Goal: Task Accomplishment & Management: Complete application form

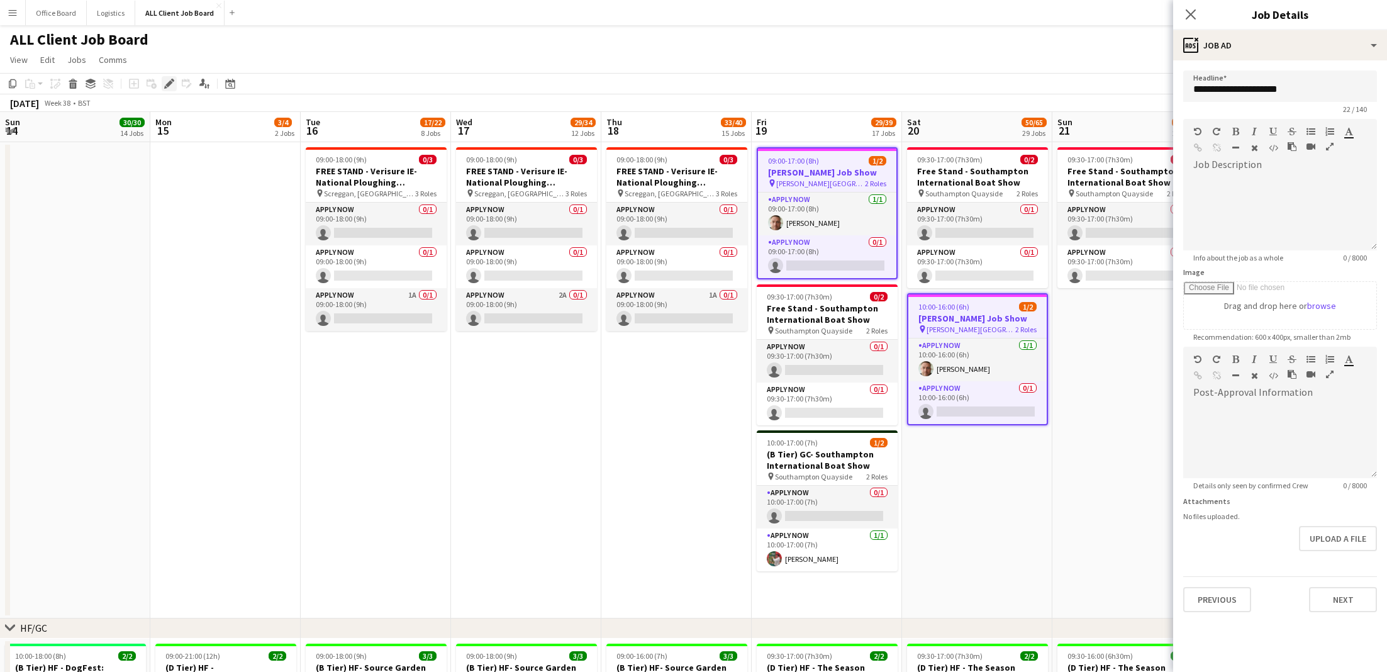
scroll to position [0, 394]
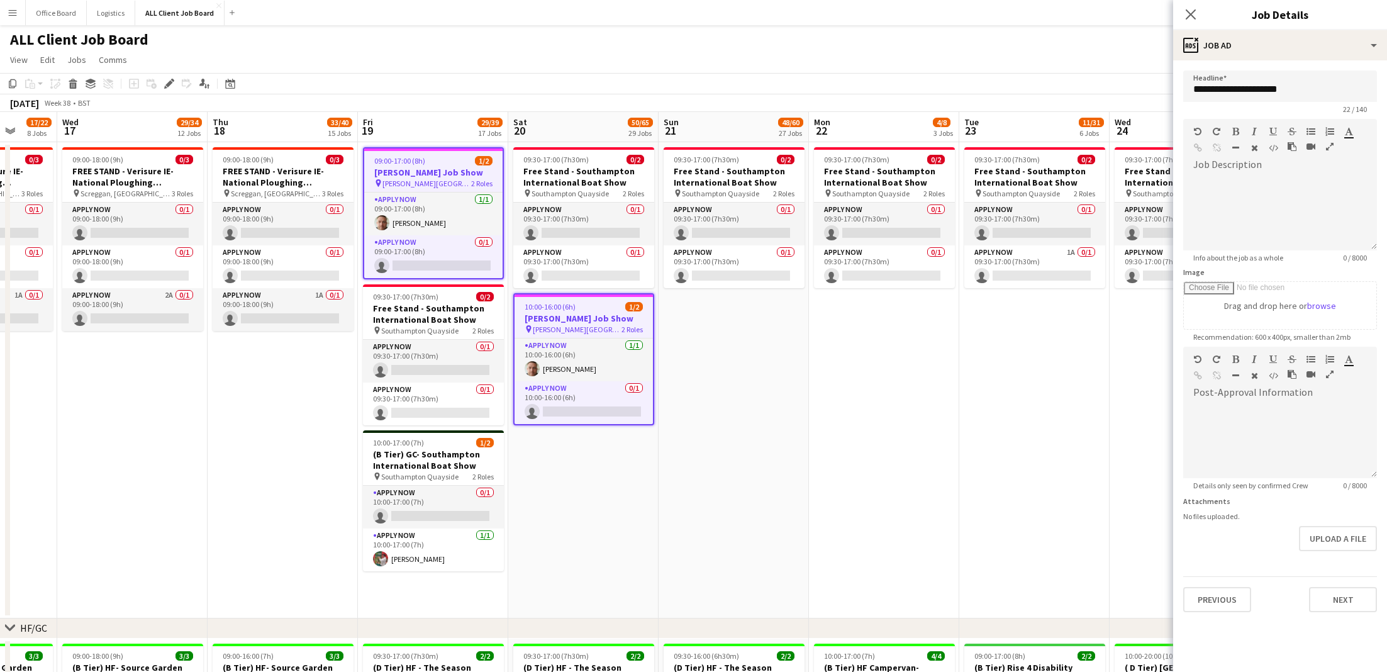
click at [449, 164] on div "09:00-17:00 (8h) 1/2" at bounding box center [433, 160] width 138 height 9
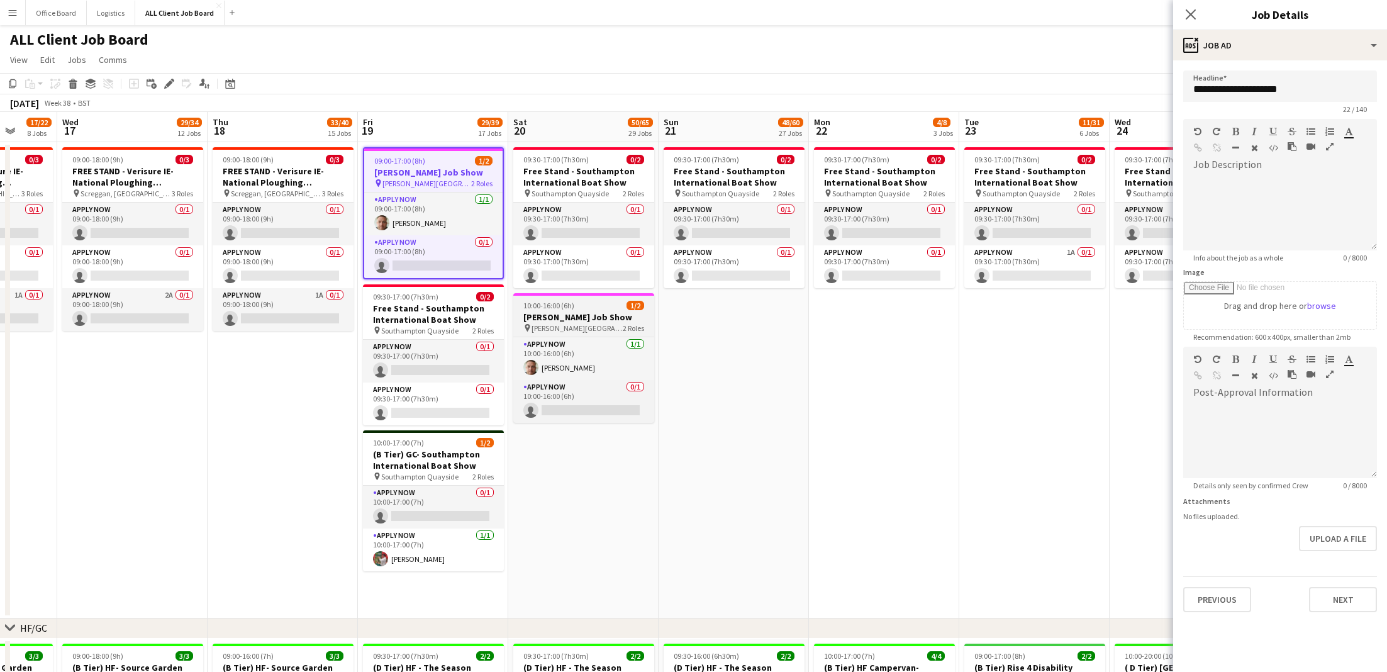
click at [574, 305] on div "10:00-16:00 (6h) 1/2" at bounding box center [583, 305] width 141 height 9
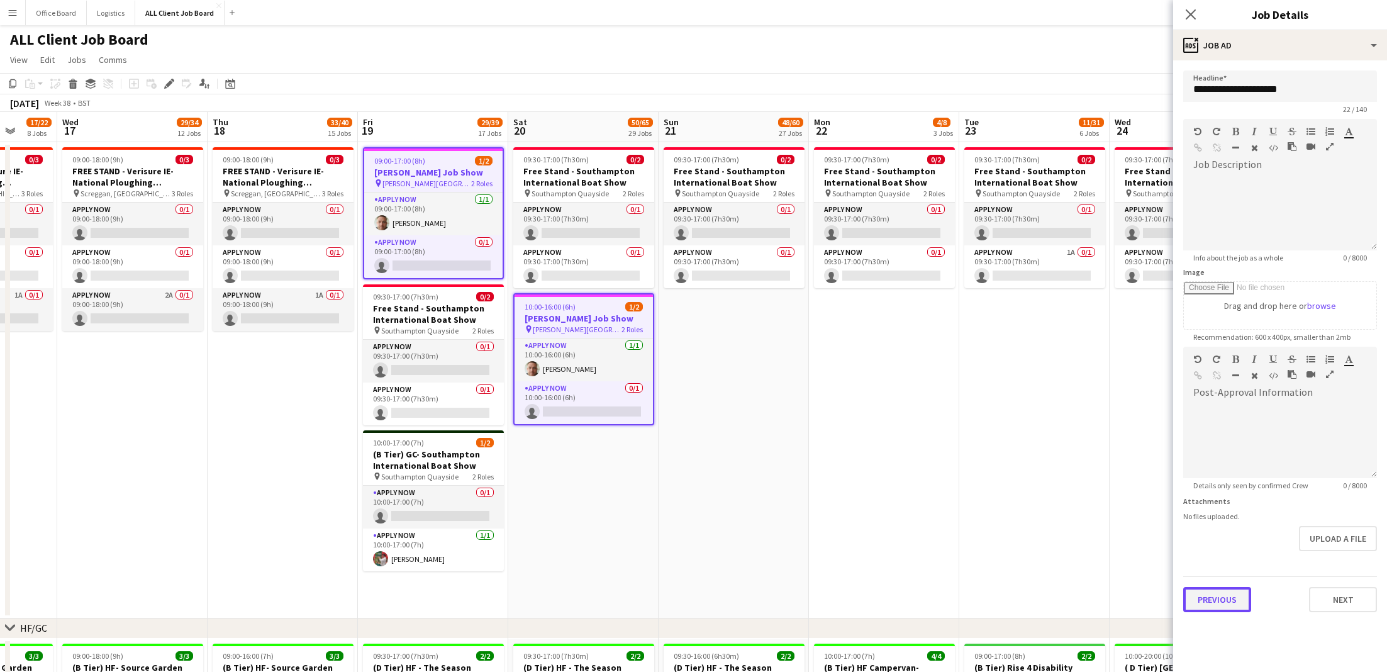
click at [1223, 609] on button "Previous" at bounding box center [1217, 599] width 68 height 25
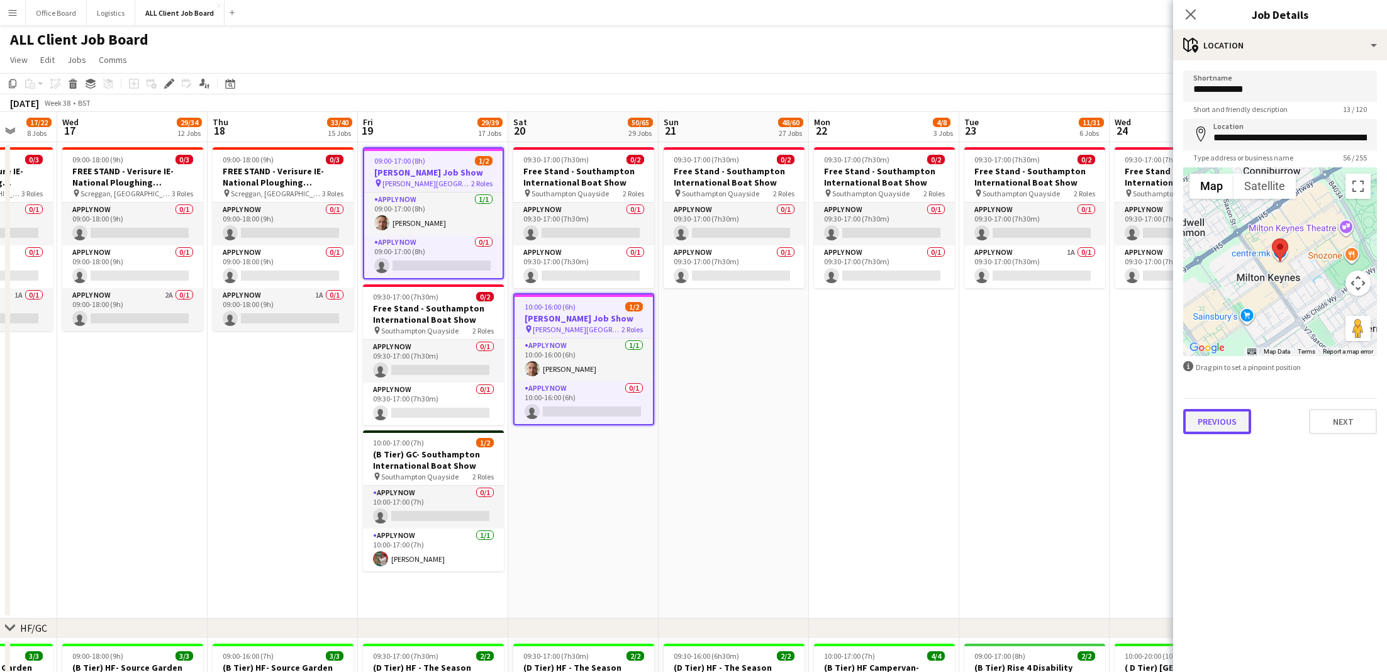
click at [1221, 419] on button "Previous" at bounding box center [1217, 421] width 68 height 25
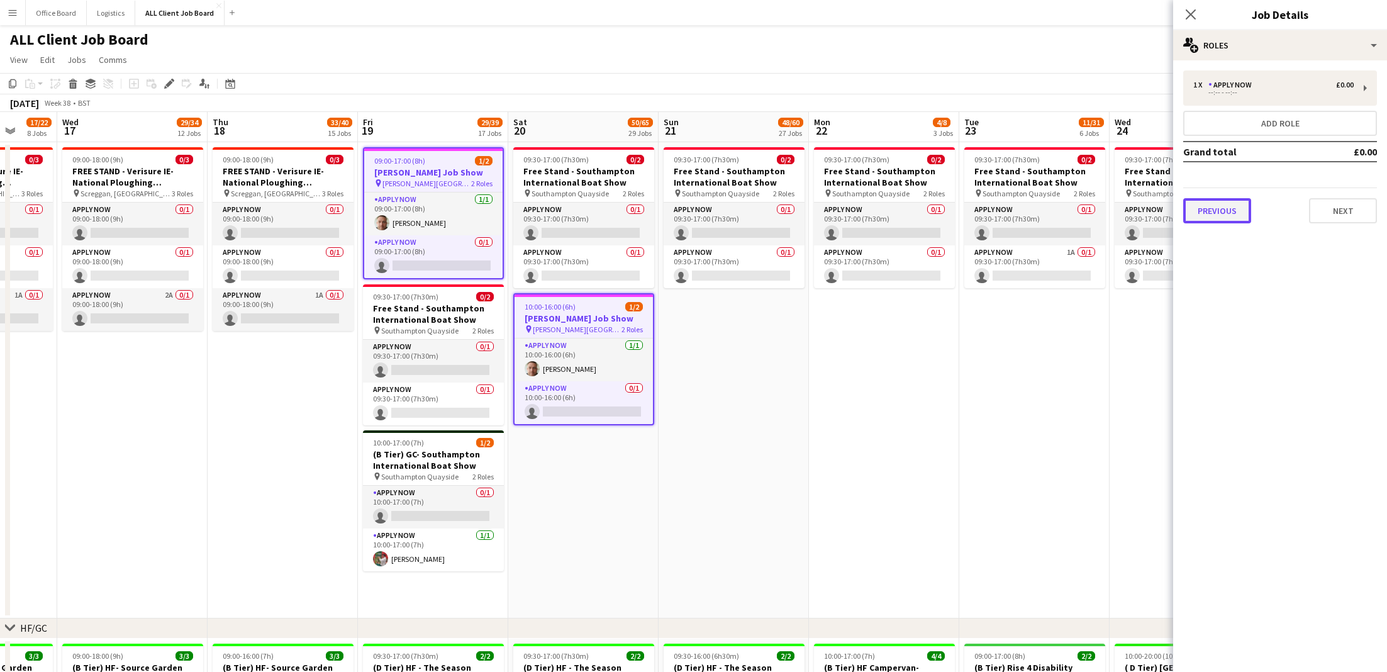
click at [1225, 202] on button "Previous" at bounding box center [1217, 210] width 68 height 25
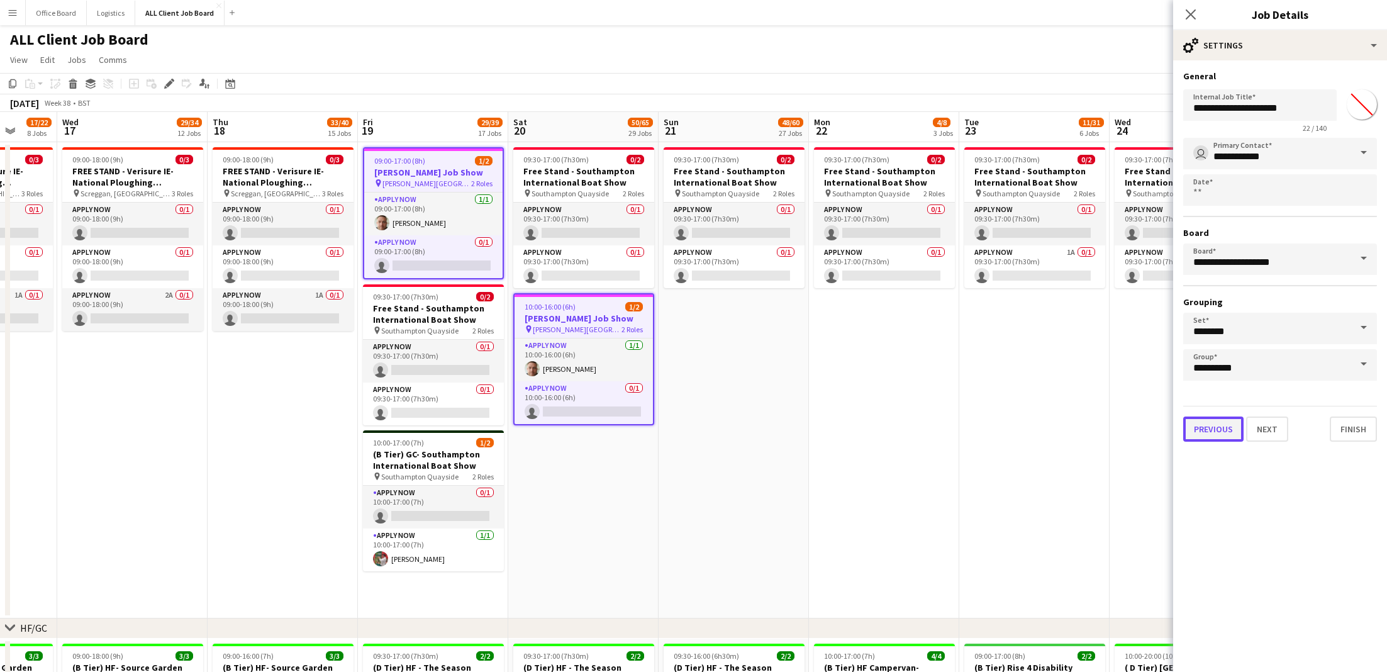
click at [1228, 420] on button "Previous" at bounding box center [1213, 428] width 60 height 25
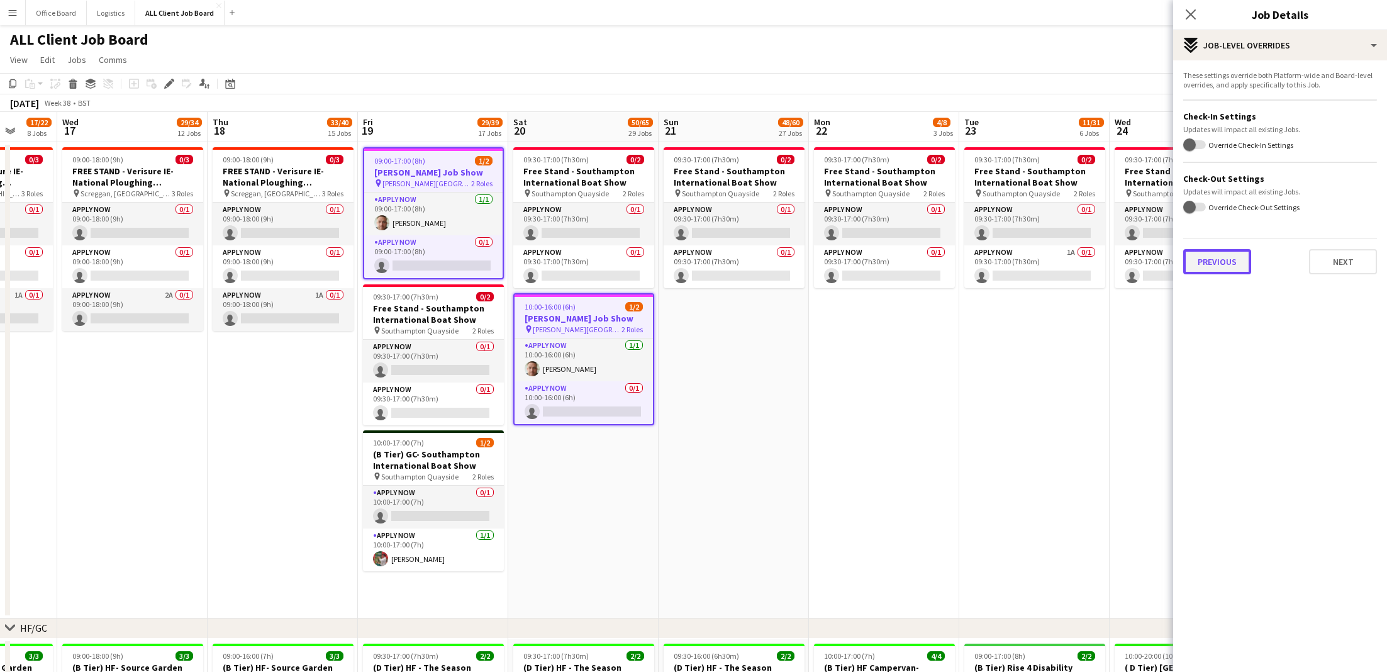
click at [1228, 264] on button "Previous" at bounding box center [1217, 261] width 68 height 25
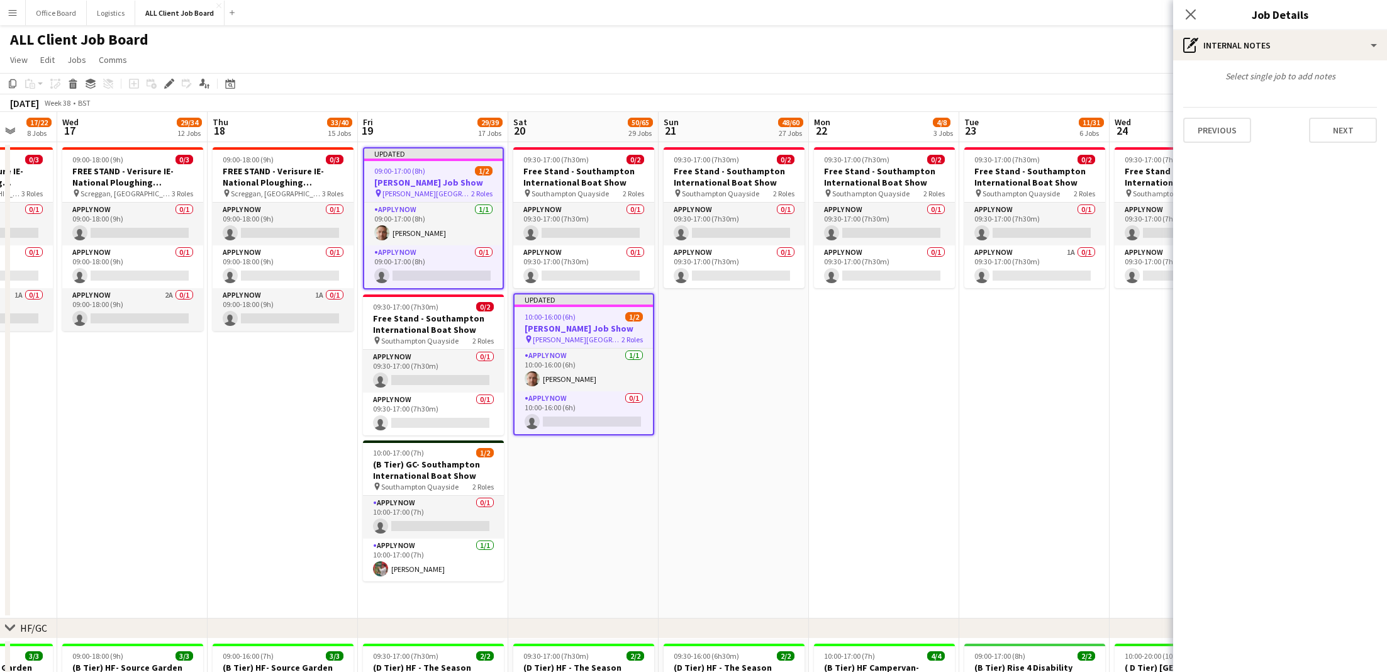
click at [584, 320] on div "10:00-16:00 (6h) 1/2" at bounding box center [583, 316] width 138 height 9
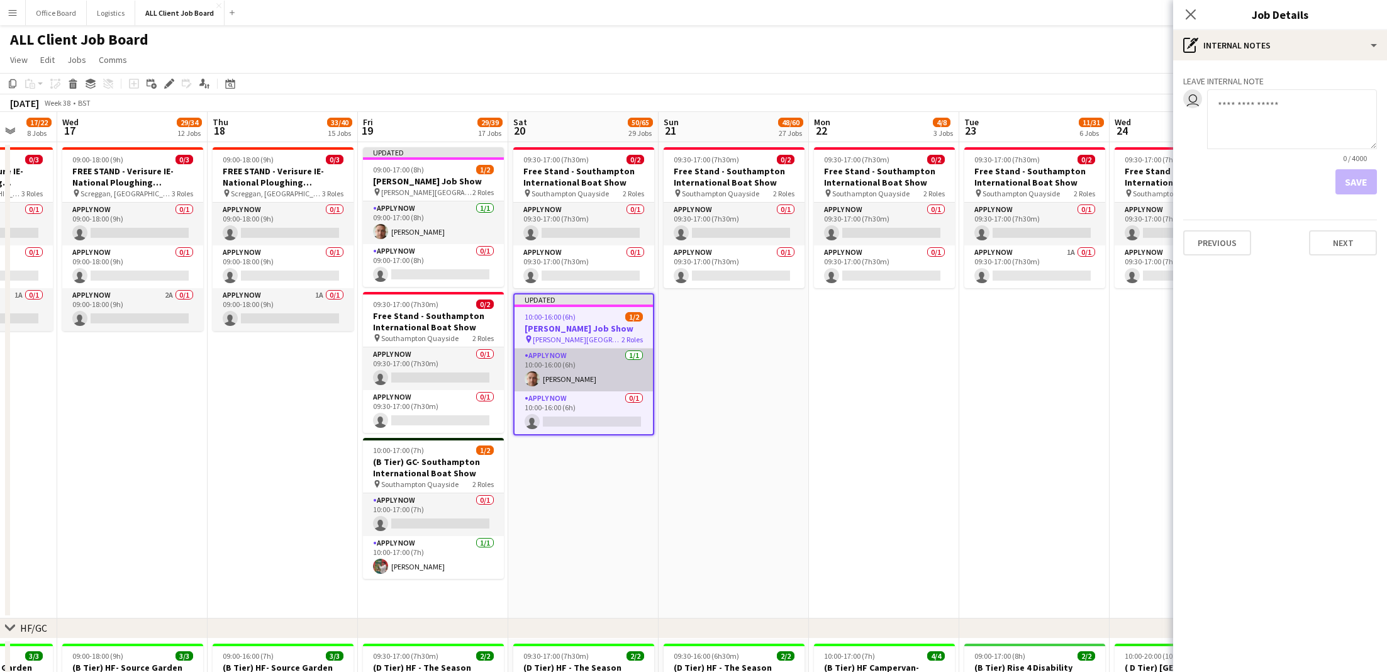
click at [584, 379] on app-card-role "APPLY NOW [DATE] 10:00-16:00 (6h) [PERSON_NAME]" at bounding box center [583, 369] width 138 height 43
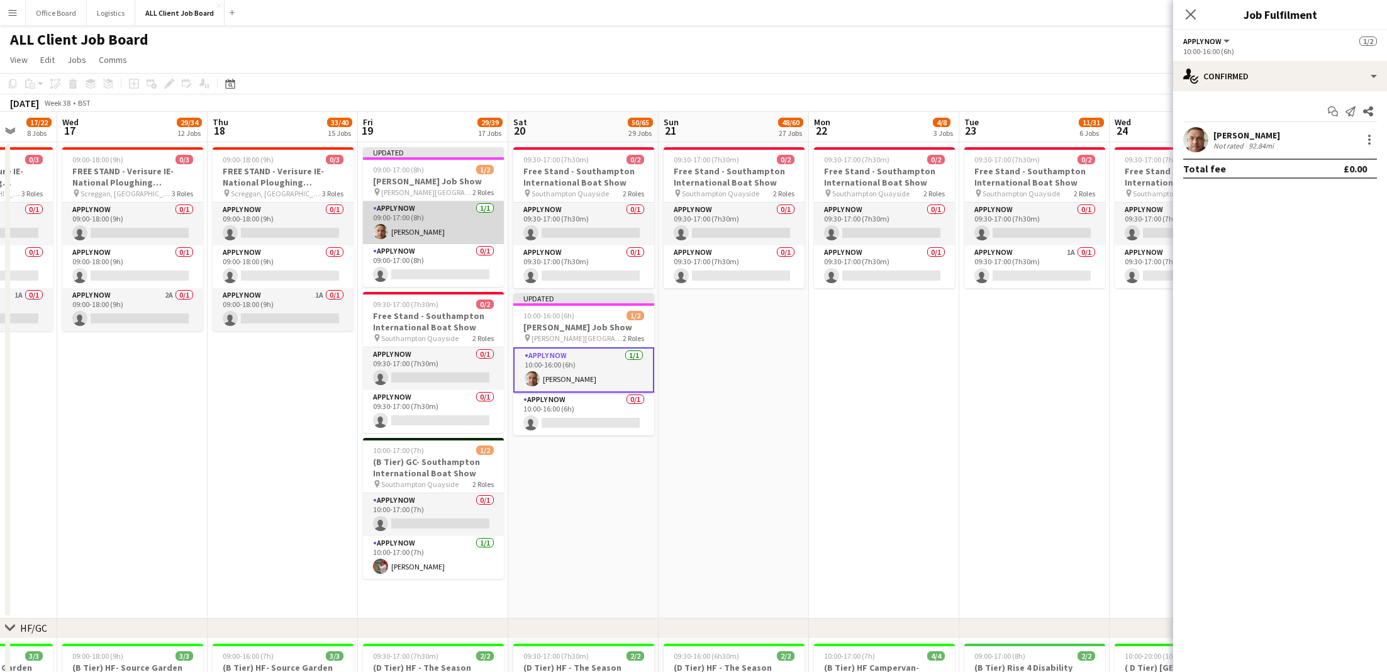
click at [443, 205] on app-card-role "APPLY NOW [DATE] 09:00-17:00 (8h) [PERSON_NAME]" at bounding box center [433, 222] width 141 height 43
click at [1370, 109] on icon at bounding box center [1368, 111] width 10 height 10
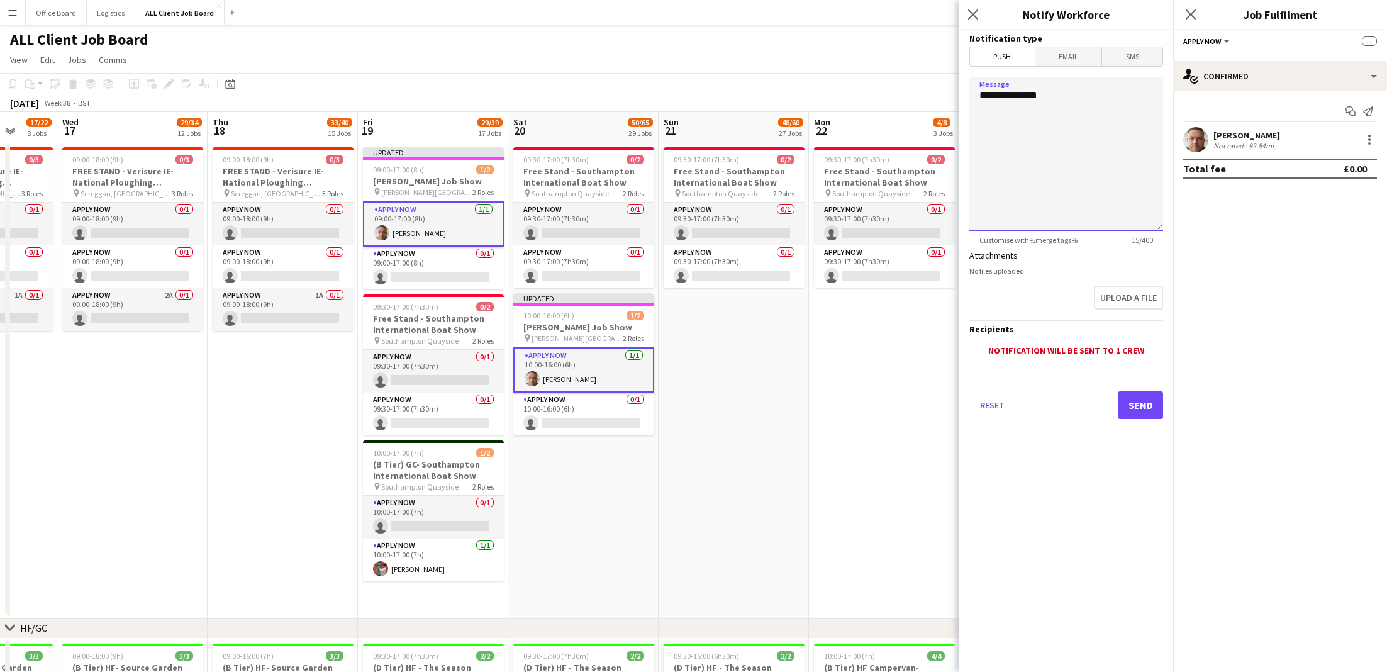
click at [1052, 172] on textarea "**********" at bounding box center [1066, 154] width 194 height 154
click at [1078, 57] on span "Email" at bounding box center [1068, 56] width 67 height 19
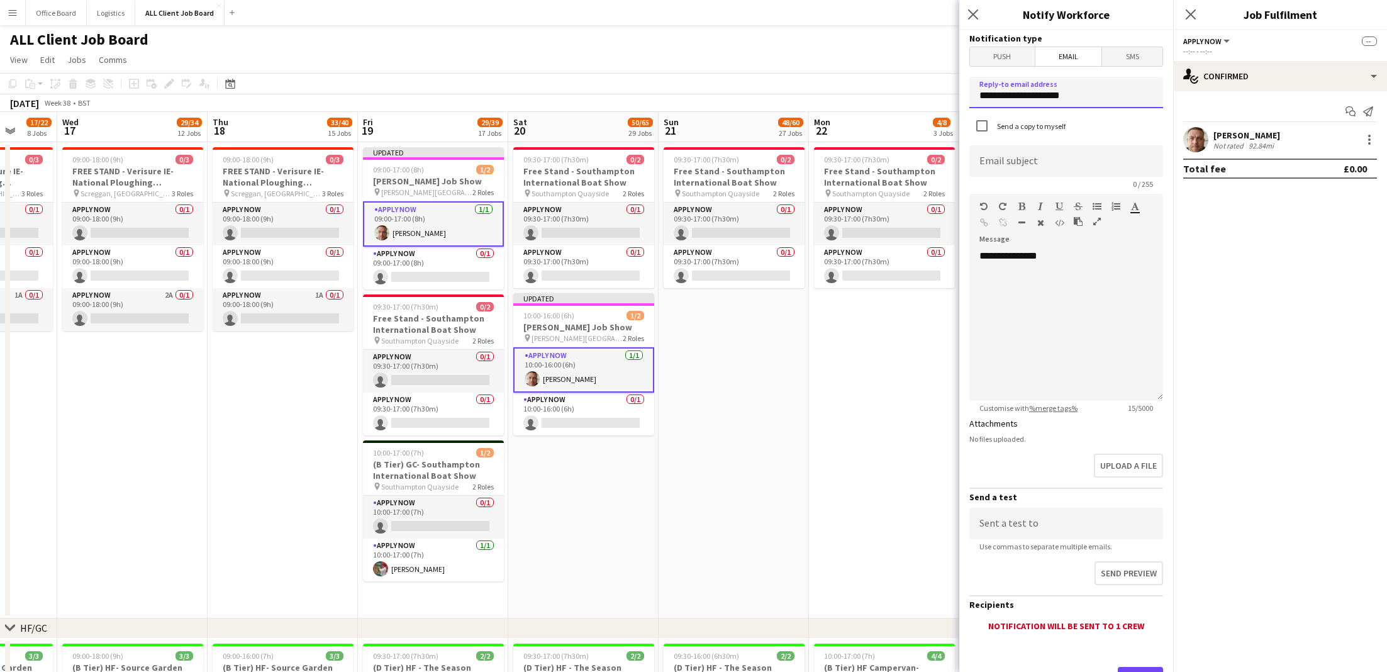
drag, startPoint x: 1062, startPoint y: 93, endPoint x: 898, endPoint y: 83, distance: 164.5
drag, startPoint x: 1083, startPoint y: 101, endPoint x: 950, endPoint y: 98, distance: 132.7
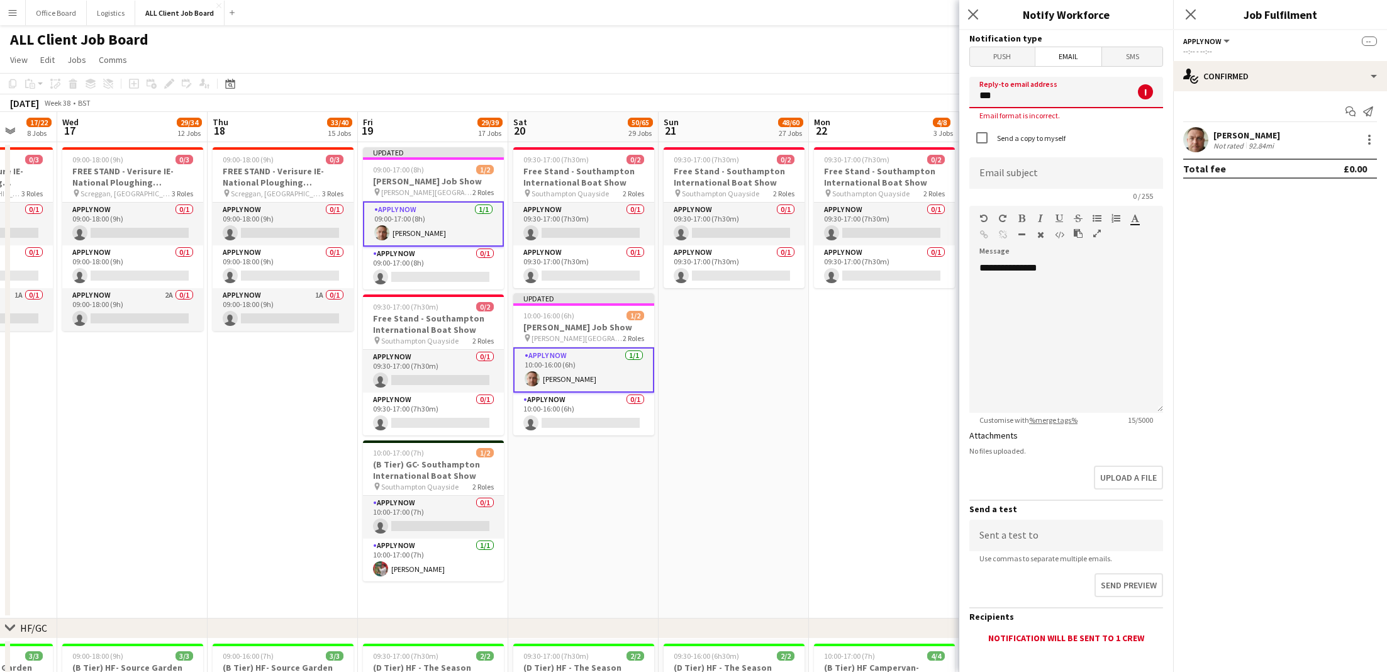
type input "**********"
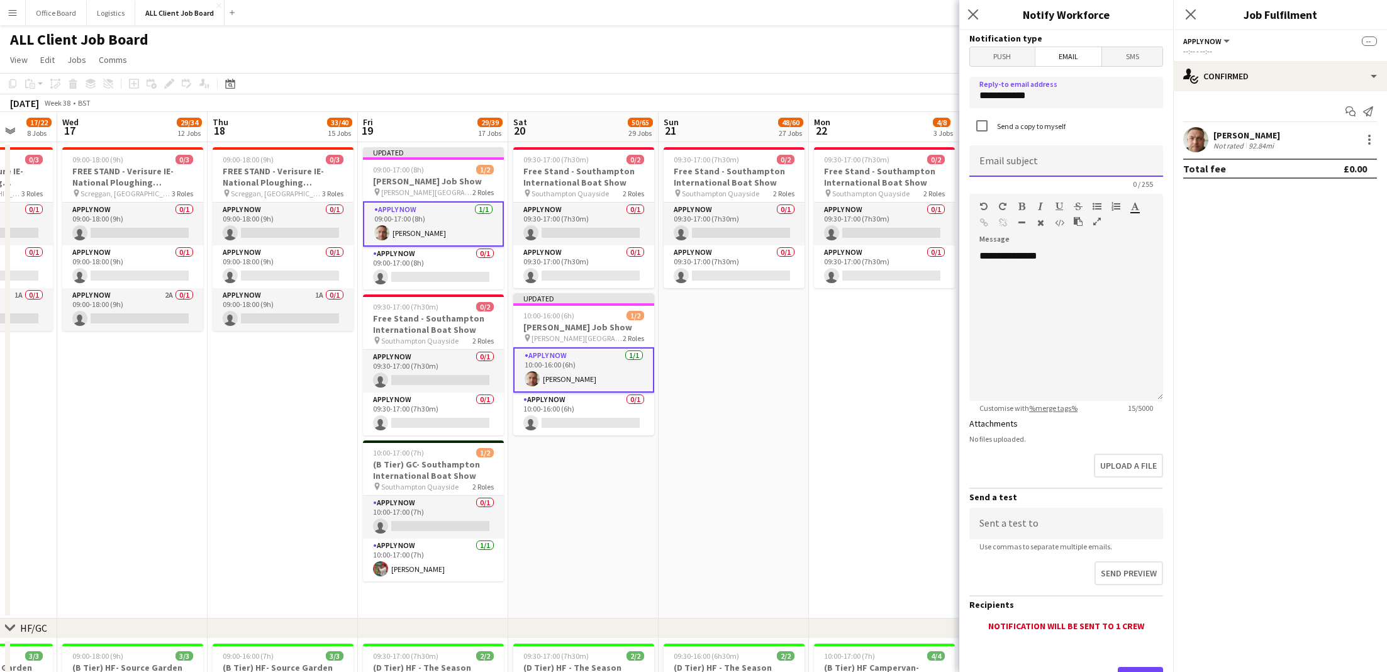
click at [1026, 160] on input at bounding box center [1066, 160] width 194 height 31
type input "**********"
click at [1063, 335] on div "**********" at bounding box center [1066, 325] width 194 height 151
click at [1023, 250] on div "**********" at bounding box center [1066, 325] width 194 height 151
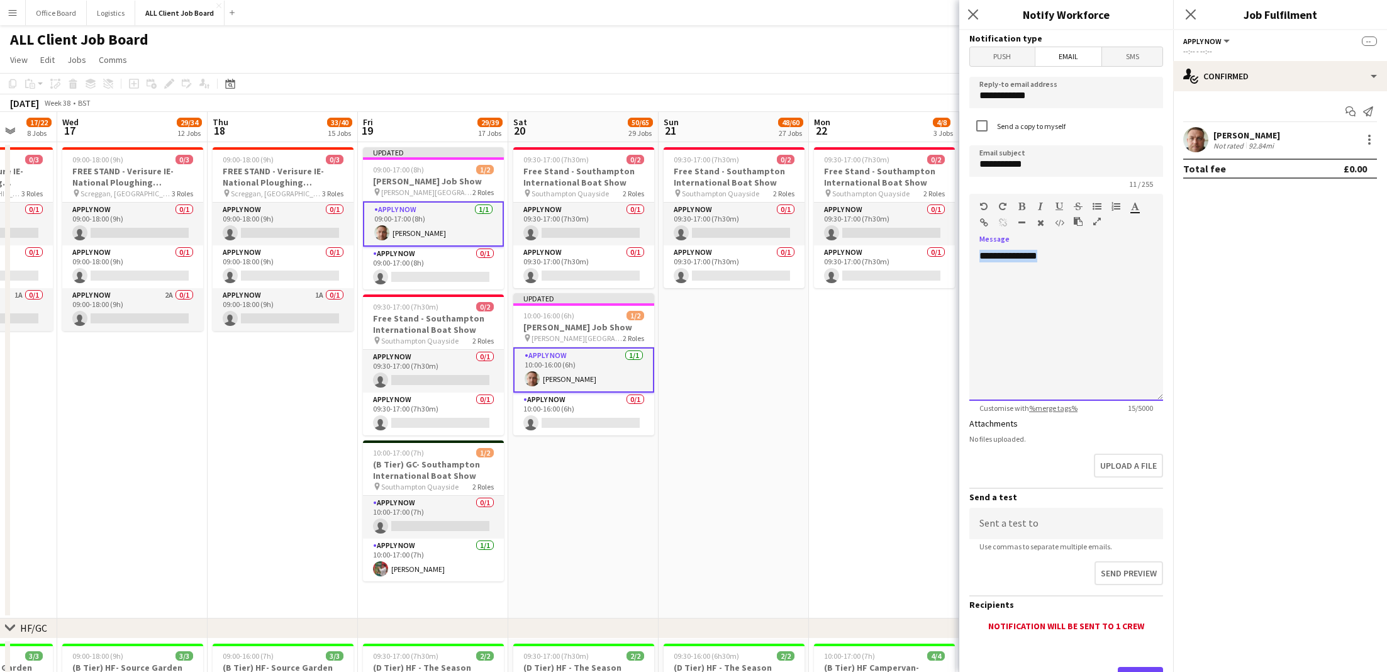
click at [1023, 250] on div "**********" at bounding box center [1066, 325] width 194 height 151
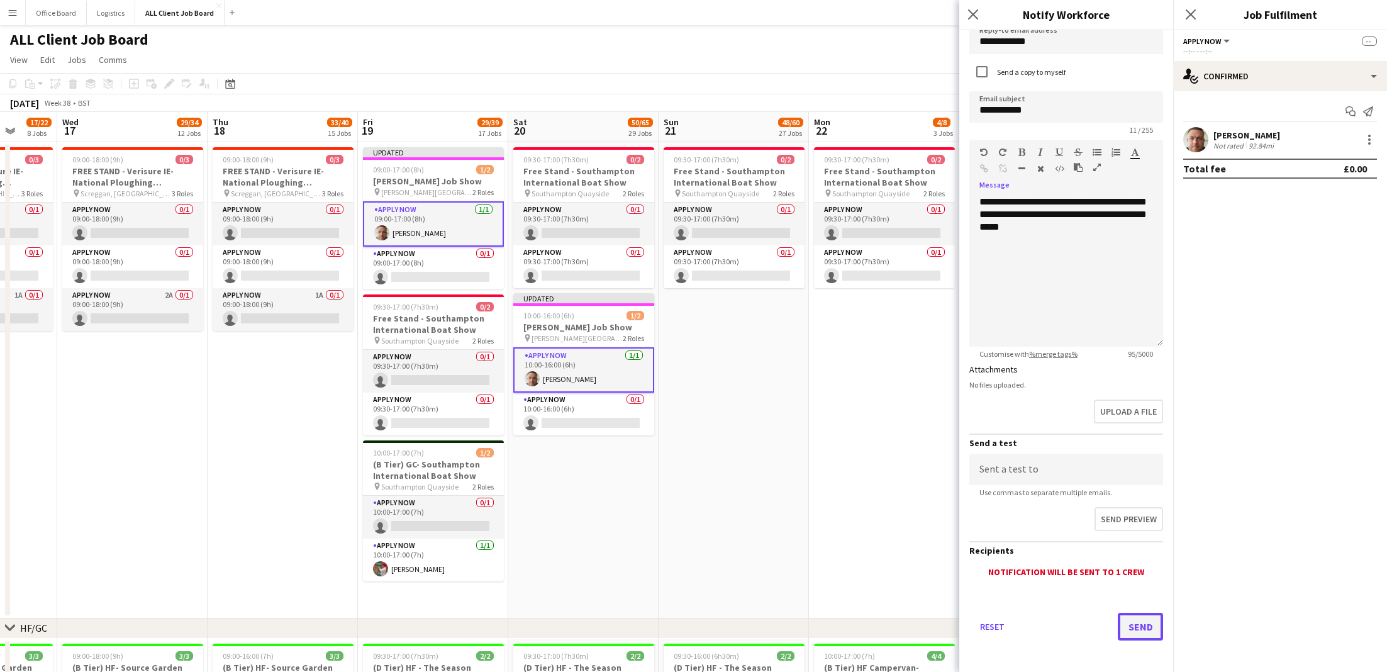
click at [1135, 624] on button "Send" at bounding box center [1140, 627] width 45 height 28
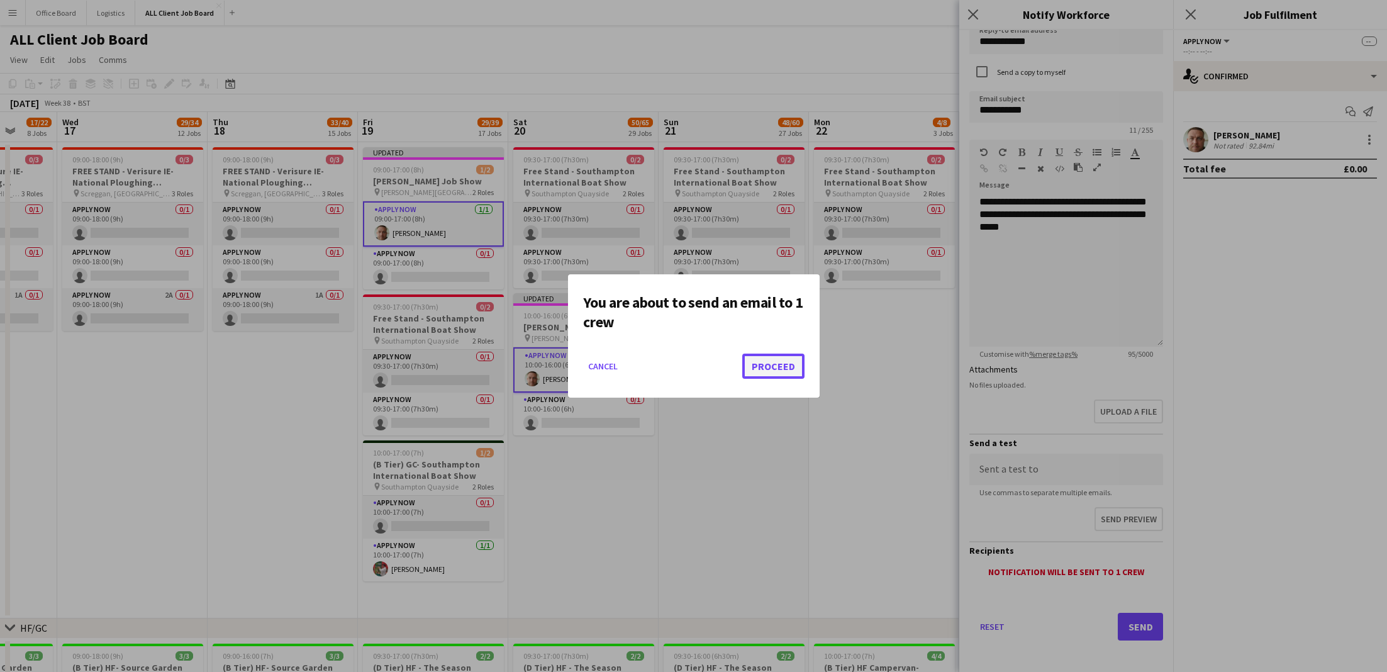
click at [770, 363] on button "Proceed" at bounding box center [773, 365] width 62 height 25
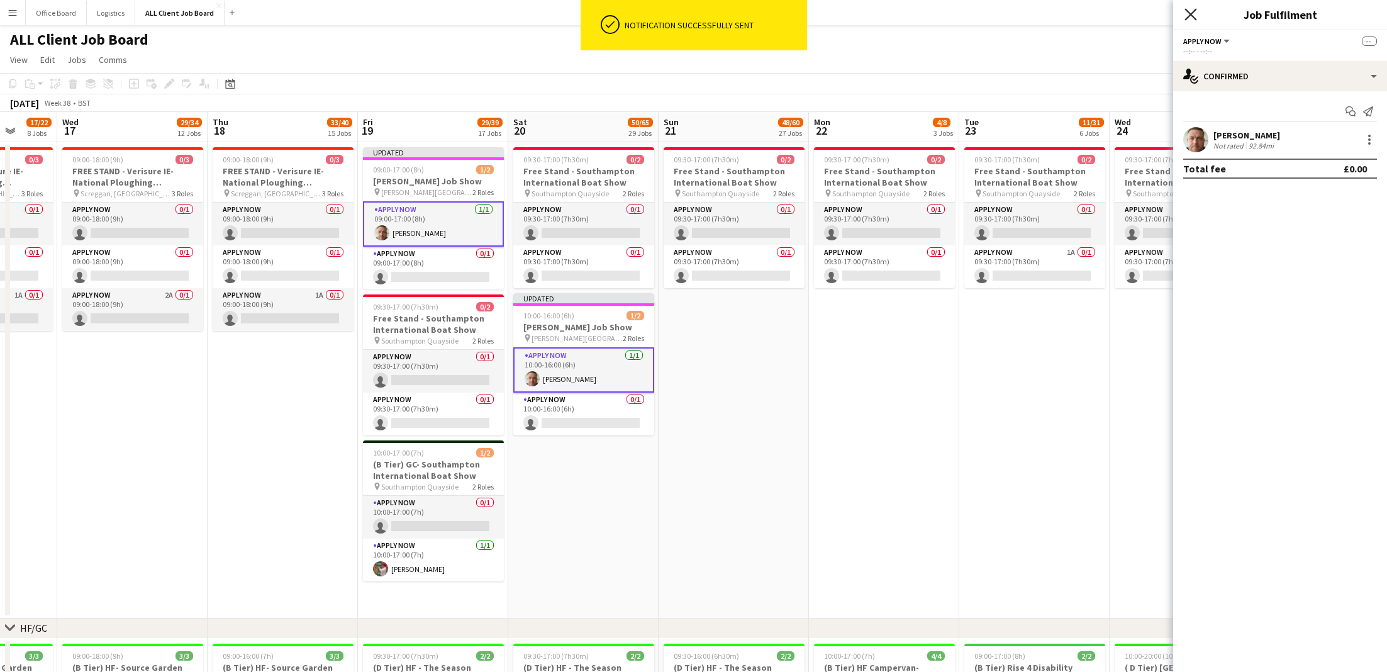
click at [1196, 15] on icon "Close pop-in" at bounding box center [1190, 14] width 12 height 12
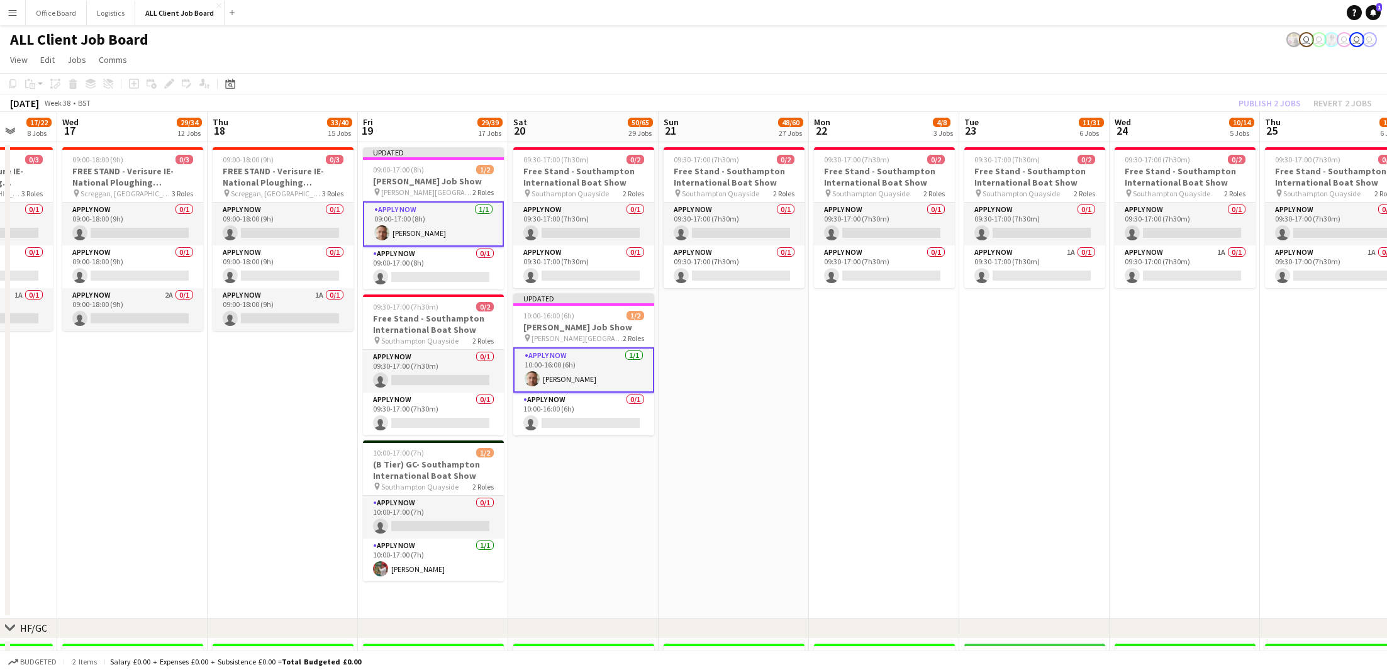
click at [1271, 97] on div "Publish 2 jobs Revert 2 jobs" at bounding box center [1305, 103] width 164 height 16
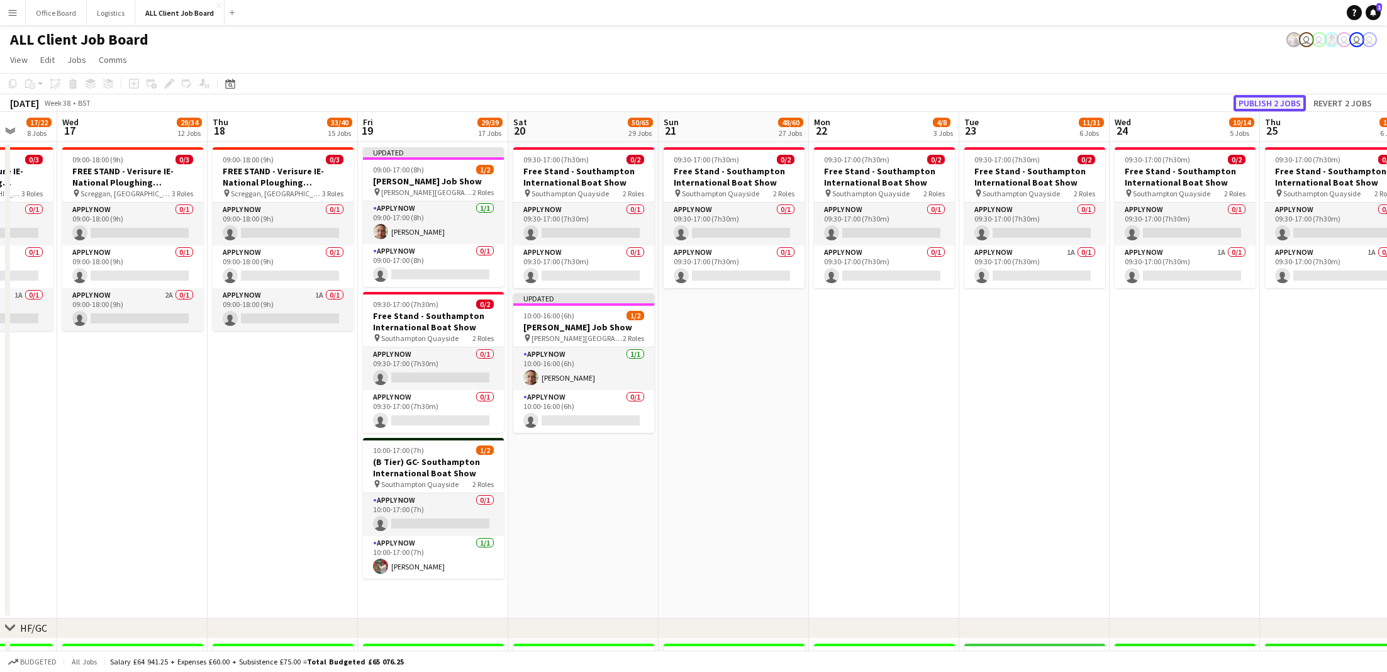
click at [1265, 98] on button "Publish 2 jobs" at bounding box center [1269, 103] width 72 height 16
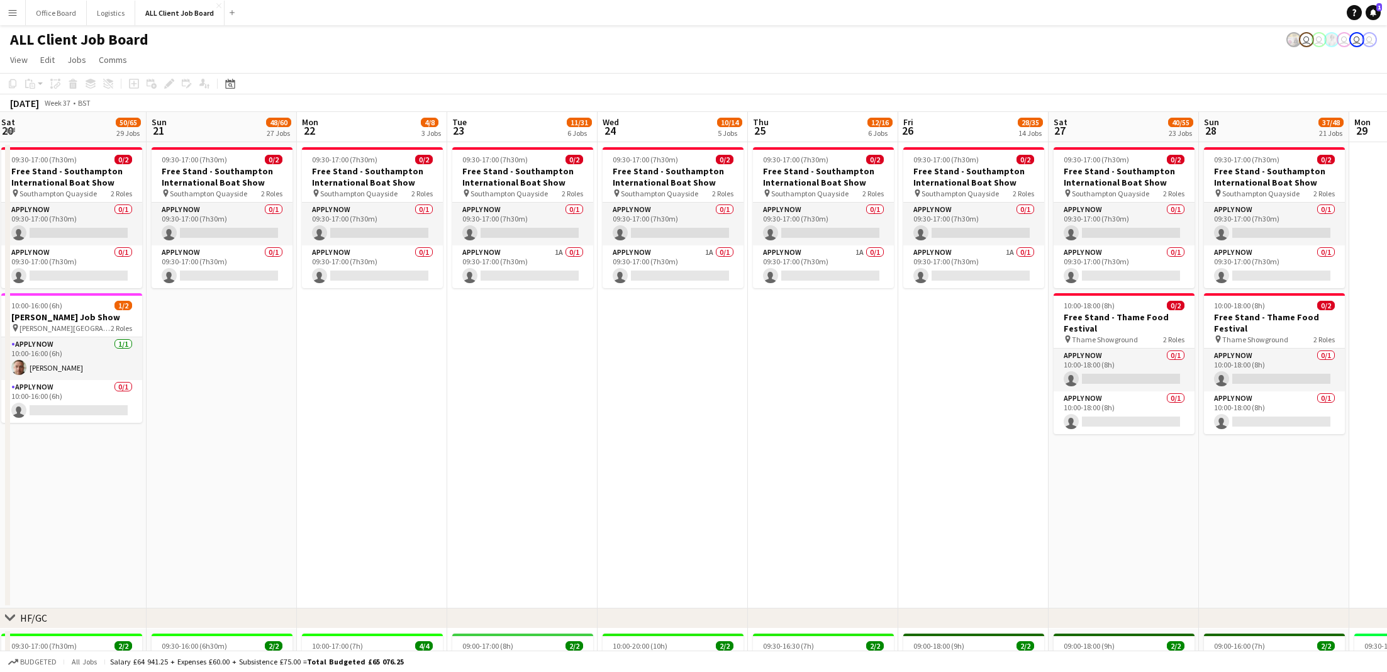
scroll to position [0, 355]
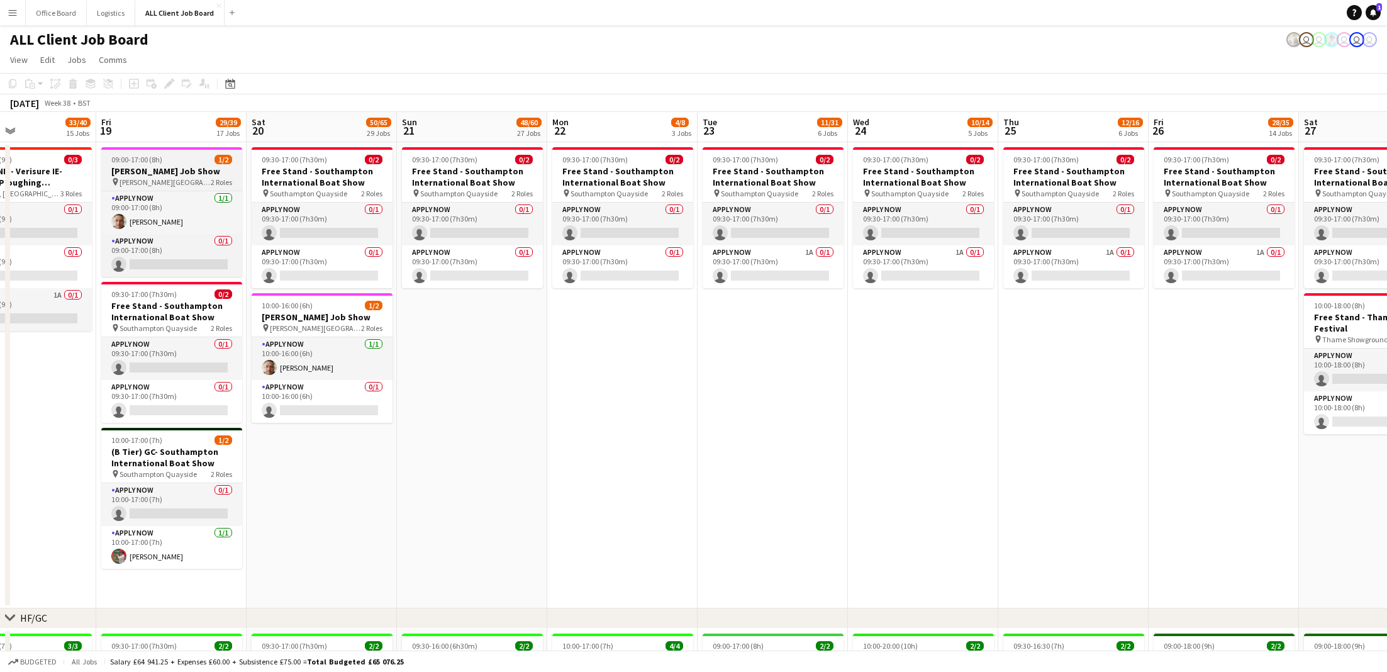
click at [172, 173] on h3 "[PERSON_NAME] Job Show" at bounding box center [171, 170] width 141 height 11
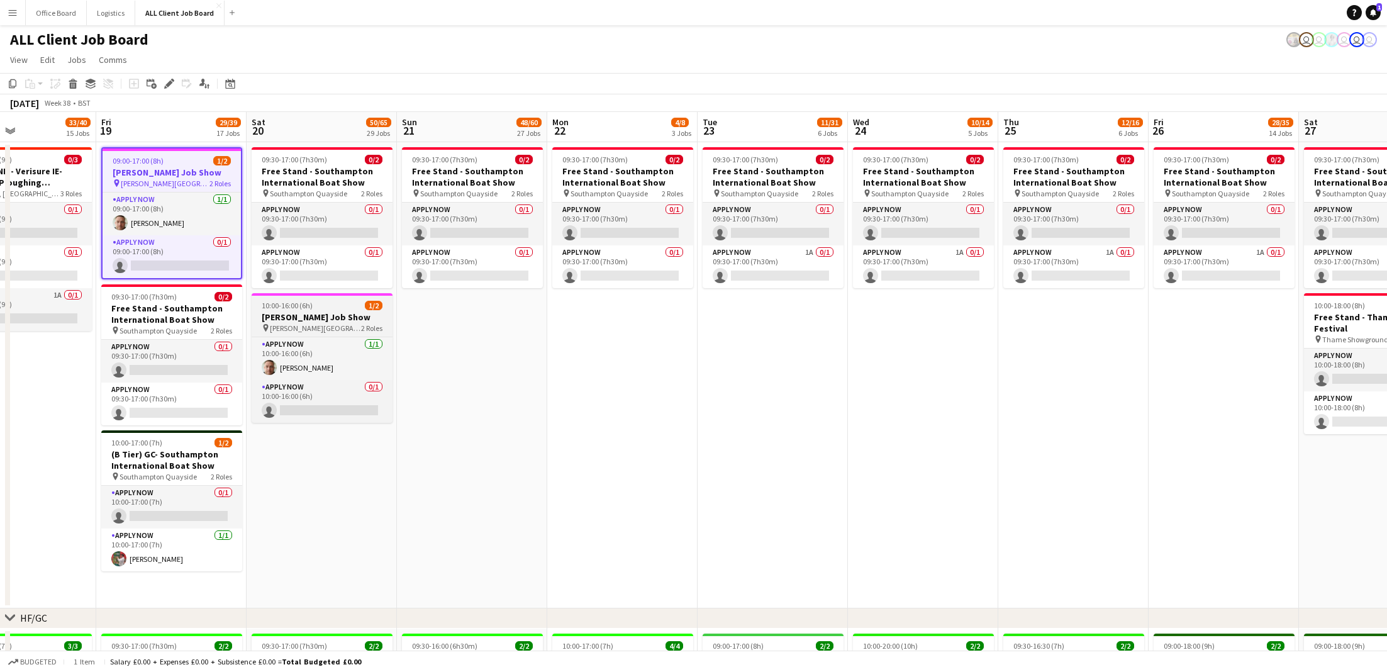
click at [321, 332] on div "pin [PERSON_NAME] Keynes 2 Roles" at bounding box center [322, 328] width 141 height 10
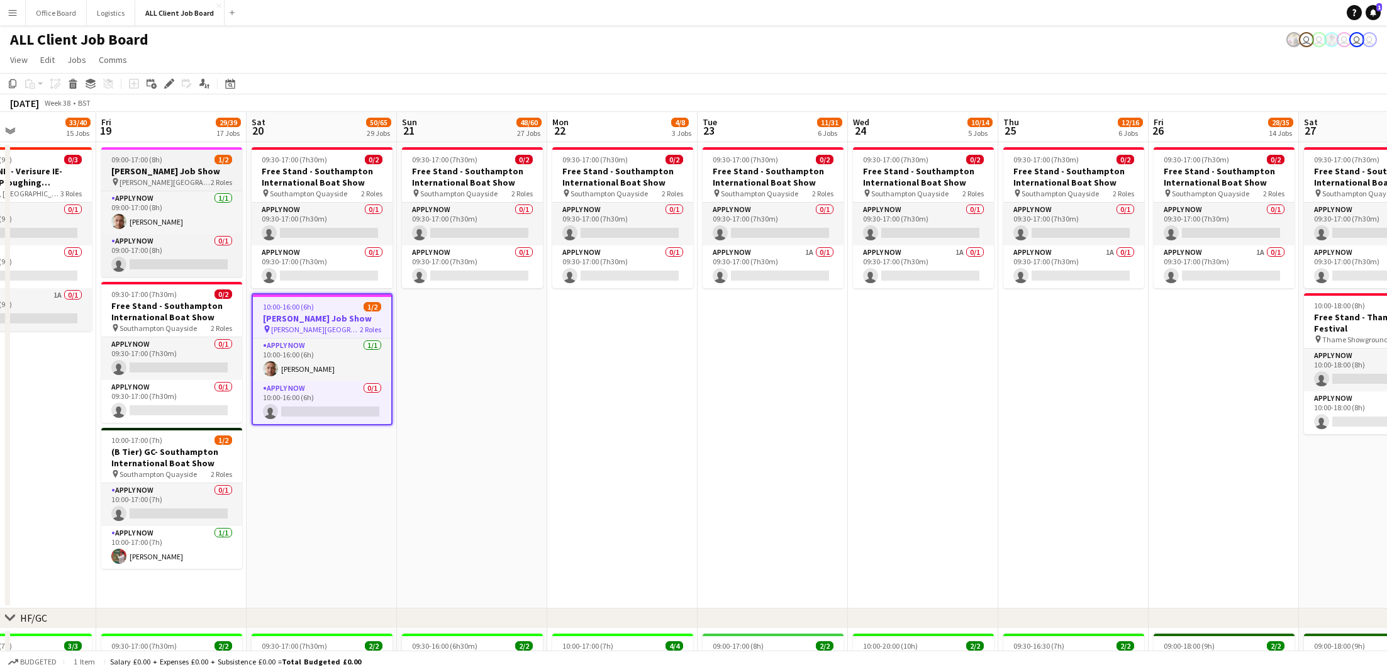
click at [180, 155] on div "09:00-17:00 (8h) 1/2" at bounding box center [171, 159] width 141 height 9
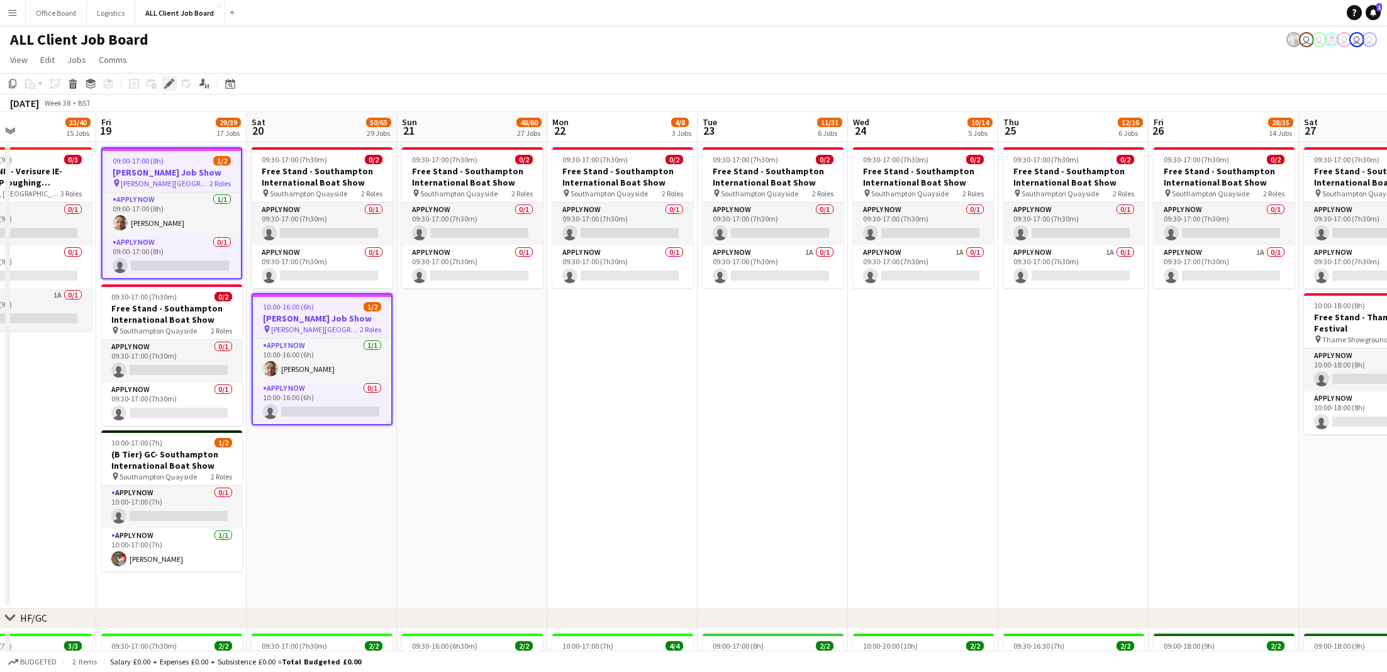
click at [168, 80] on icon "Edit" at bounding box center [169, 84] width 10 height 10
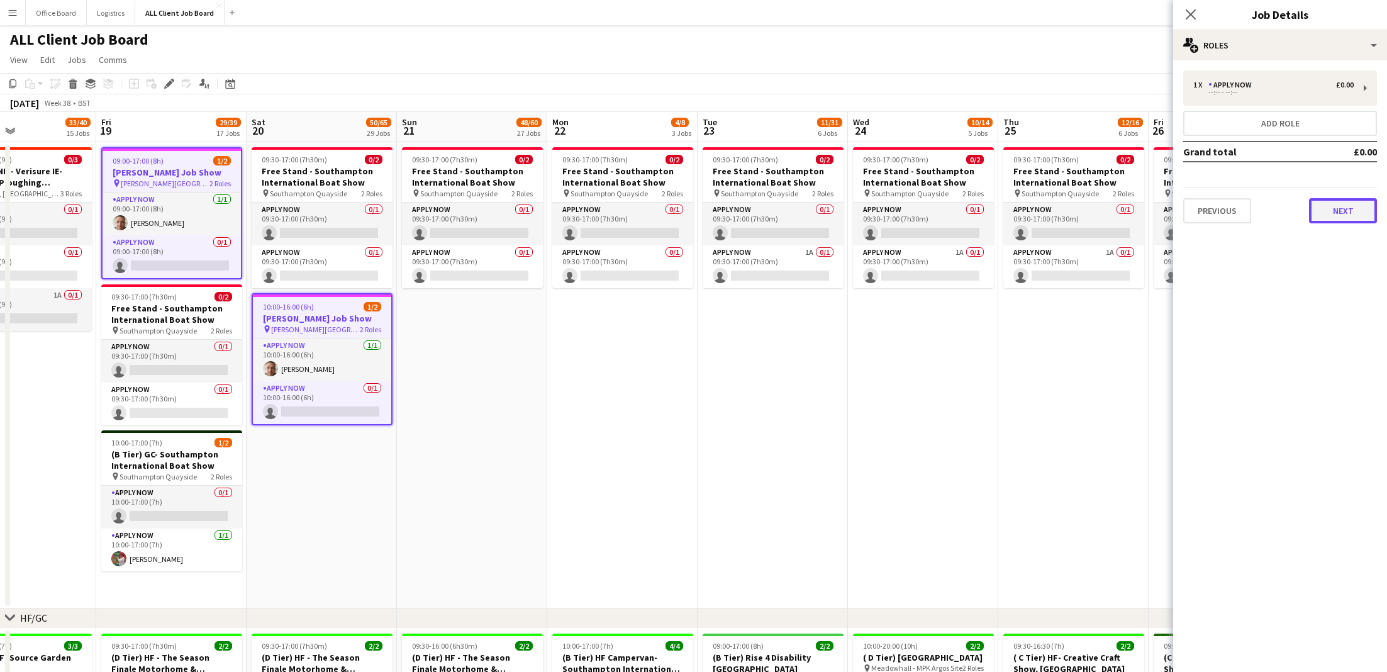
click at [1368, 216] on button "Next" at bounding box center [1343, 210] width 68 height 25
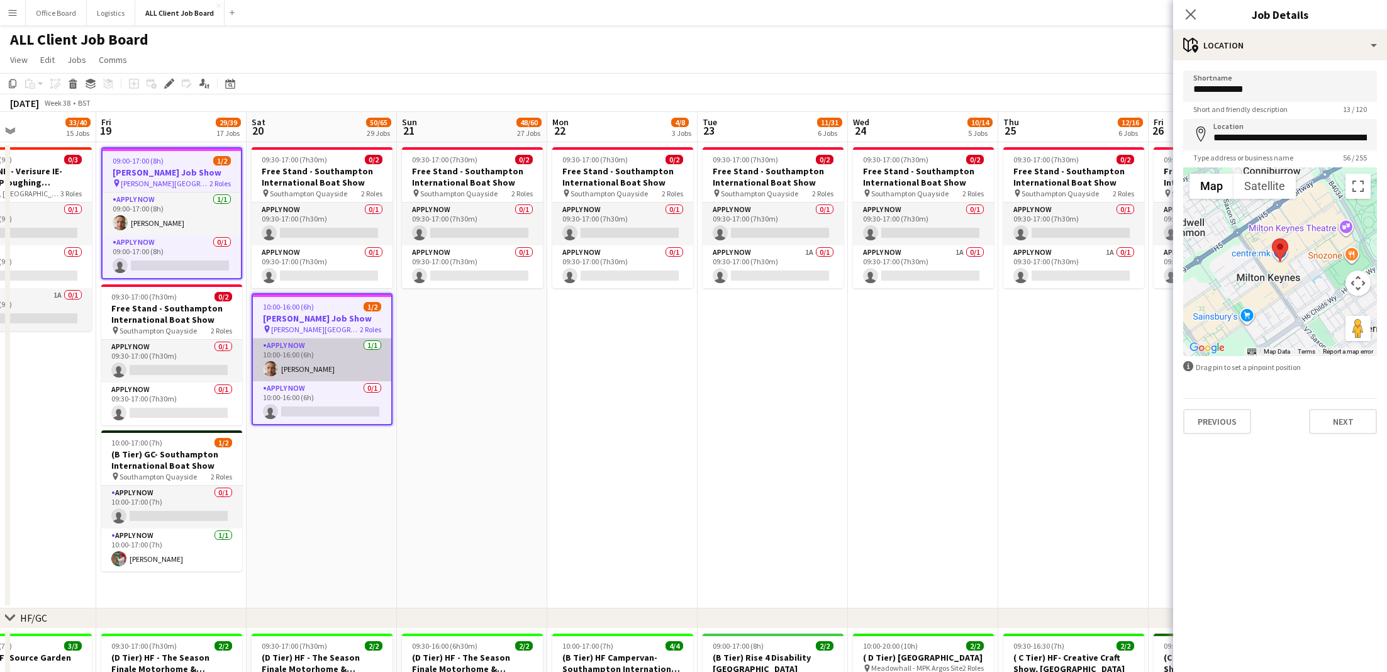
click at [302, 353] on app-card-role "APPLY NOW [DATE] 10:00-16:00 (6h) [PERSON_NAME]" at bounding box center [322, 359] width 138 height 43
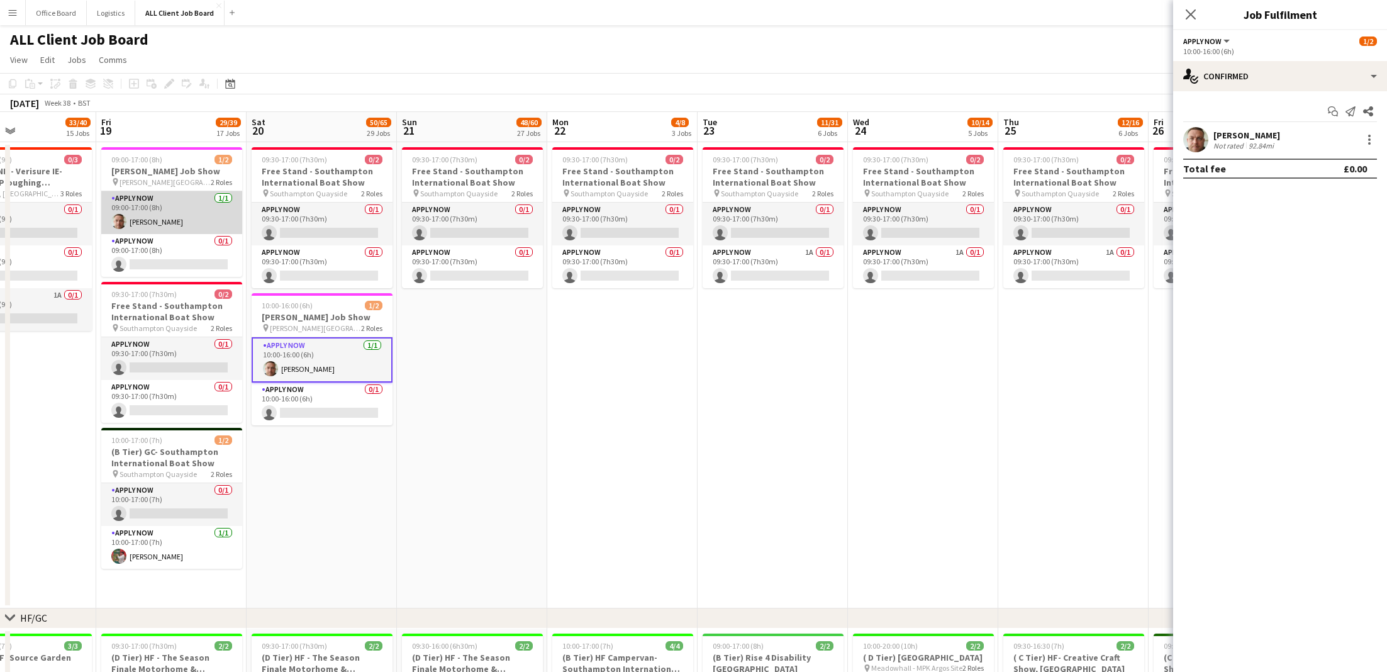
click at [184, 209] on app-card-role "APPLY NOW [DATE] 09:00-17:00 (8h) [PERSON_NAME]" at bounding box center [171, 212] width 141 height 43
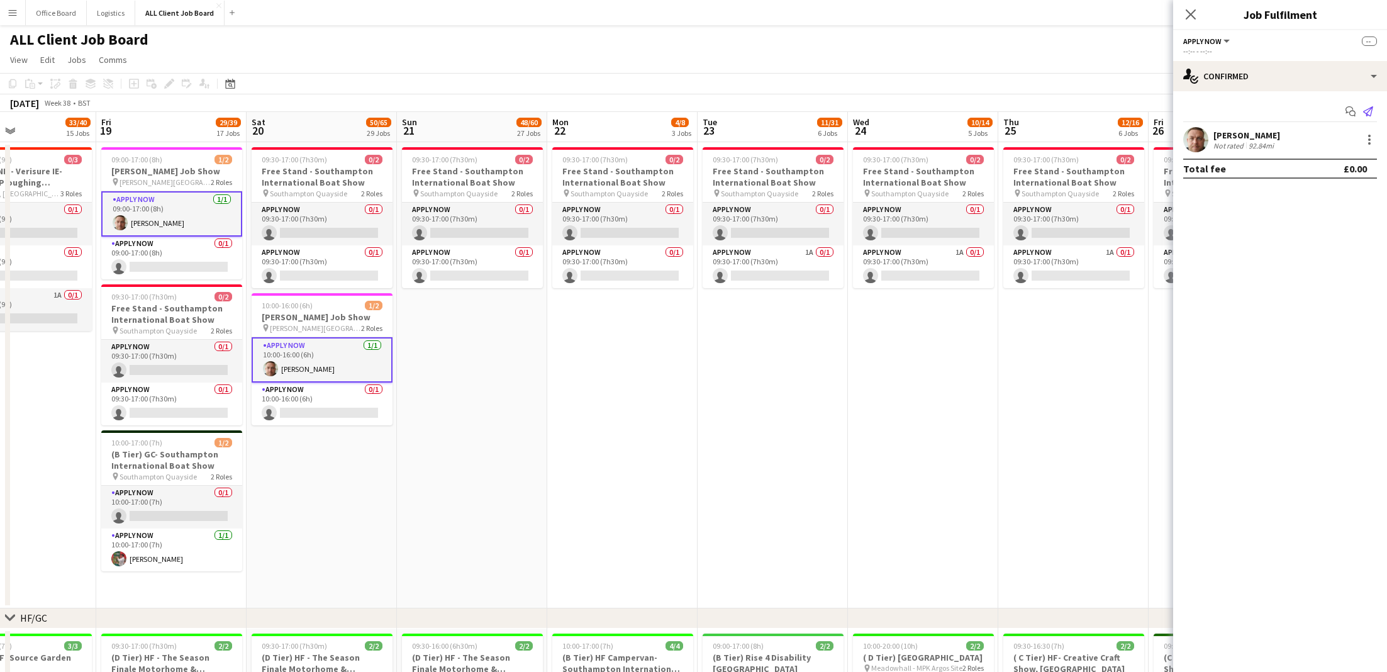
click at [1366, 109] on icon "Send notification" at bounding box center [1368, 111] width 10 height 10
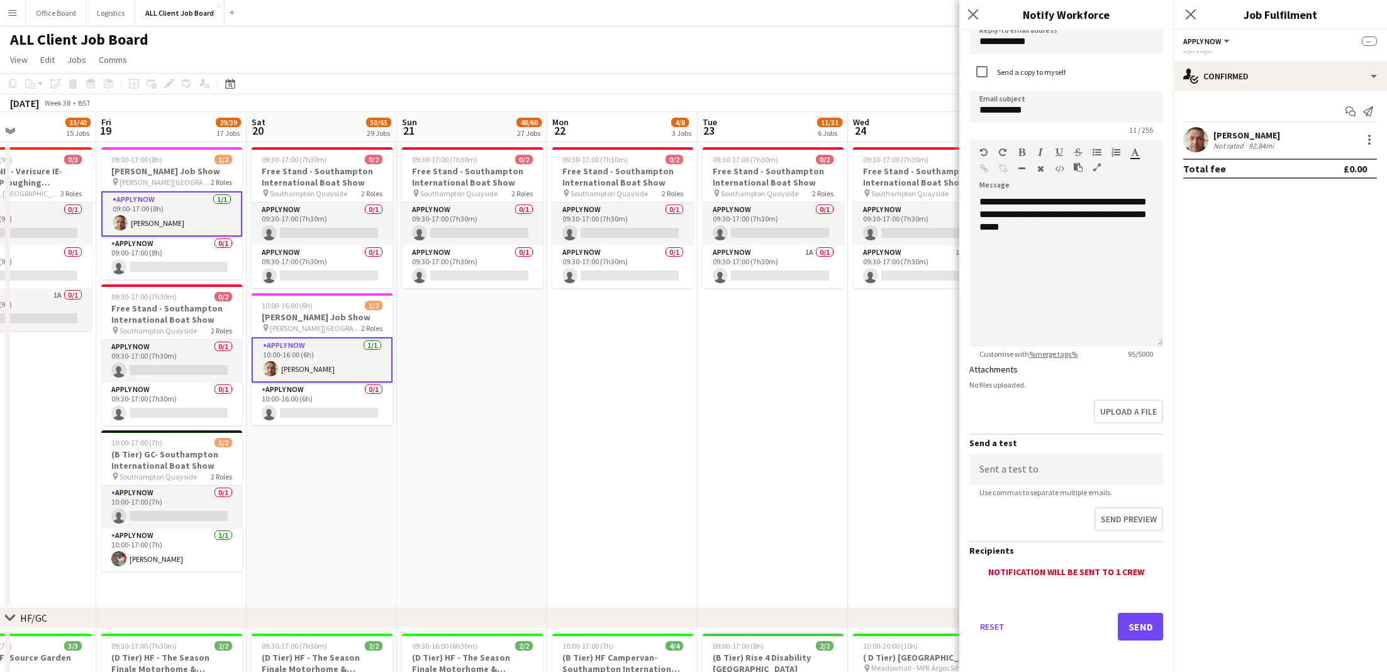
scroll to position [0, 0]
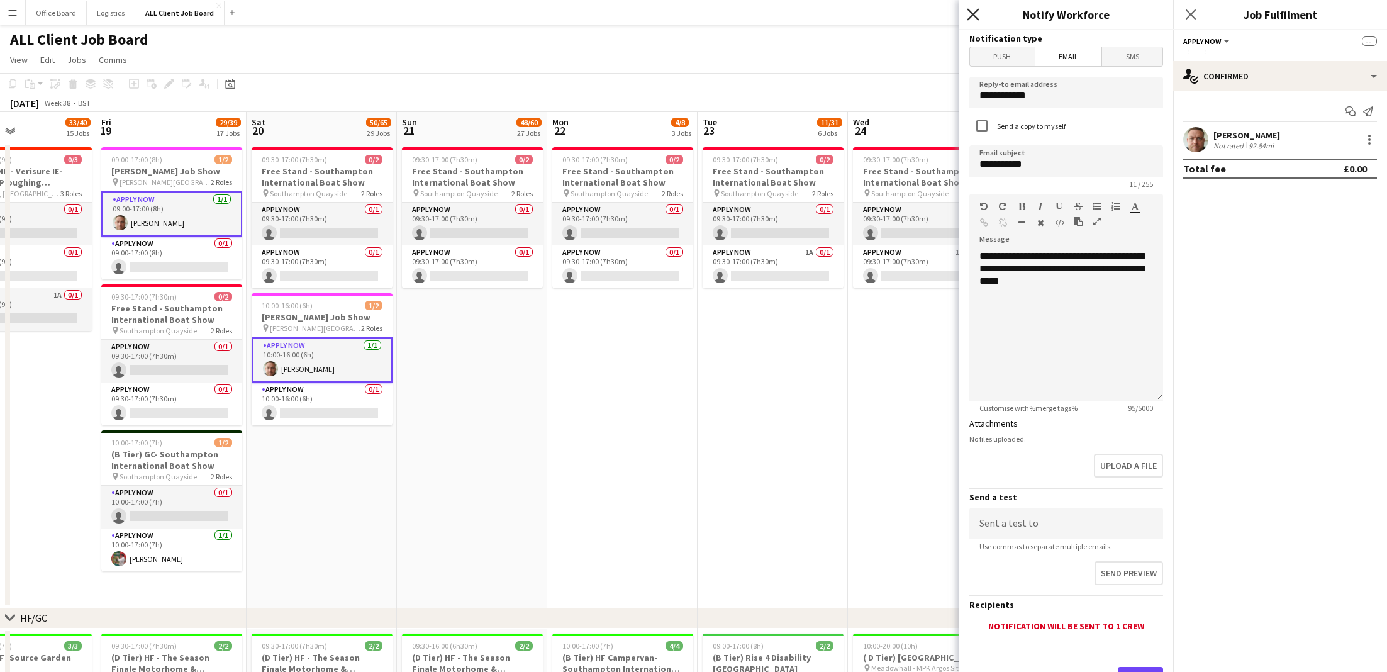
click at [975, 15] on icon "Close pop-in" at bounding box center [973, 14] width 12 height 12
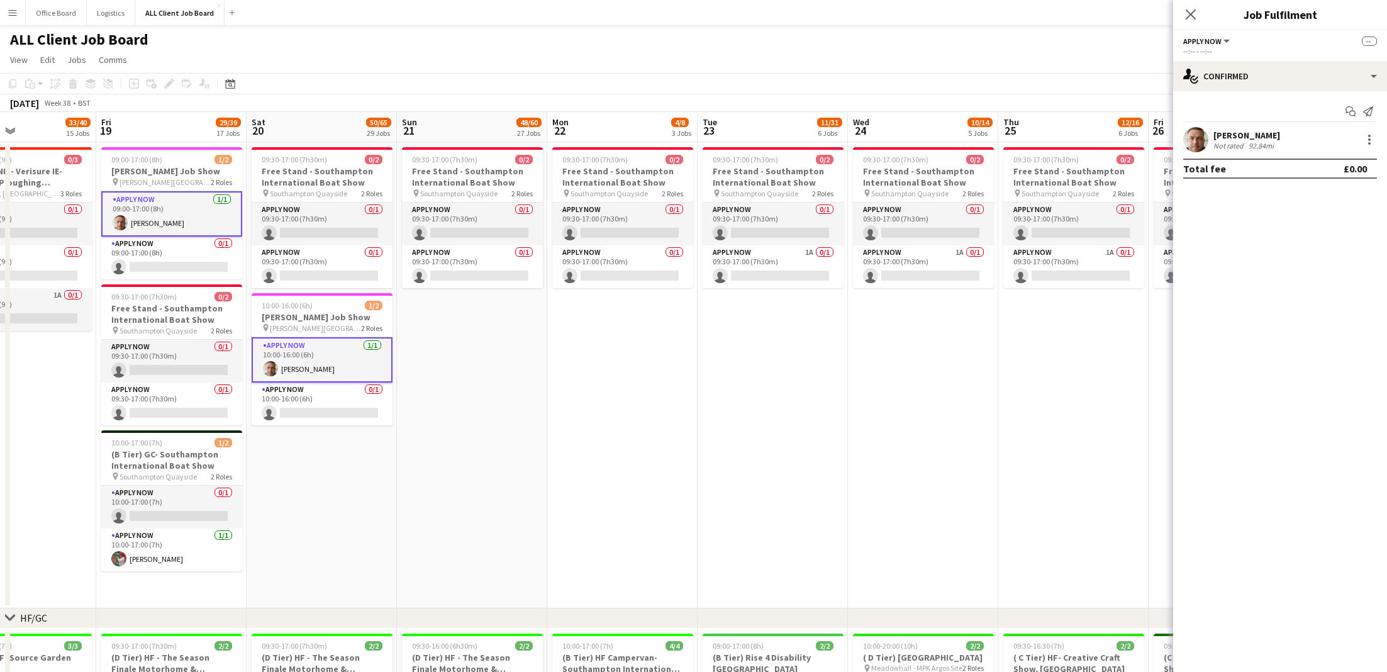
click at [808, 47] on div "ALL Client Job Board user user user user user" at bounding box center [693, 37] width 1387 height 24
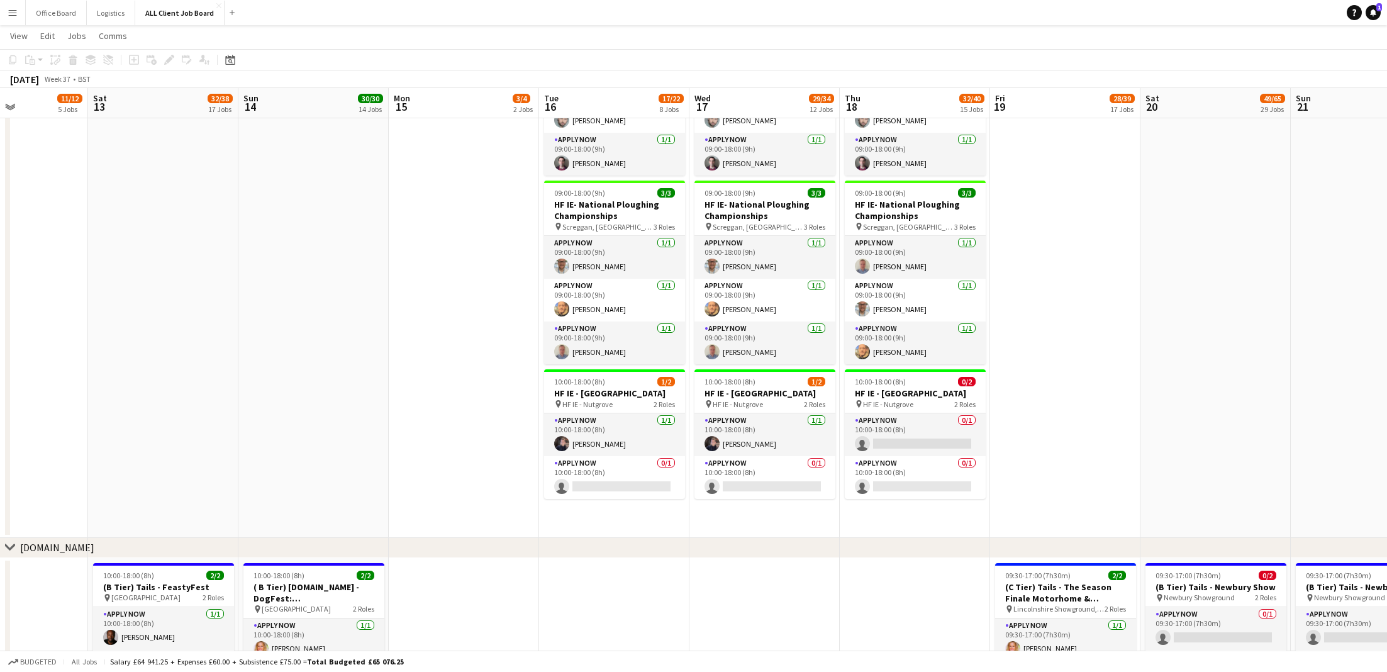
scroll to position [0, 519]
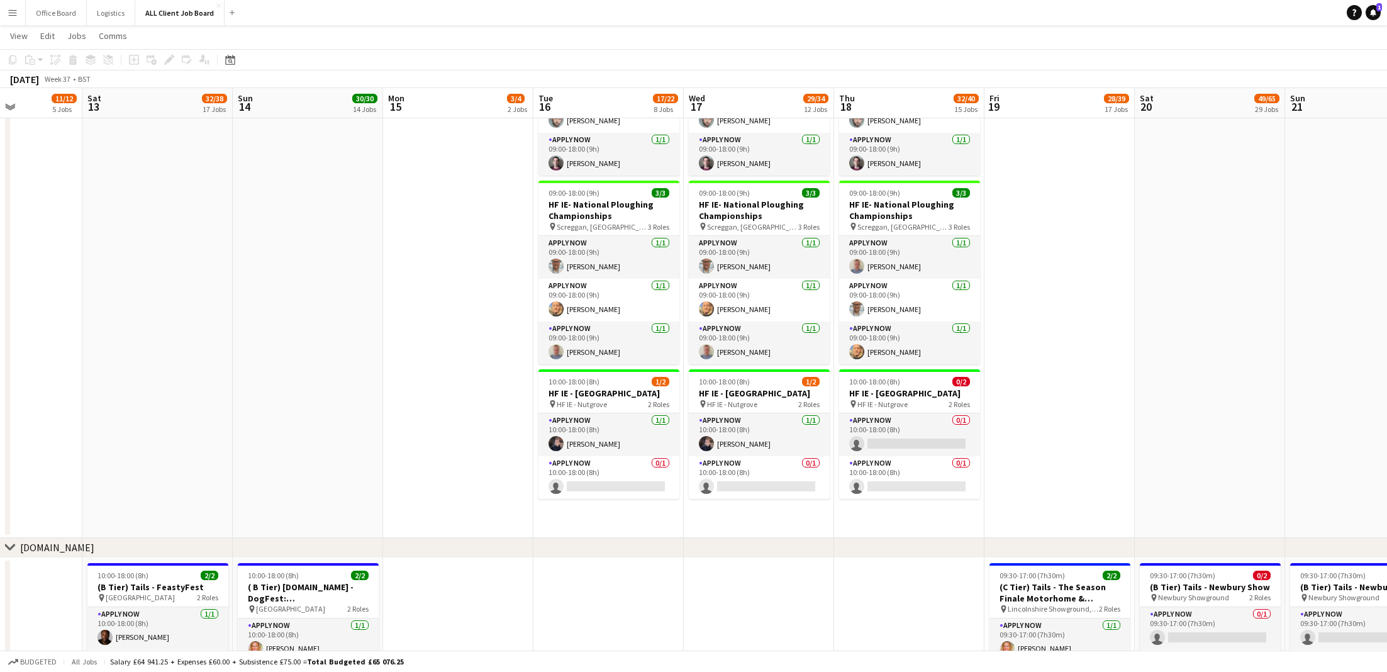
drag, startPoint x: 940, startPoint y: 249, endPoint x: 934, endPoint y: 269, distance: 20.3
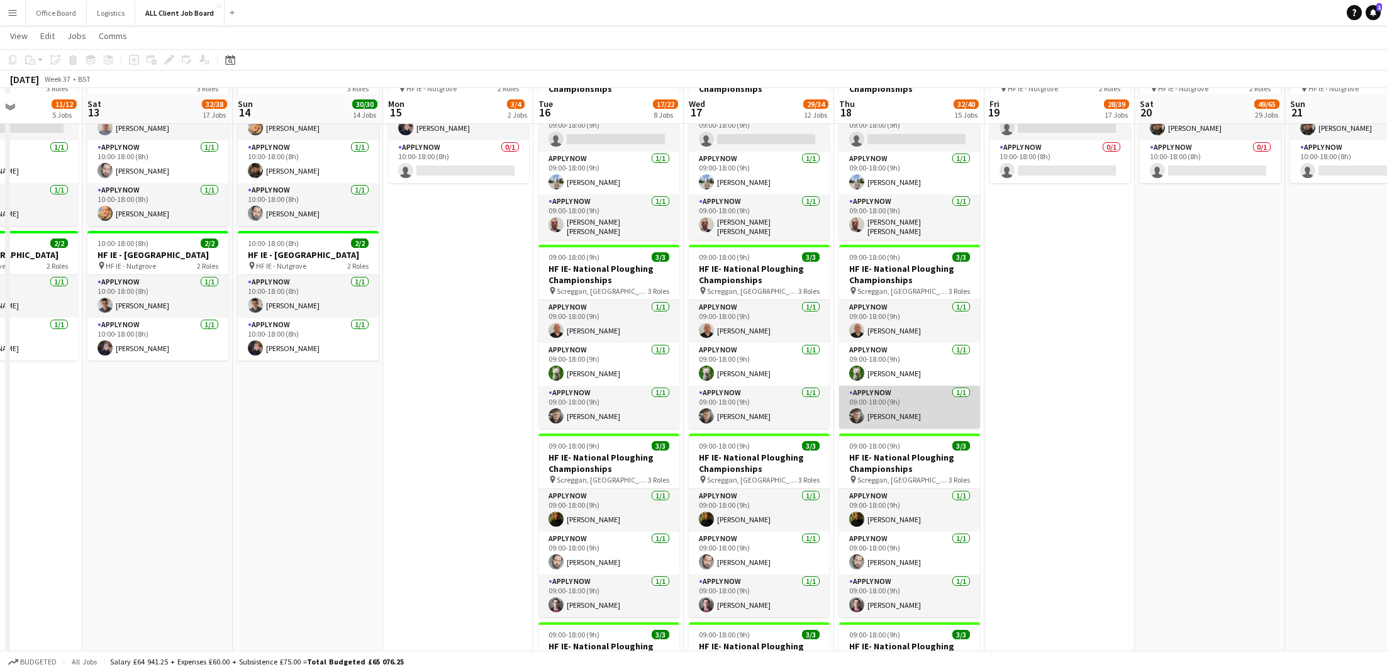
scroll to position [3745, 0]
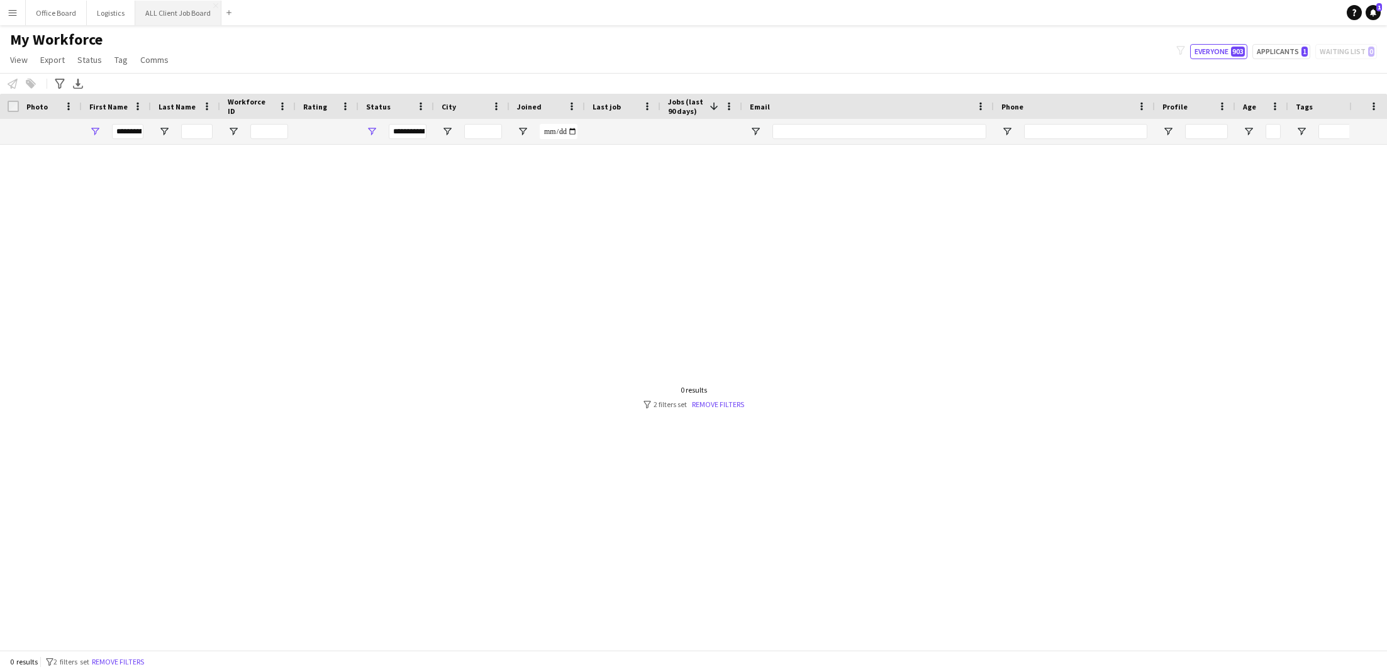
click at [183, 14] on button "ALL Client Job Board Close" at bounding box center [178, 13] width 86 height 25
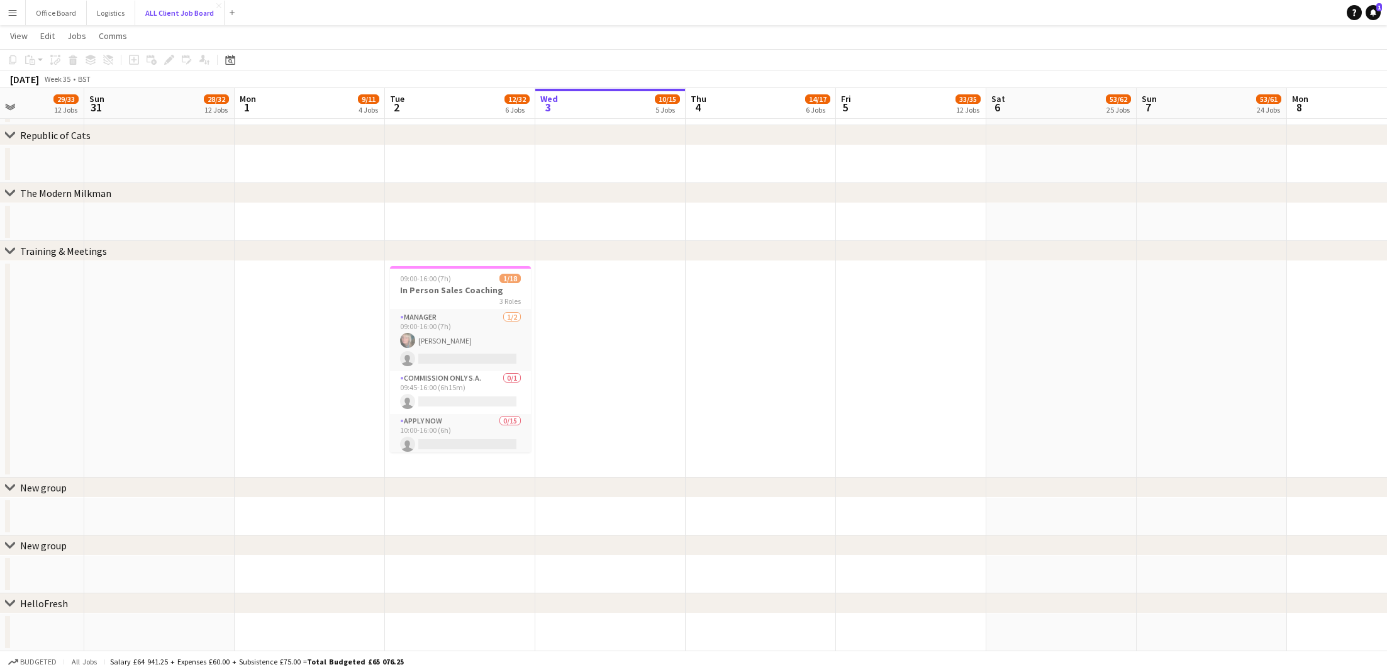
scroll to position [0, 361]
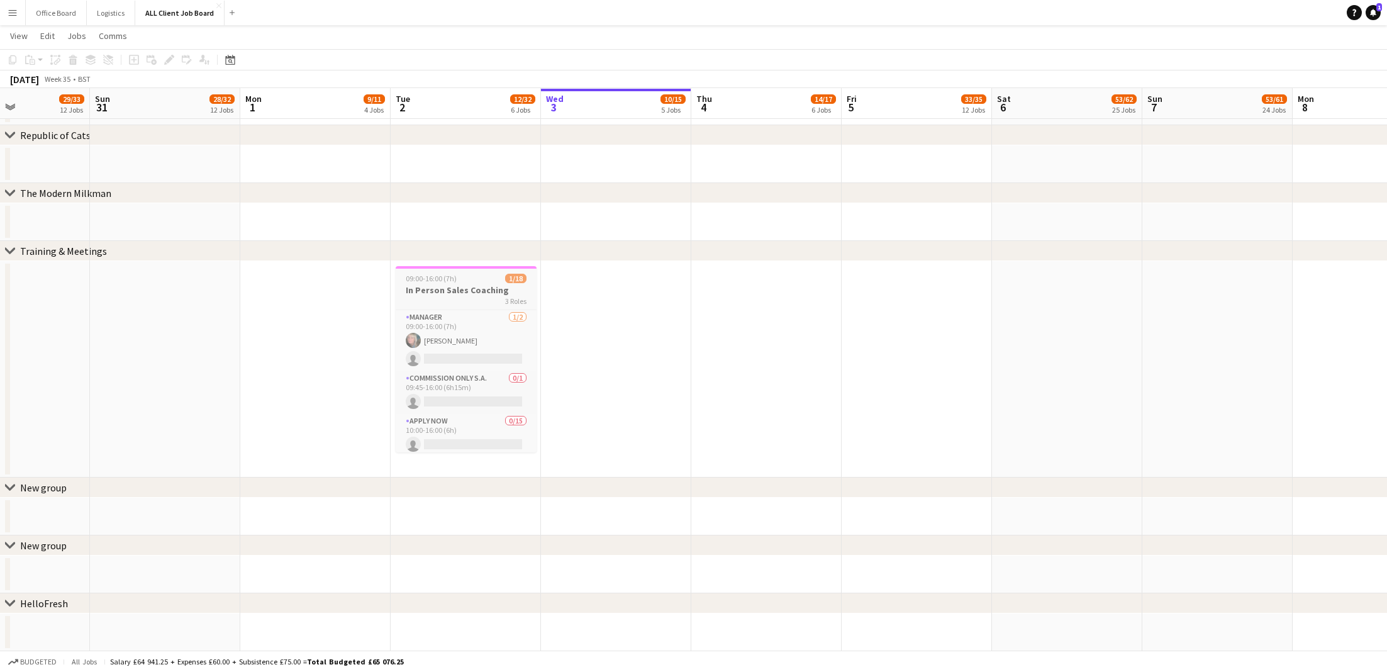
click at [497, 278] on div "09:00-16:00 (7h) 1/18" at bounding box center [466, 278] width 141 height 9
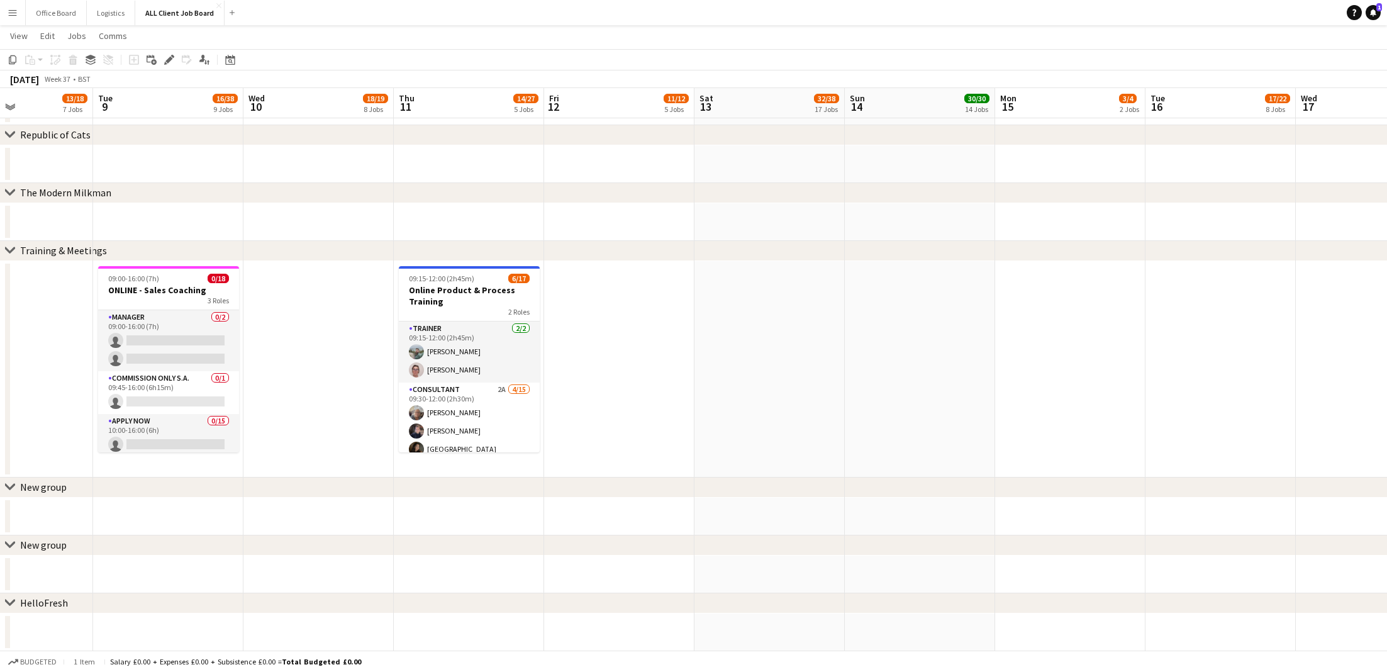
scroll to position [0, 548]
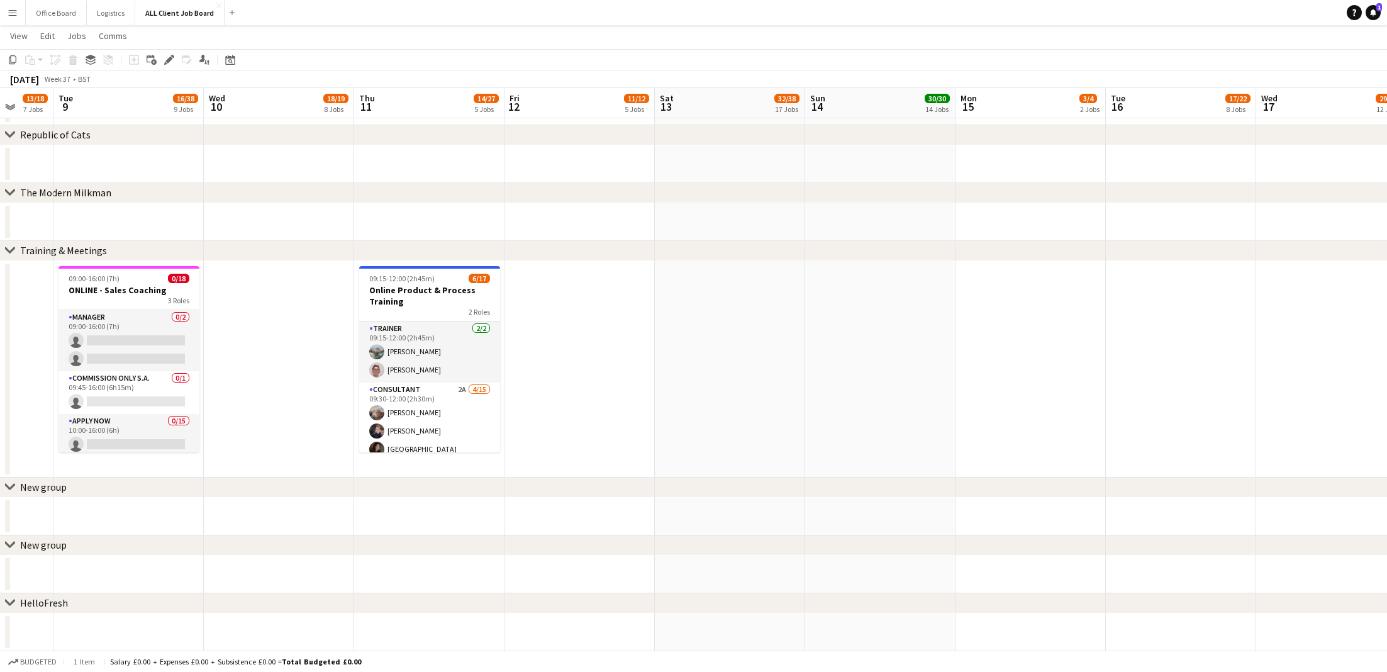
click at [1011, 297] on app-date-cell at bounding box center [1030, 369] width 150 height 216
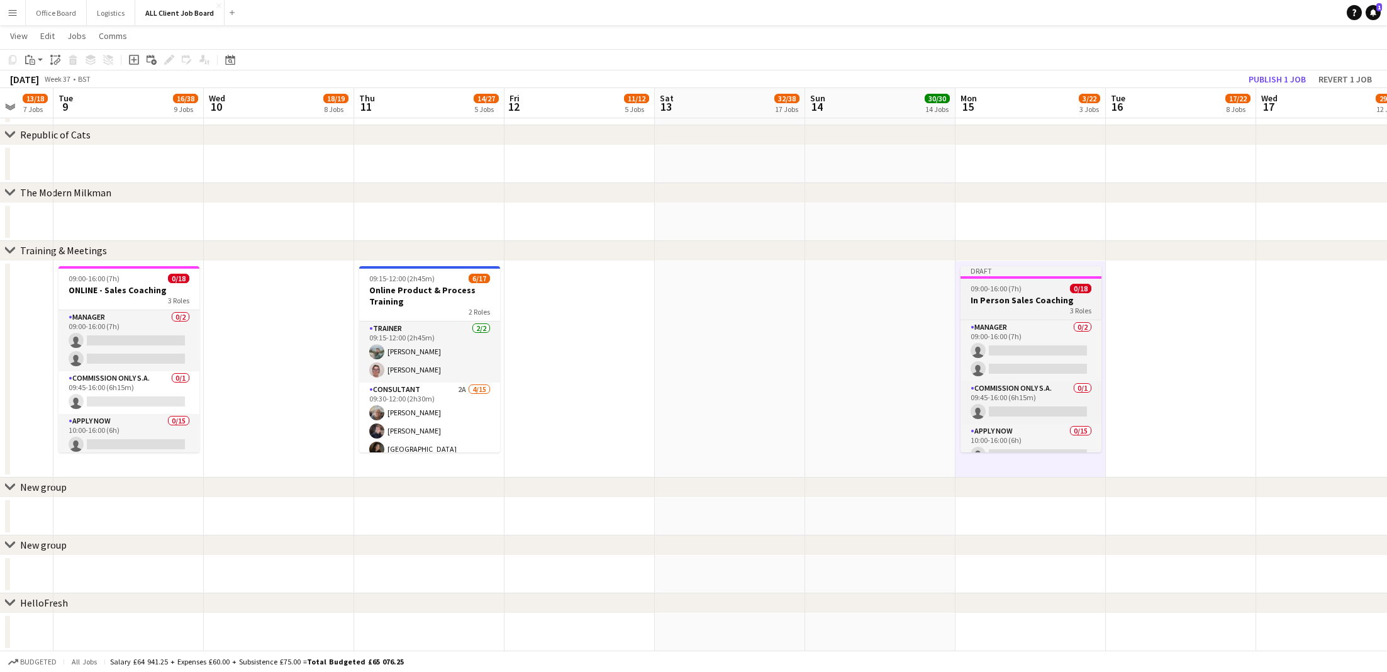
click at [1033, 280] on app-job-card "Draft 09:00-16:00 (7h) 0/18 In Person Sales Coaching 3 Roles Manager 0/2 09:00-…" at bounding box center [1030, 359] width 141 height 186
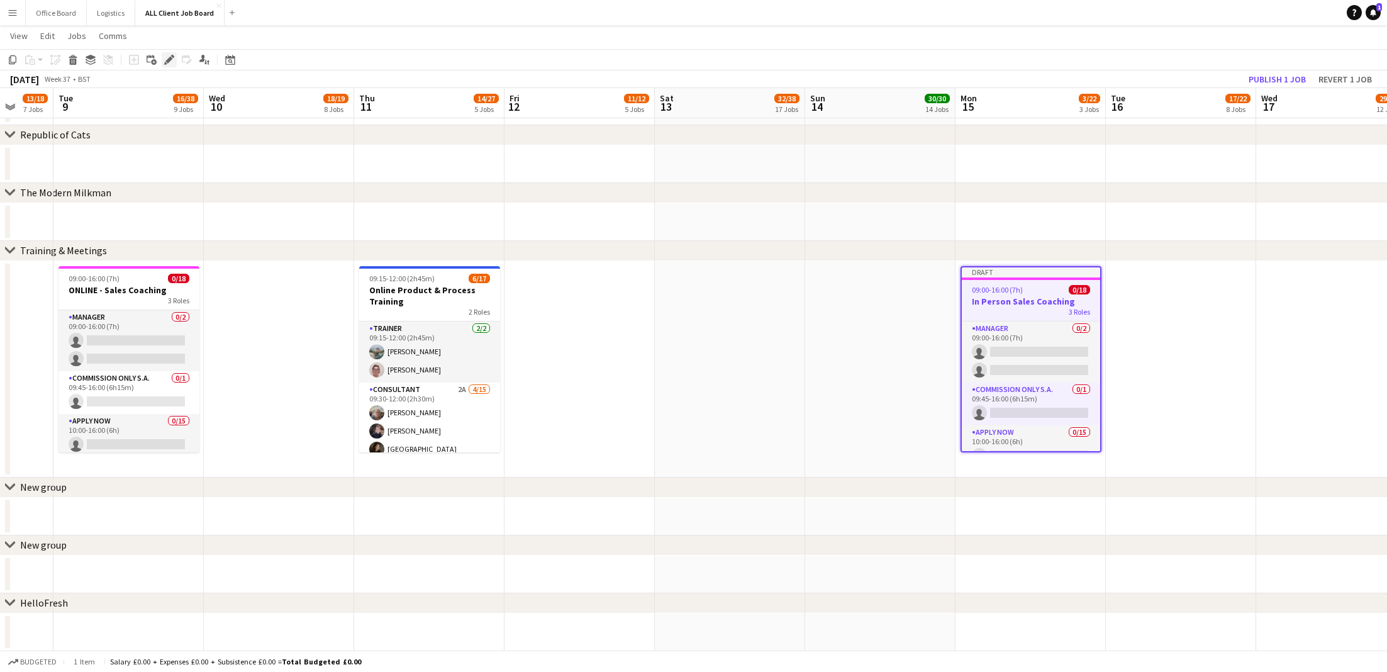
click at [169, 59] on icon at bounding box center [168, 60] width 7 height 7
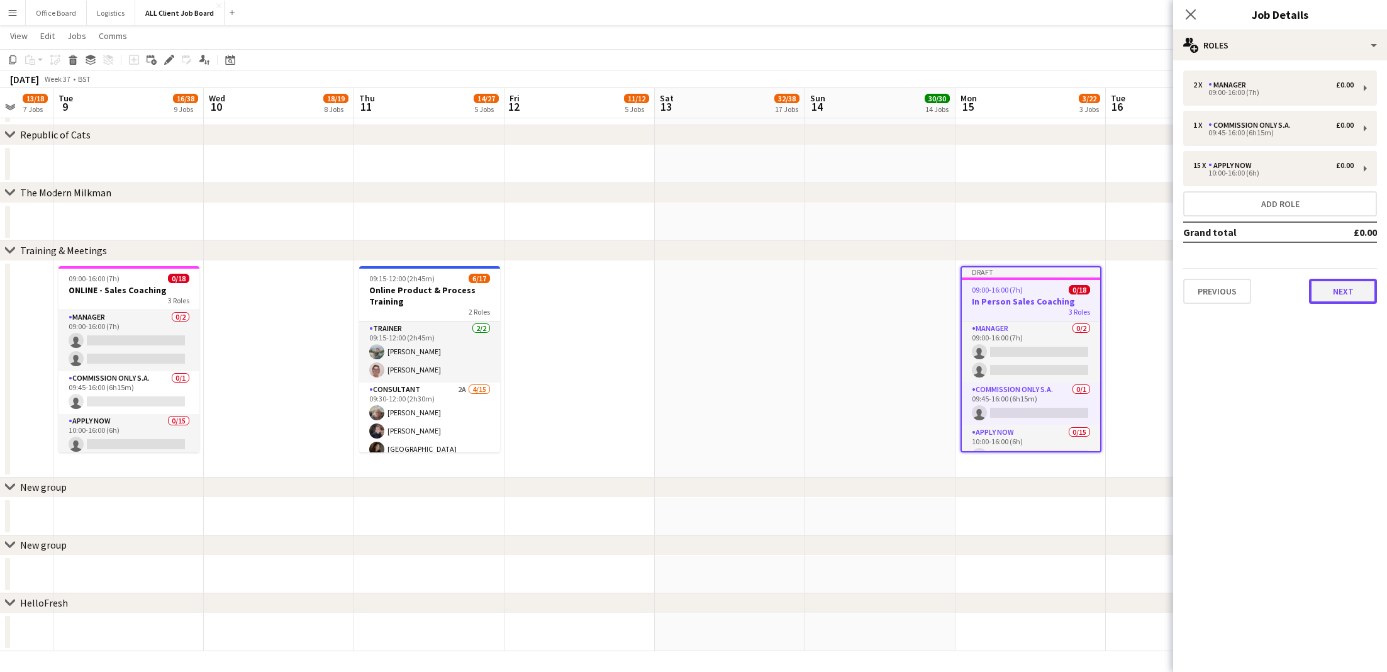
click at [1349, 289] on button "Next" at bounding box center [1343, 291] width 68 height 25
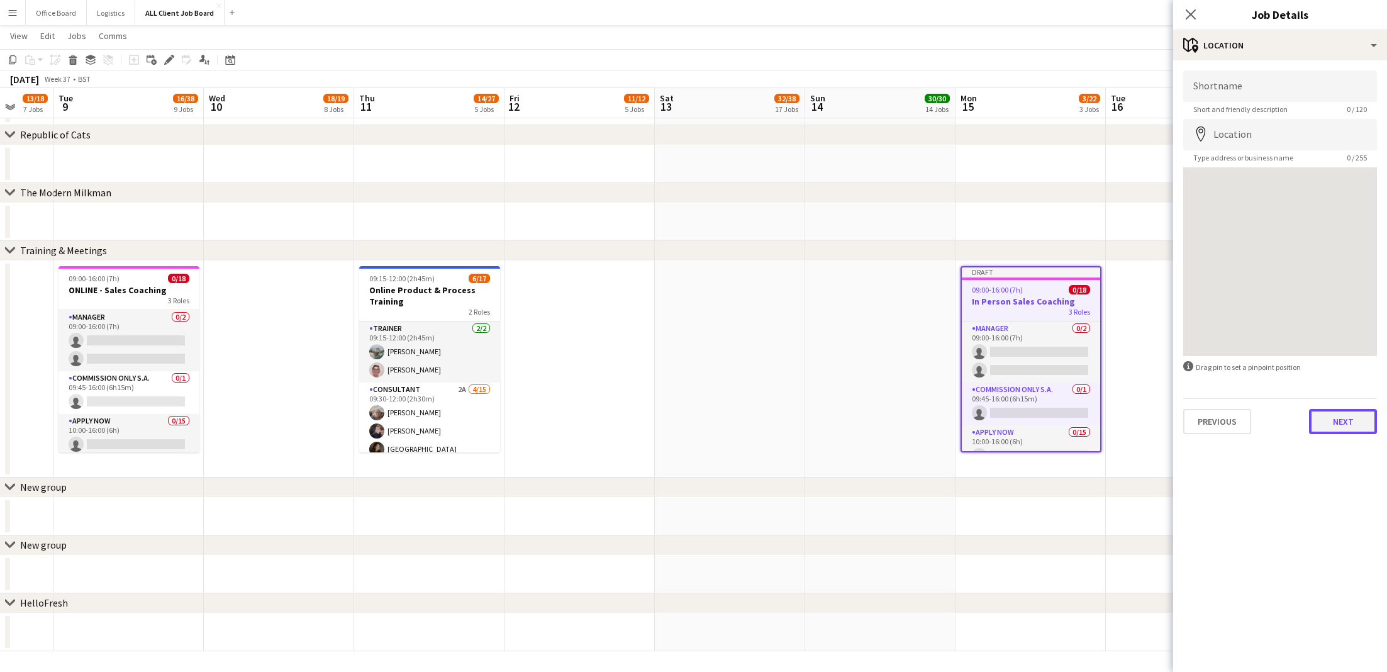
click at [1342, 426] on button "Next" at bounding box center [1343, 421] width 68 height 25
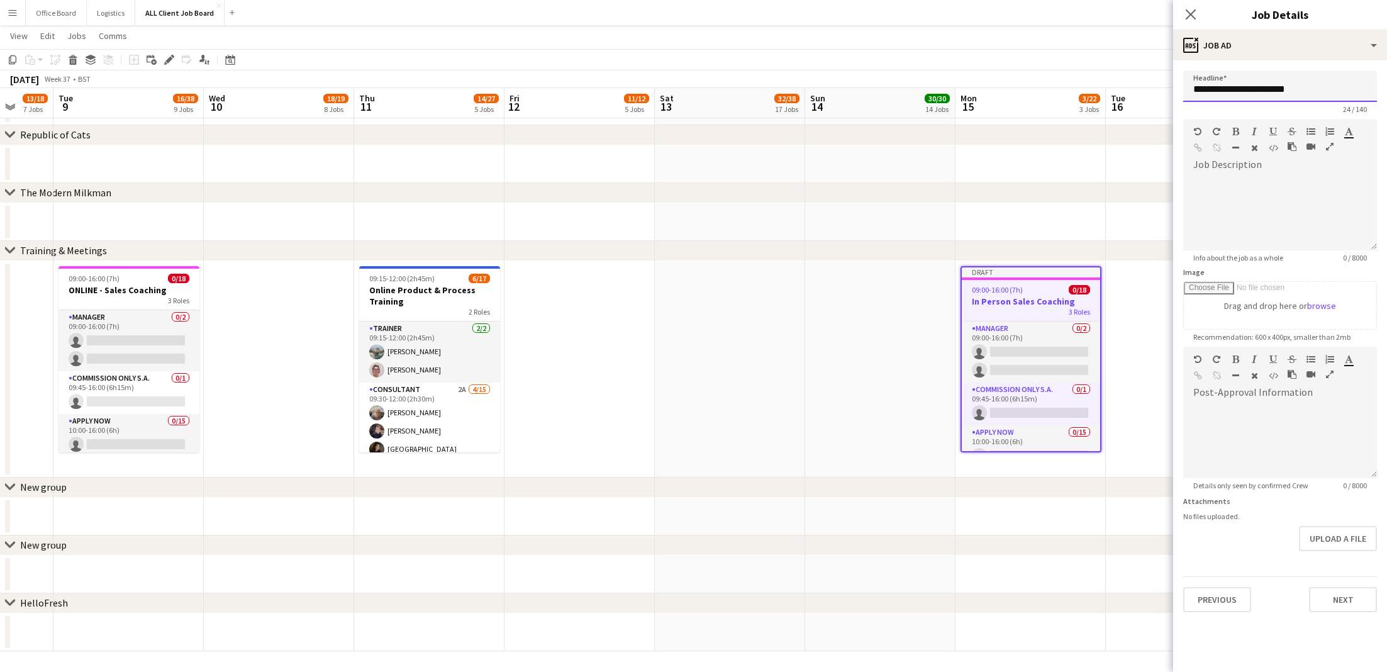
click at [1307, 86] on input "**********" at bounding box center [1280, 85] width 194 height 31
click at [1187, 91] on input "**********" at bounding box center [1280, 85] width 194 height 31
type input "**********"
click at [1360, 599] on button "Next" at bounding box center [1343, 599] width 68 height 25
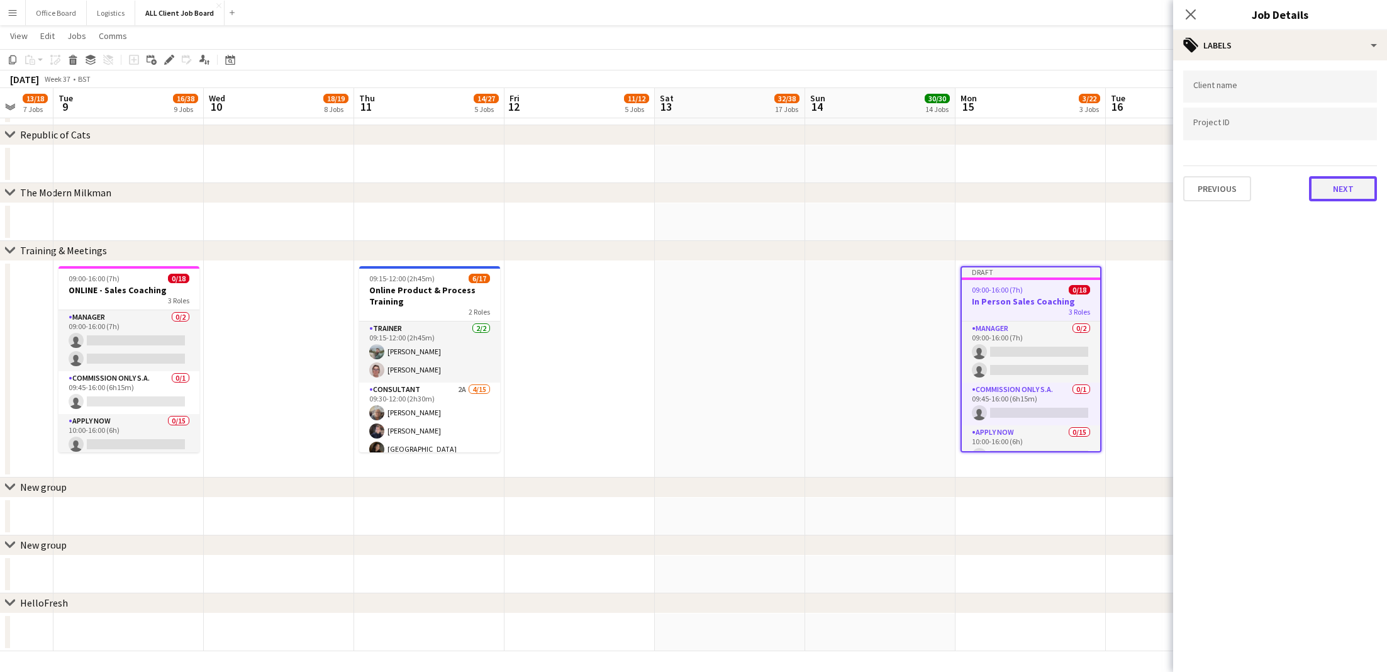
click at [1338, 193] on button "Next" at bounding box center [1343, 188] width 68 height 25
click at [1338, 123] on button "Next" at bounding box center [1343, 130] width 68 height 25
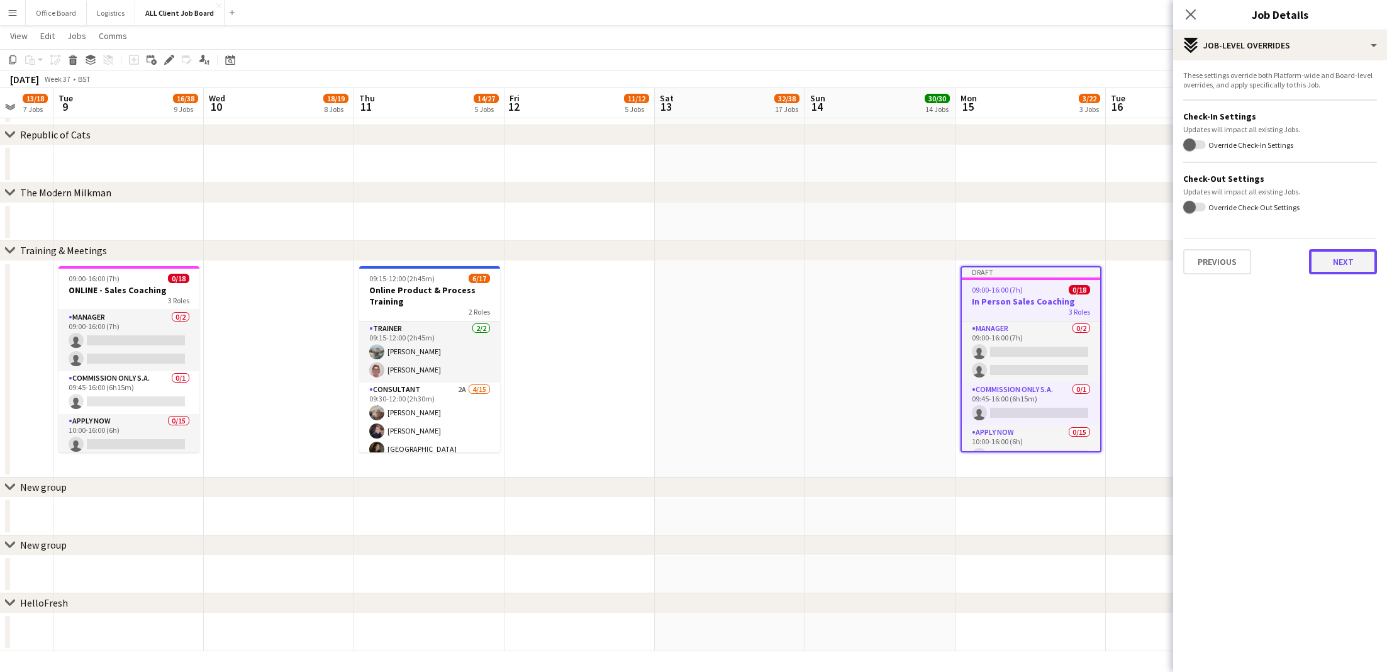
click at [1347, 260] on button "Next" at bounding box center [1343, 261] width 68 height 25
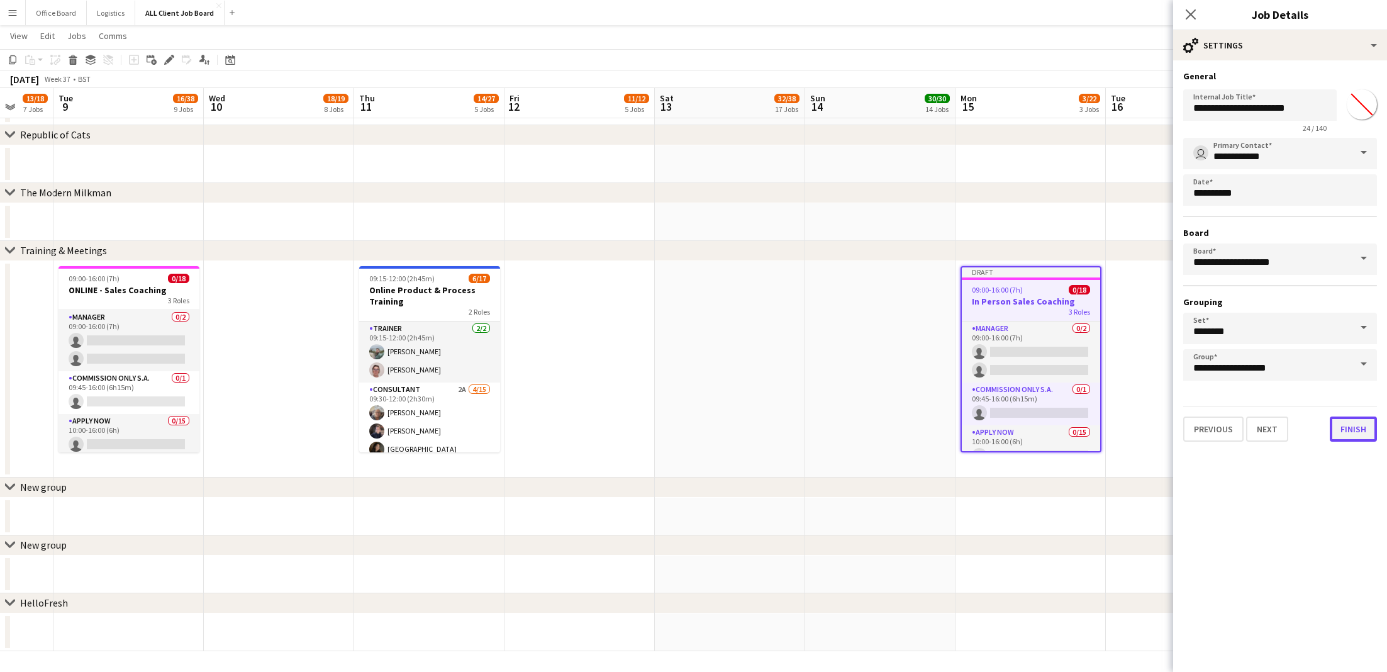
click at [1352, 433] on button "Finish" at bounding box center [1353, 428] width 47 height 25
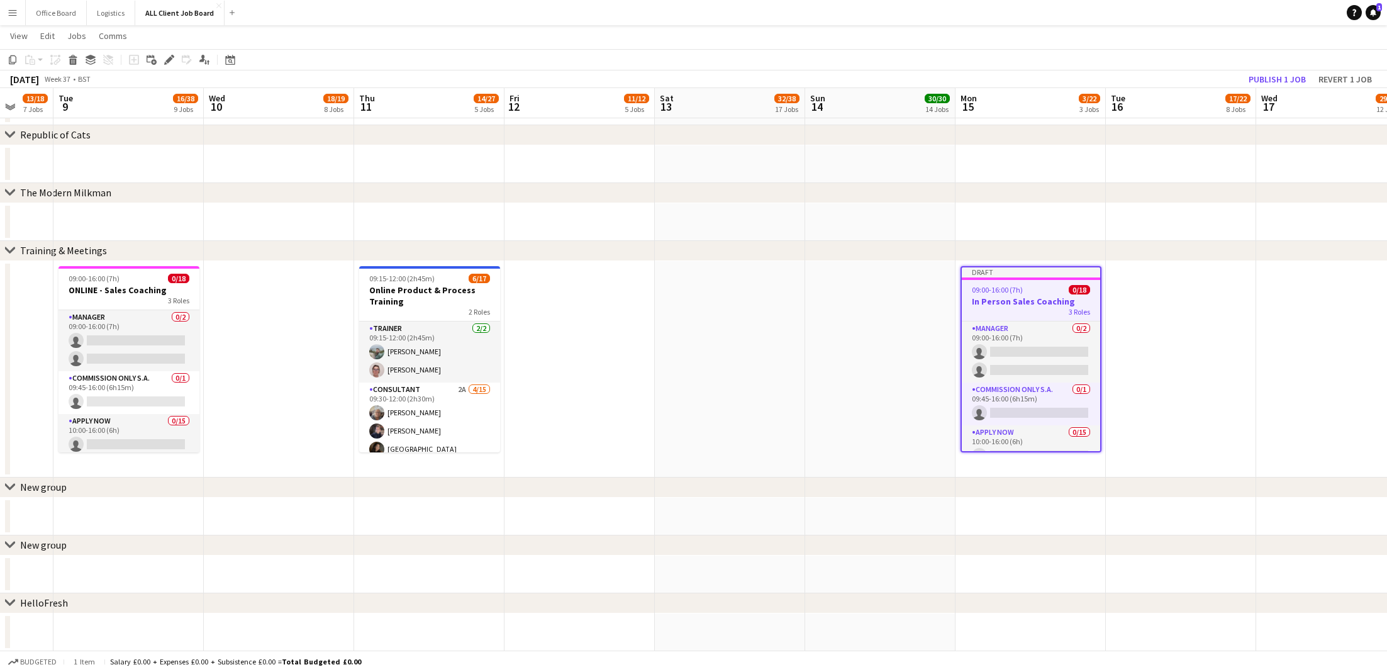
click at [1179, 250] on div "chevron-right Training & Meetings" at bounding box center [693, 251] width 1387 height 20
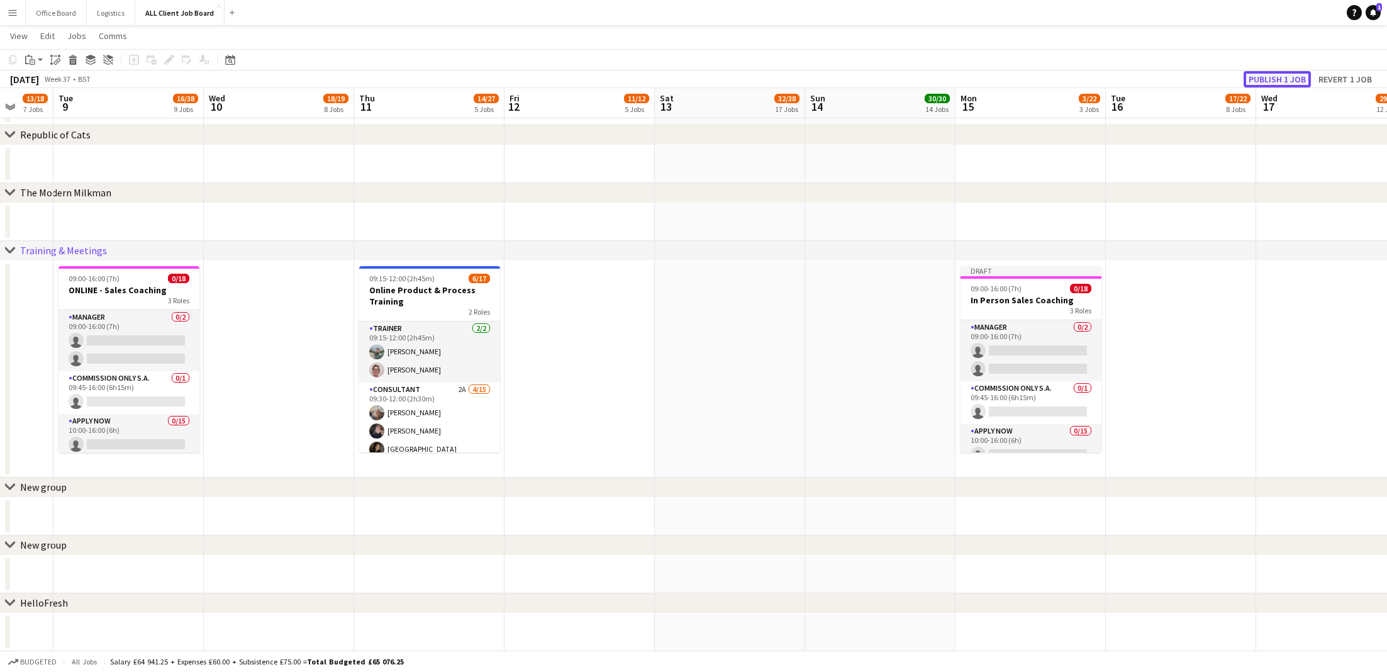
click at [1263, 77] on button "Publish 1 job" at bounding box center [1276, 79] width 67 height 16
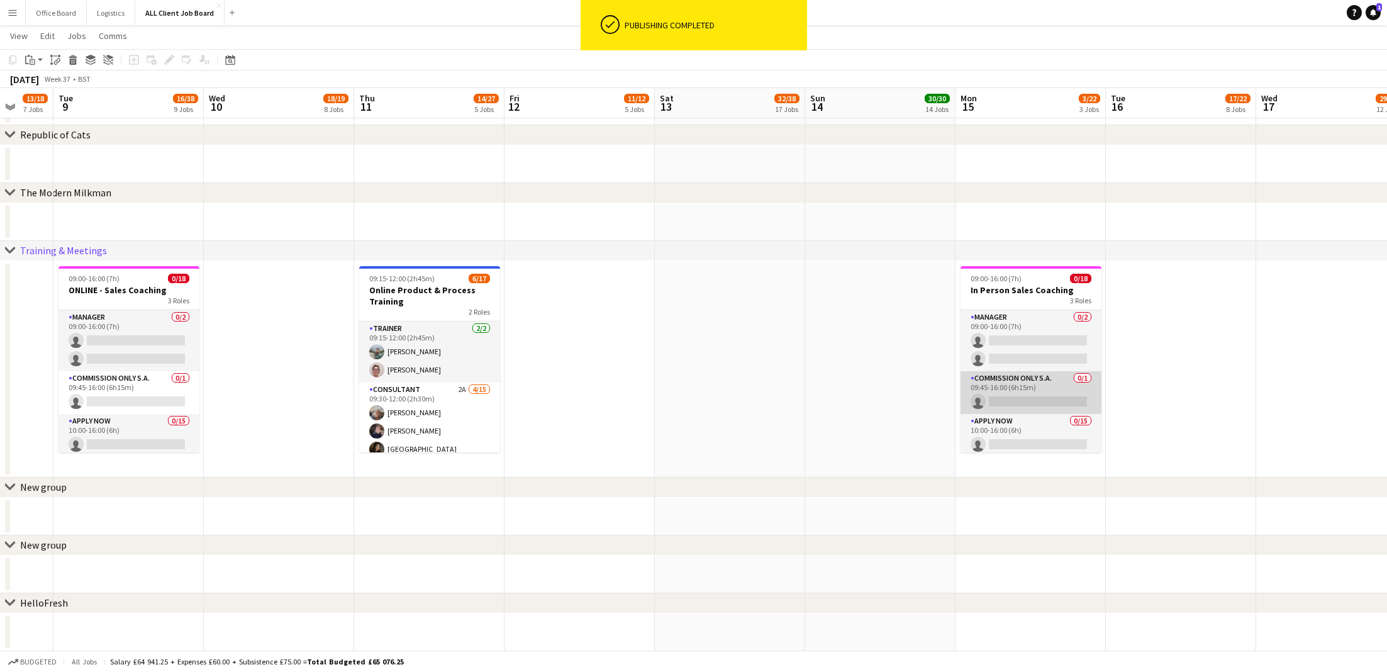
click at [1018, 391] on app-card-role "Commission Only S.A. 0/1 09:45-16:00 (6h15m) single-neutral-actions" at bounding box center [1030, 392] width 141 height 43
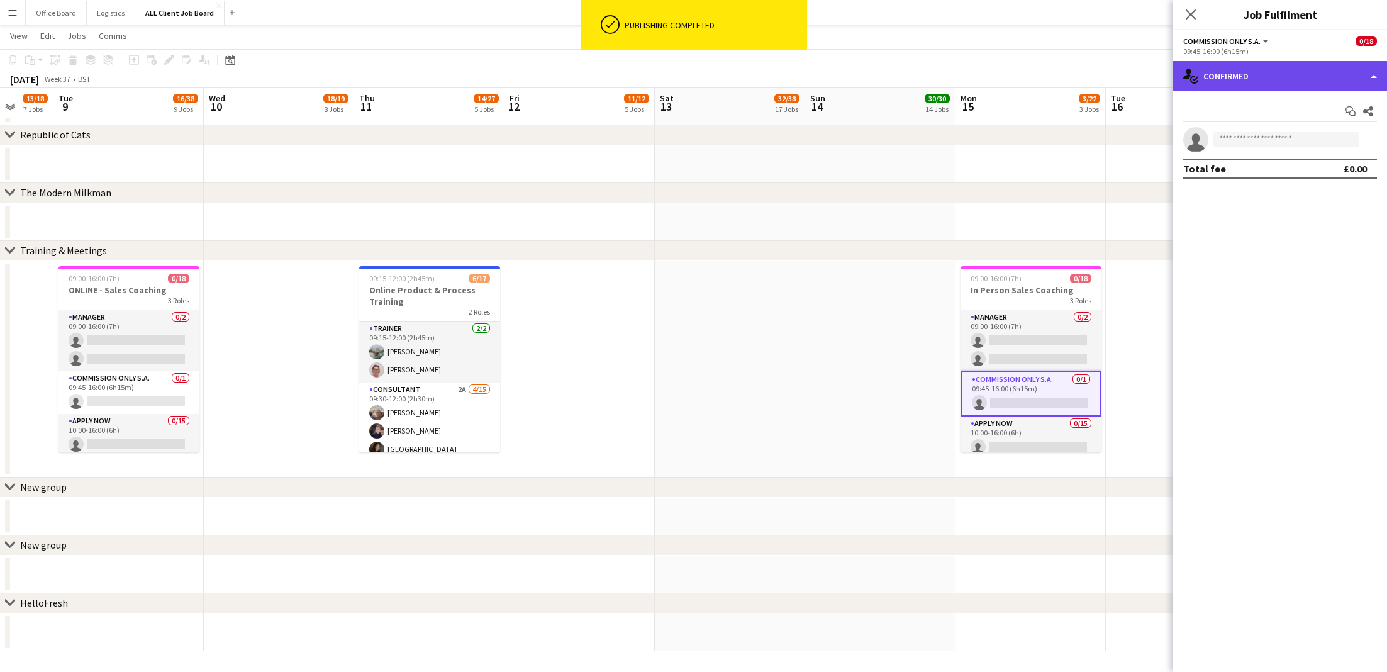
click at [1279, 75] on div "single-neutral-actions-check-2 Confirmed" at bounding box center [1280, 76] width 214 height 30
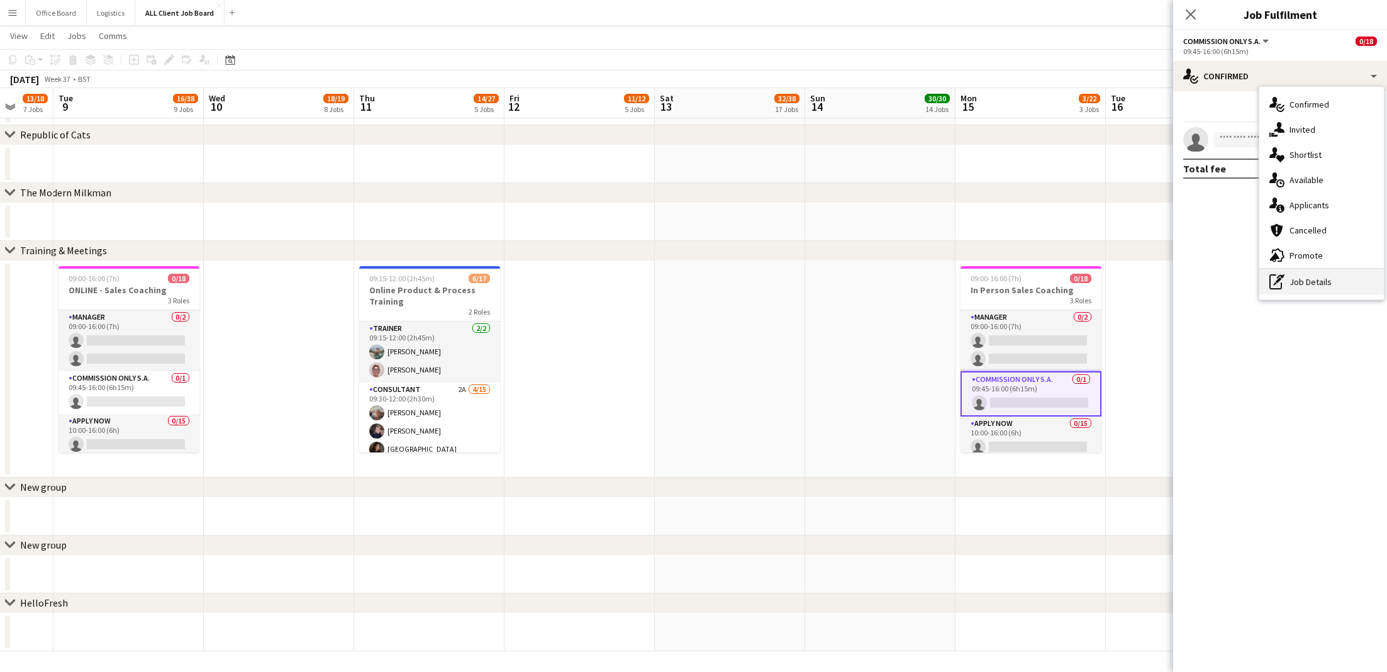
click at [1312, 280] on div "pen-write Job Details" at bounding box center [1321, 281] width 125 height 25
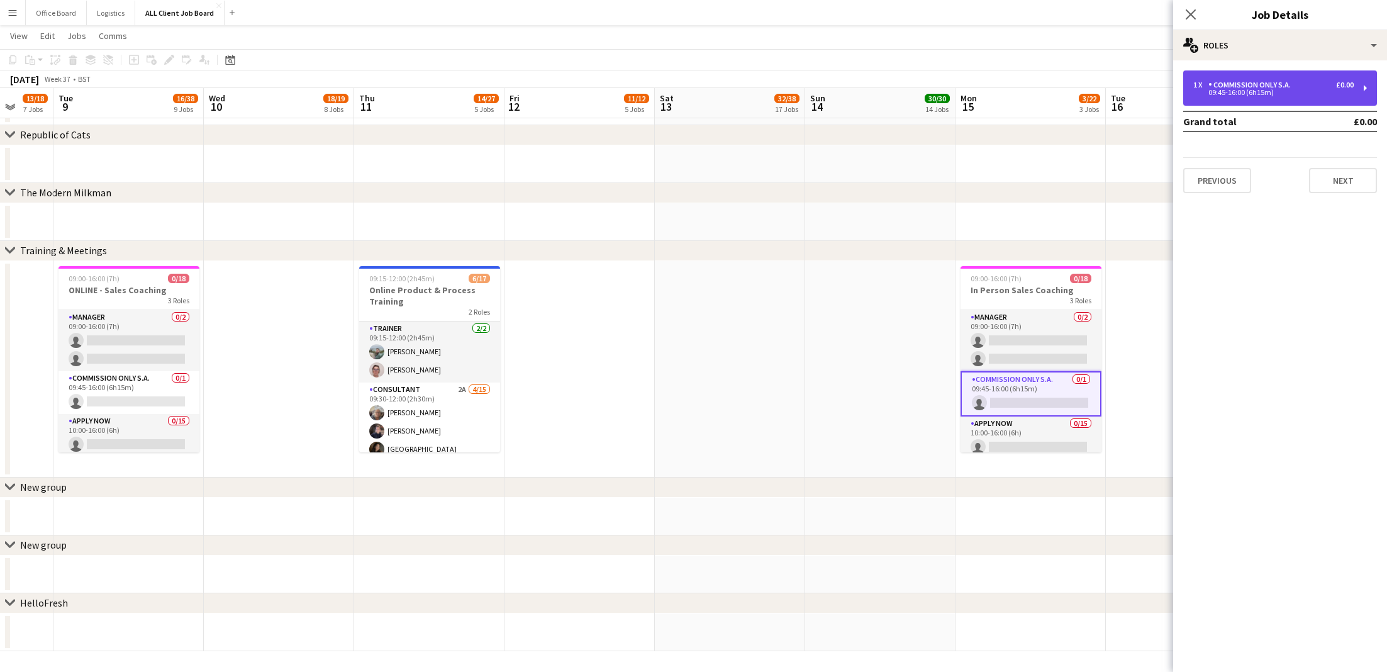
click at [1275, 96] on div "1 x Commission Only S.A. £0.00 09:45-16:00 (6h15m)" at bounding box center [1280, 87] width 194 height 35
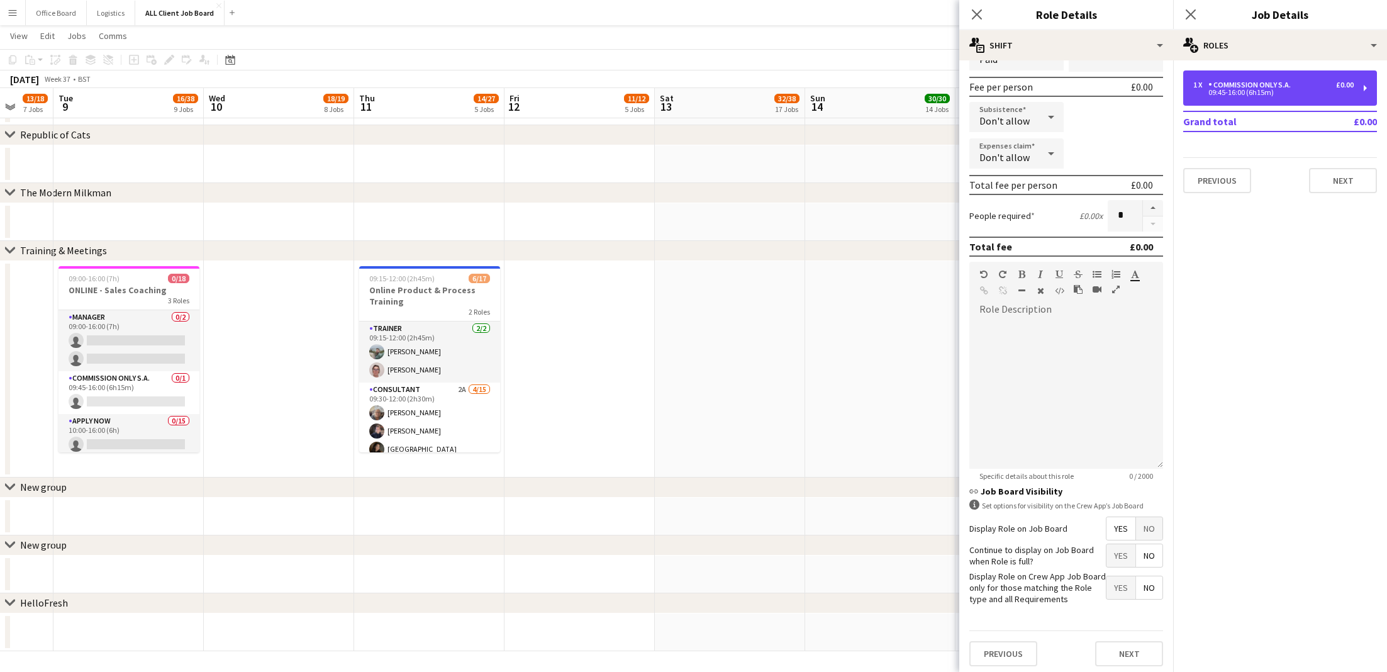
scroll to position [0, 0]
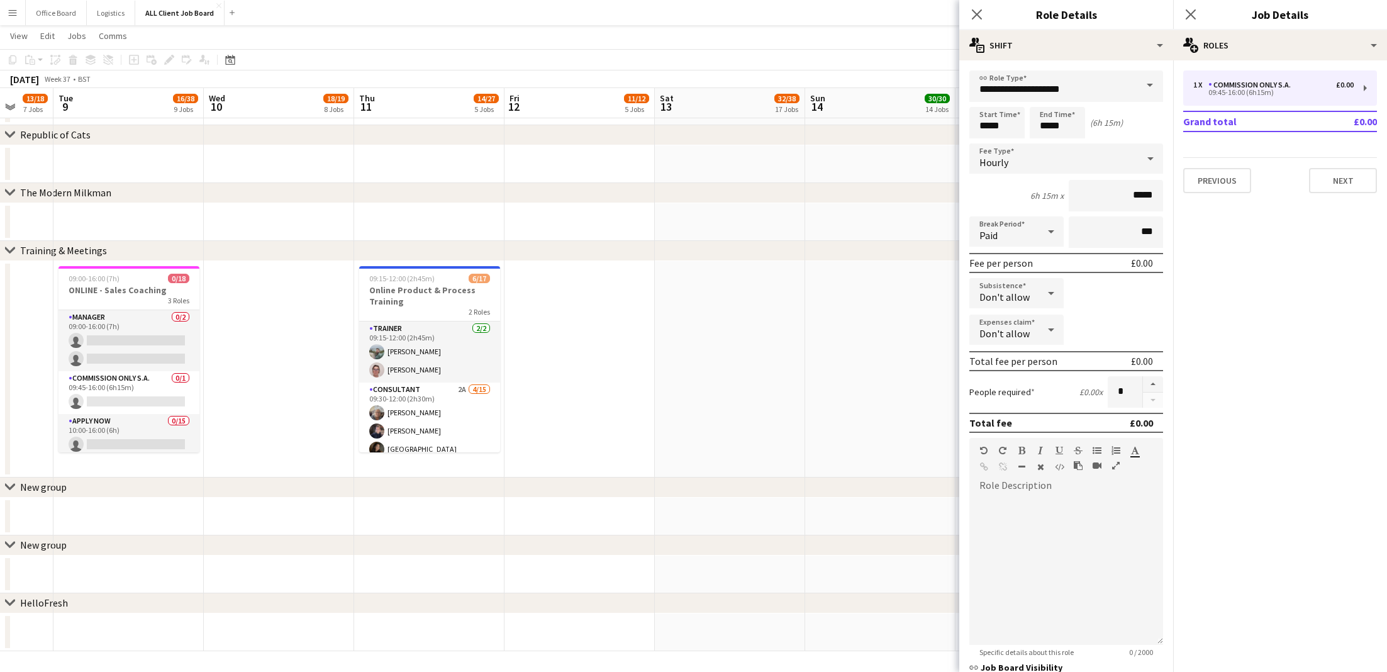
click at [1151, 84] on span at bounding box center [1149, 85] width 26 height 30
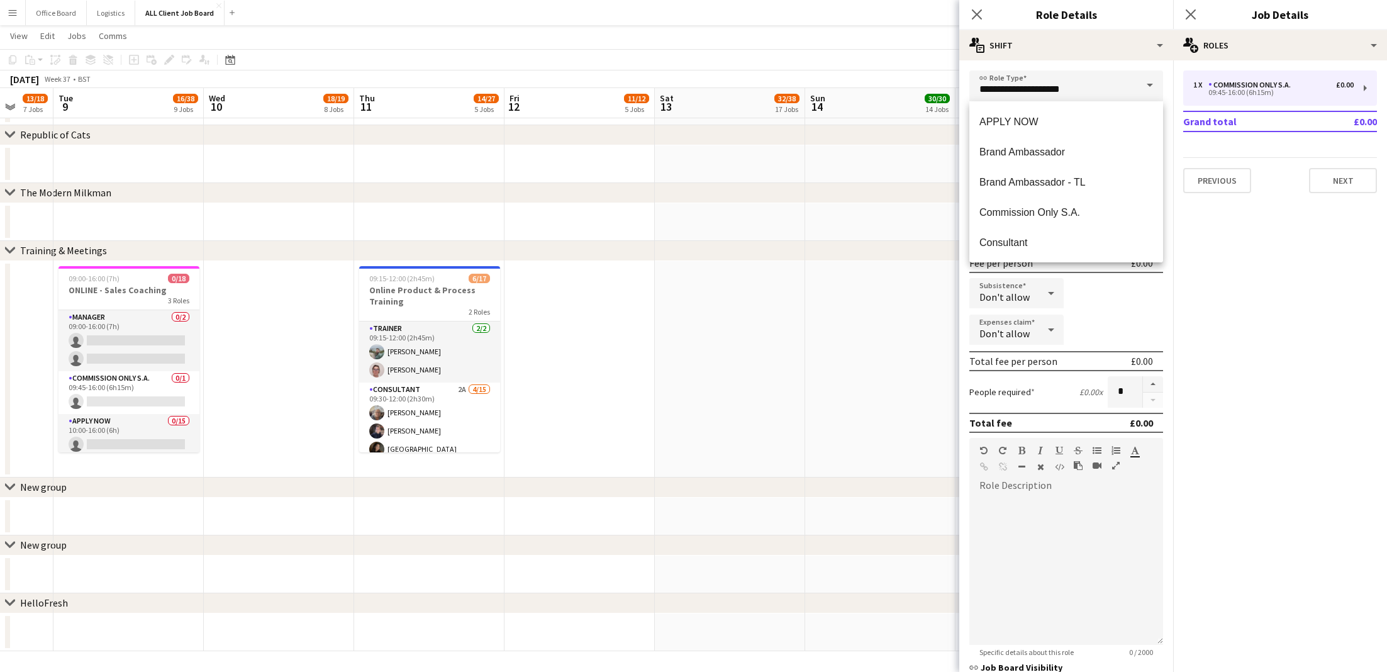
click at [1176, 118] on div "1 x Commission Only S.A. £0.00 09:45-16:00 (6h15m) Grand total £0.00 Previous N…" at bounding box center [1280, 131] width 214 height 123
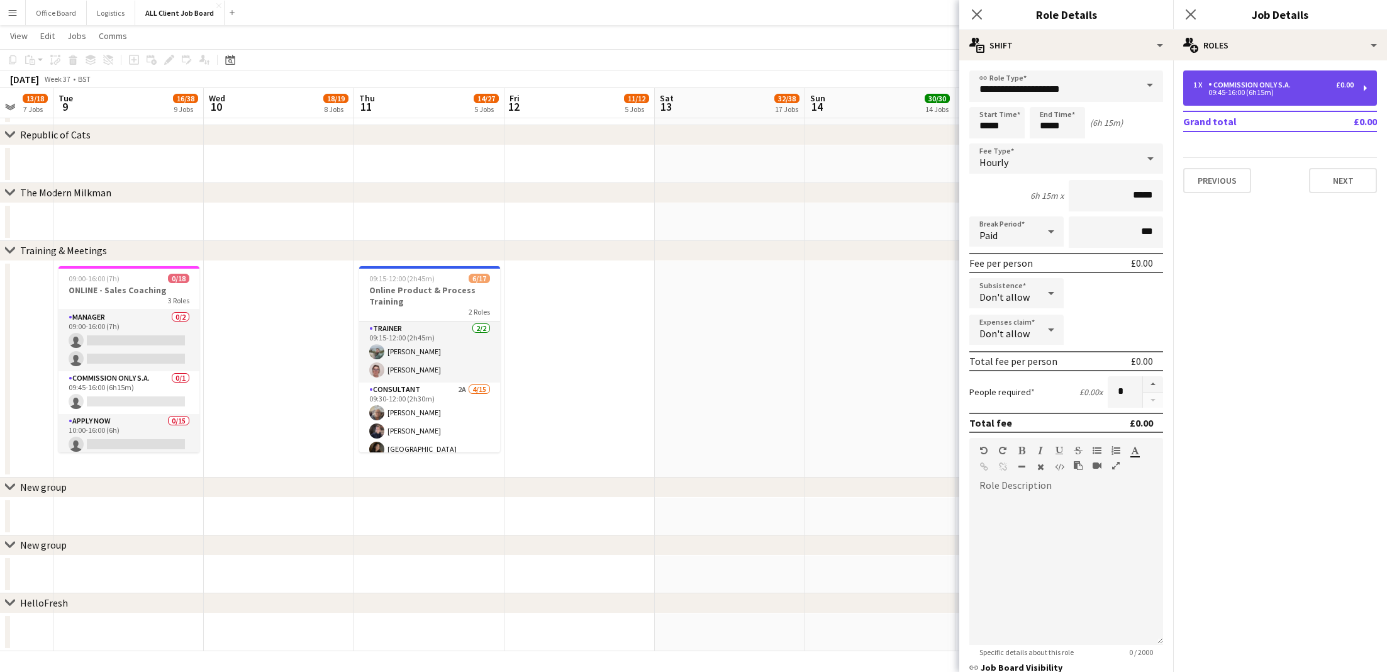
click at [1289, 89] on div "Commission Only S.A." at bounding box center [1251, 85] width 87 height 9
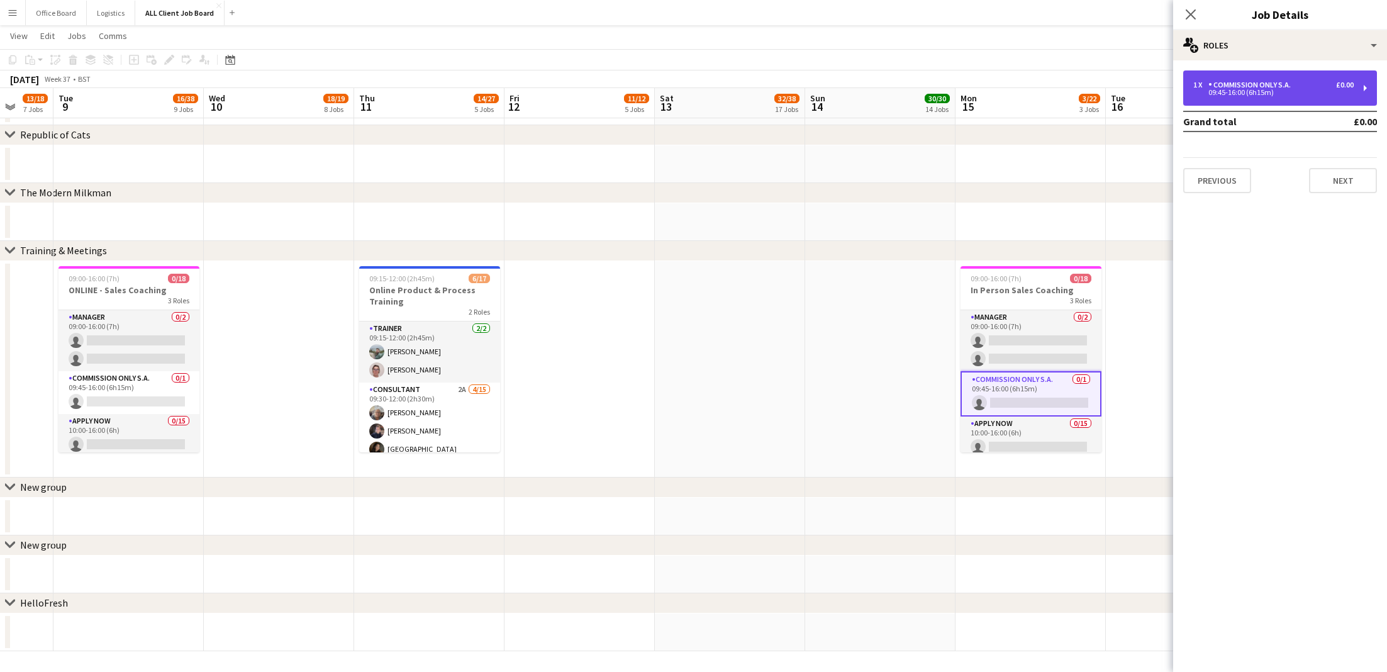
click at [1289, 89] on div "Commission Only S.A." at bounding box center [1251, 85] width 87 height 9
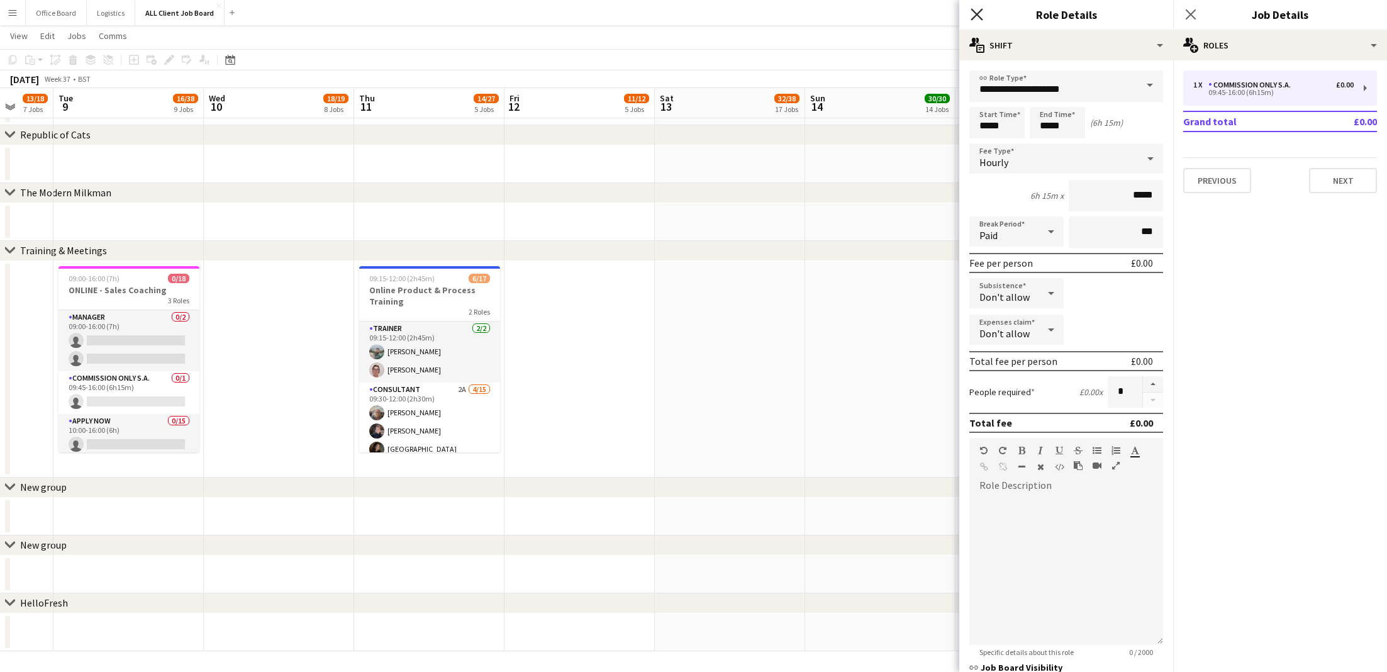
click at [980, 19] on icon "Close pop-in" at bounding box center [976, 14] width 12 height 12
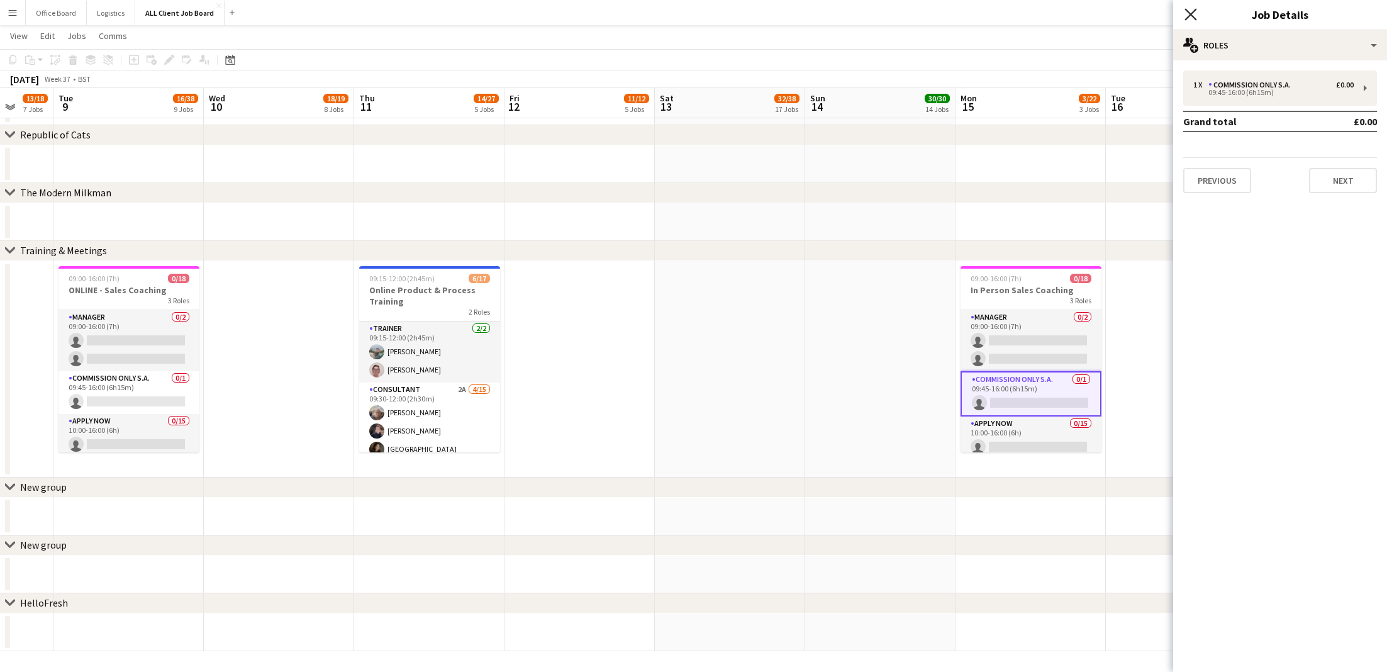
click at [1186, 18] on icon "Close pop-in" at bounding box center [1190, 14] width 12 height 12
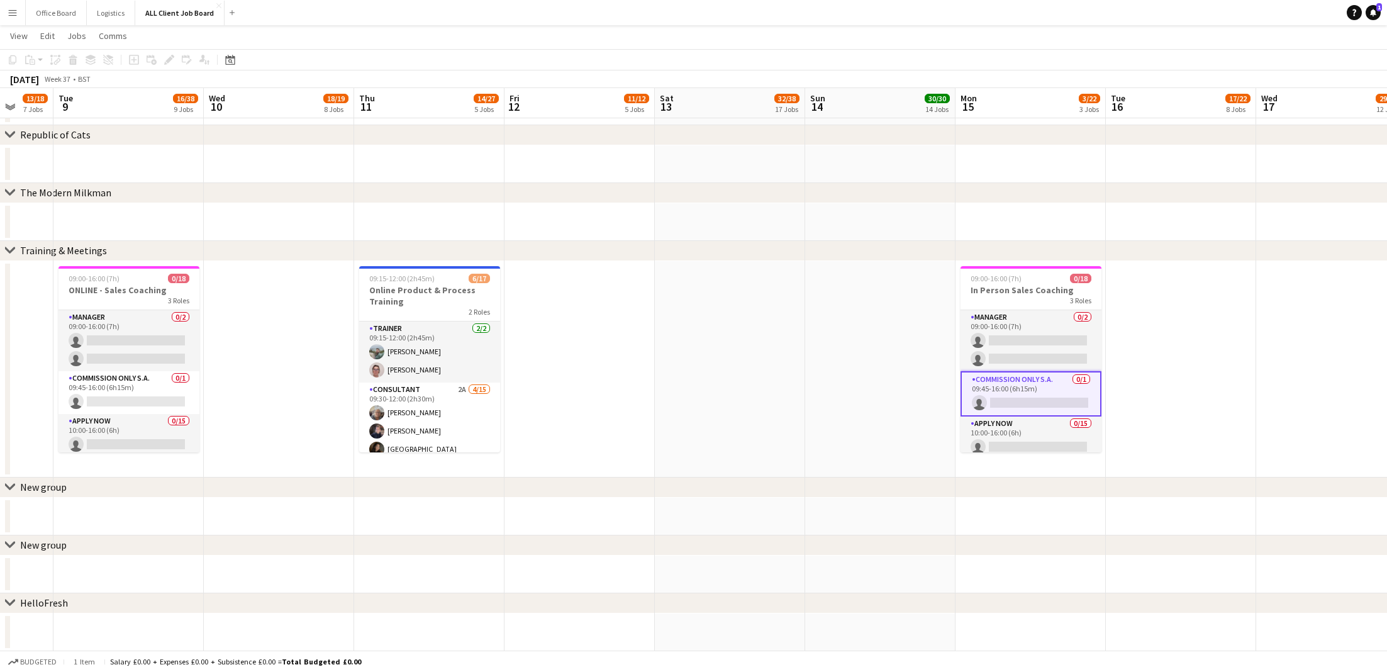
click at [1148, 327] on app-date-cell at bounding box center [1181, 369] width 150 height 216
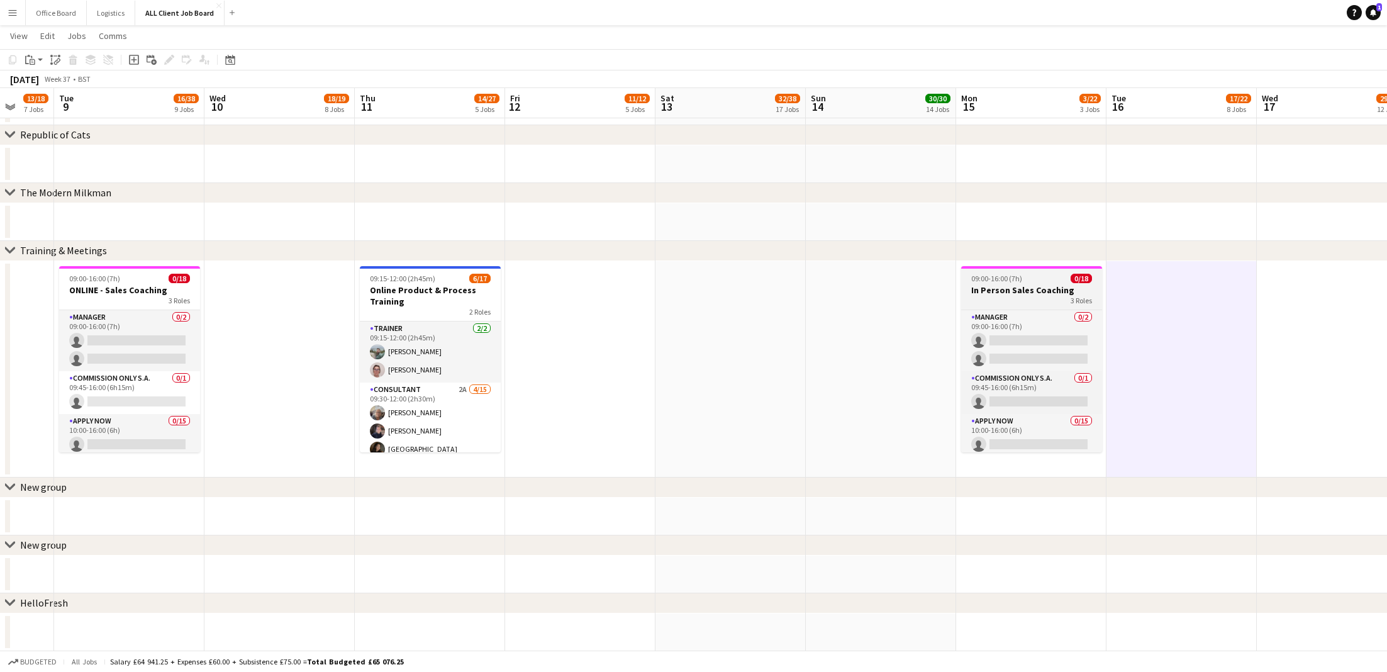
click at [1036, 289] on h3 "In Person Sales Coaching" at bounding box center [1031, 289] width 141 height 11
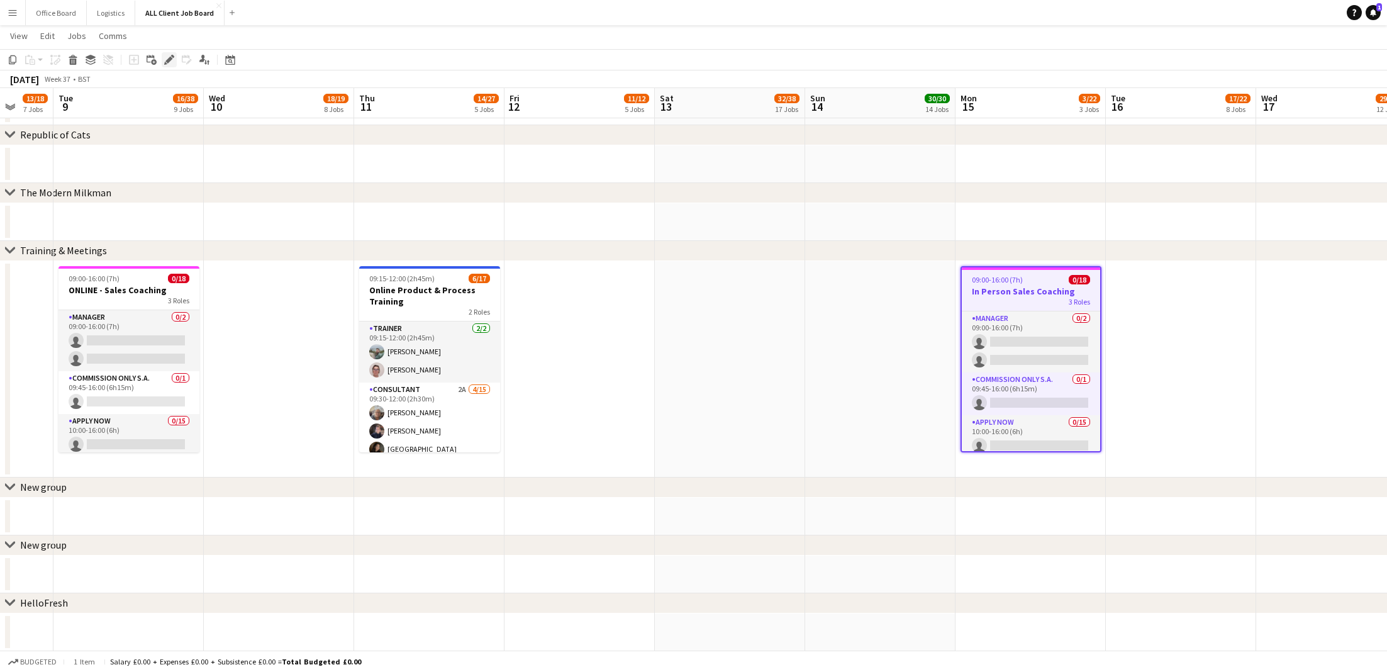
click at [164, 62] on icon "Edit" at bounding box center [169, 60] width 10 height 10
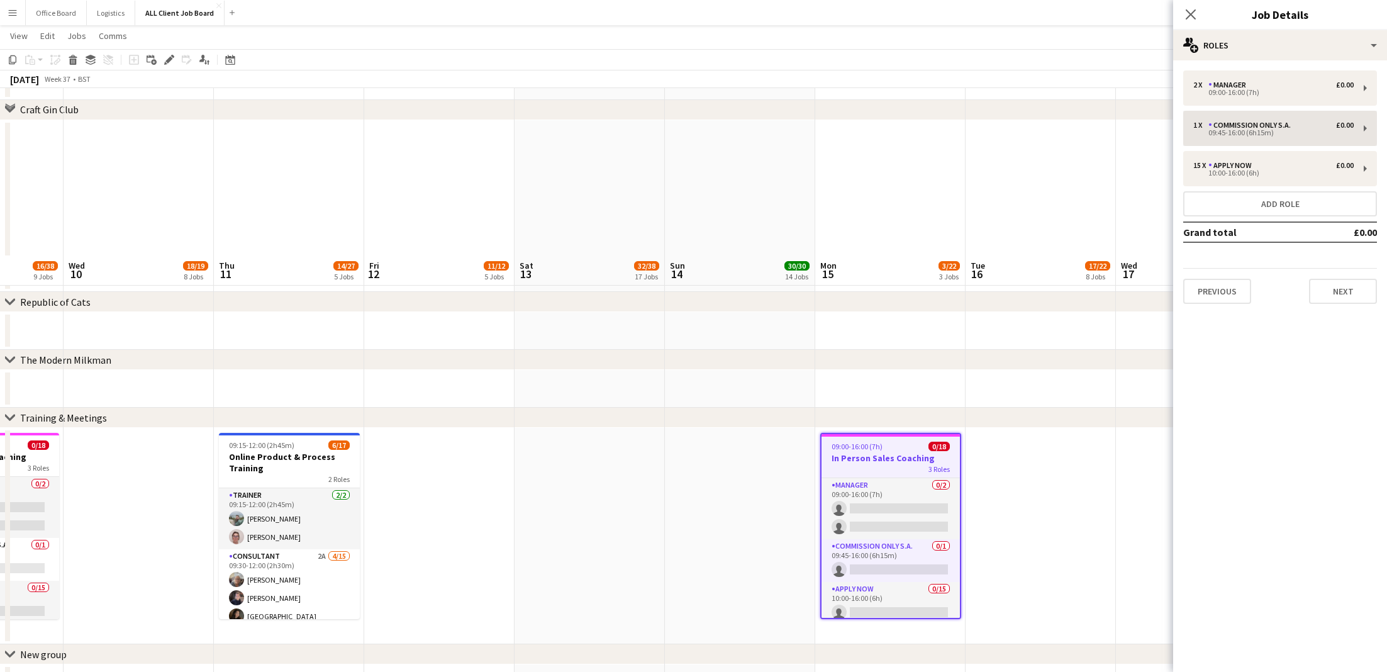
scroll to position [5764, 0]
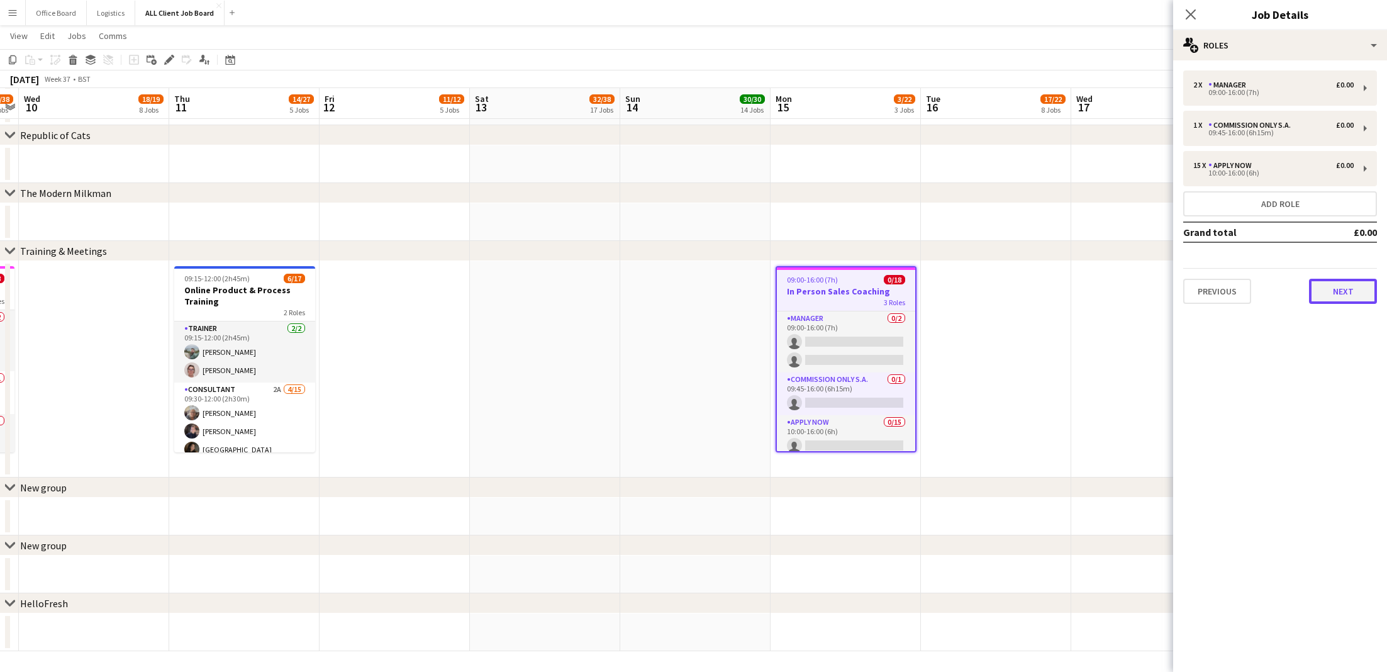
click at [1356, 296] on button "Next" at bounding box center [1343, 291] width 68 height 25
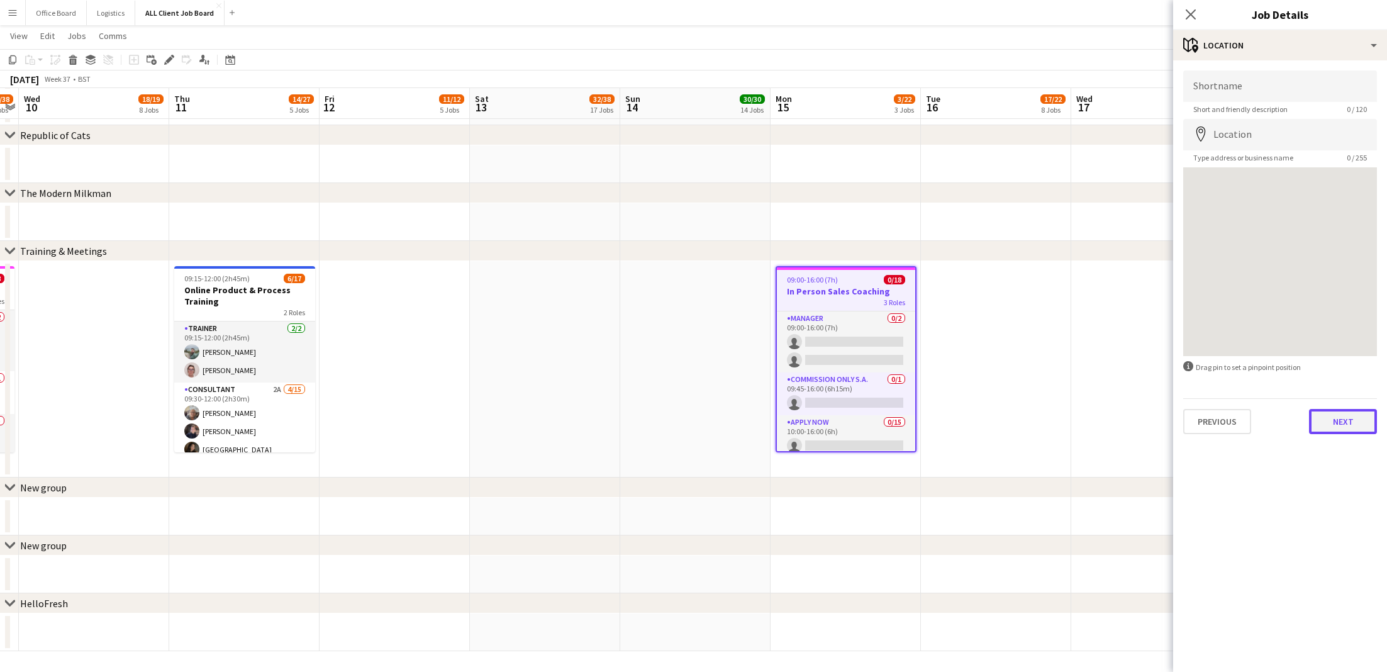
click at [1323, 412] on button "Next" at bounding box center [1343, 421] width 68 height 25
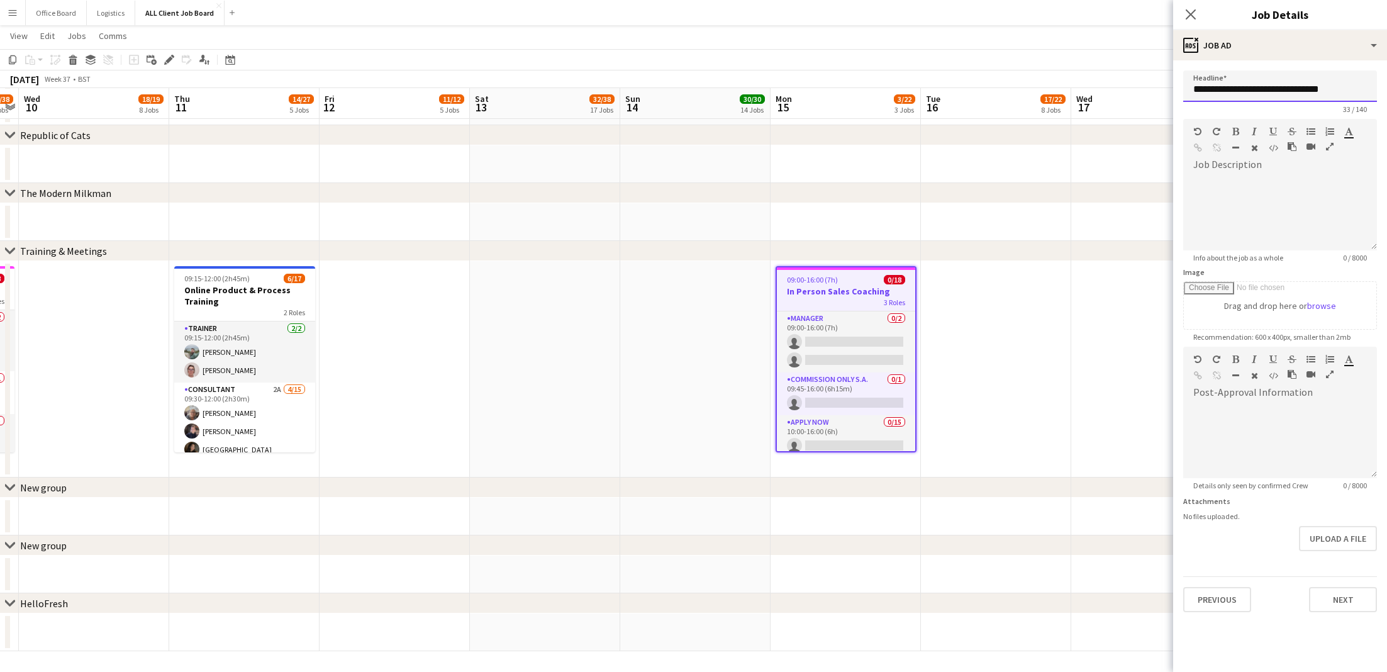
click at [1211, 92] on input "**********" at bounding box center [1280, 85] width 194 height 31
click at [1334, 590] on button "Next" at bounding box center [1343, 599] width 68 height 25
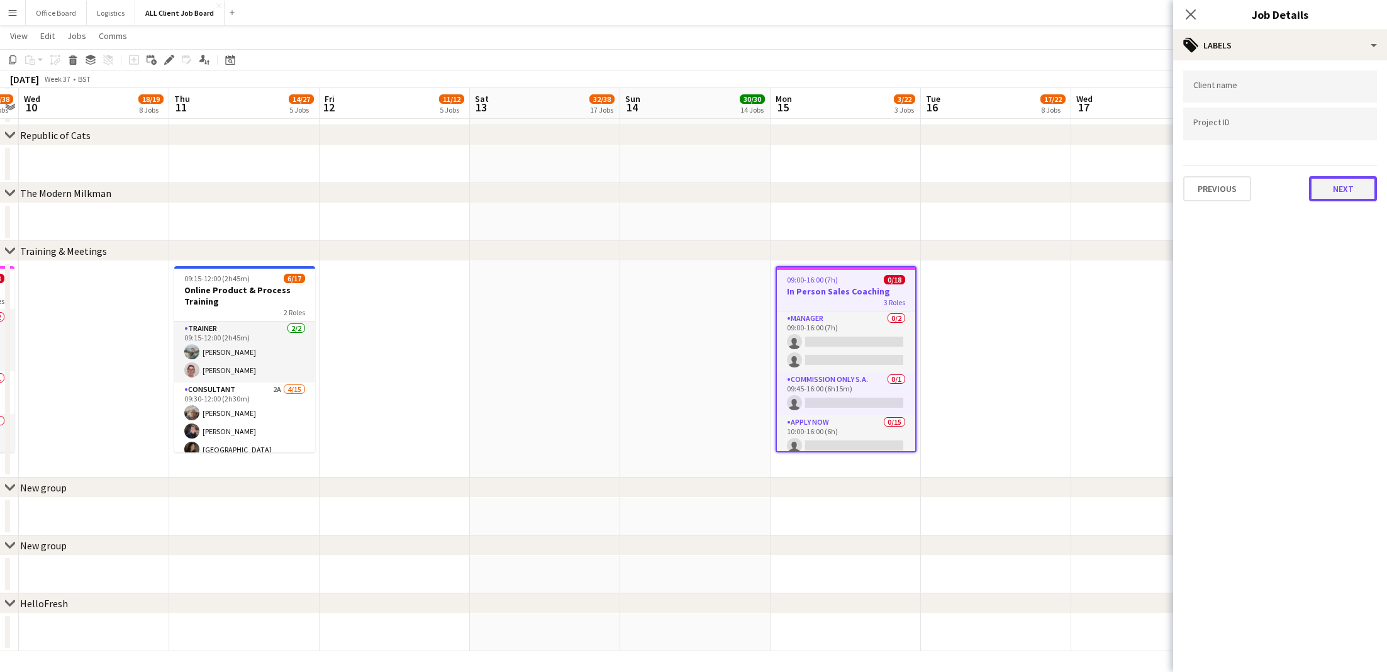
click at [1355, 187] on button "Next" at bounding box center [1343, 188] width 68 height 25
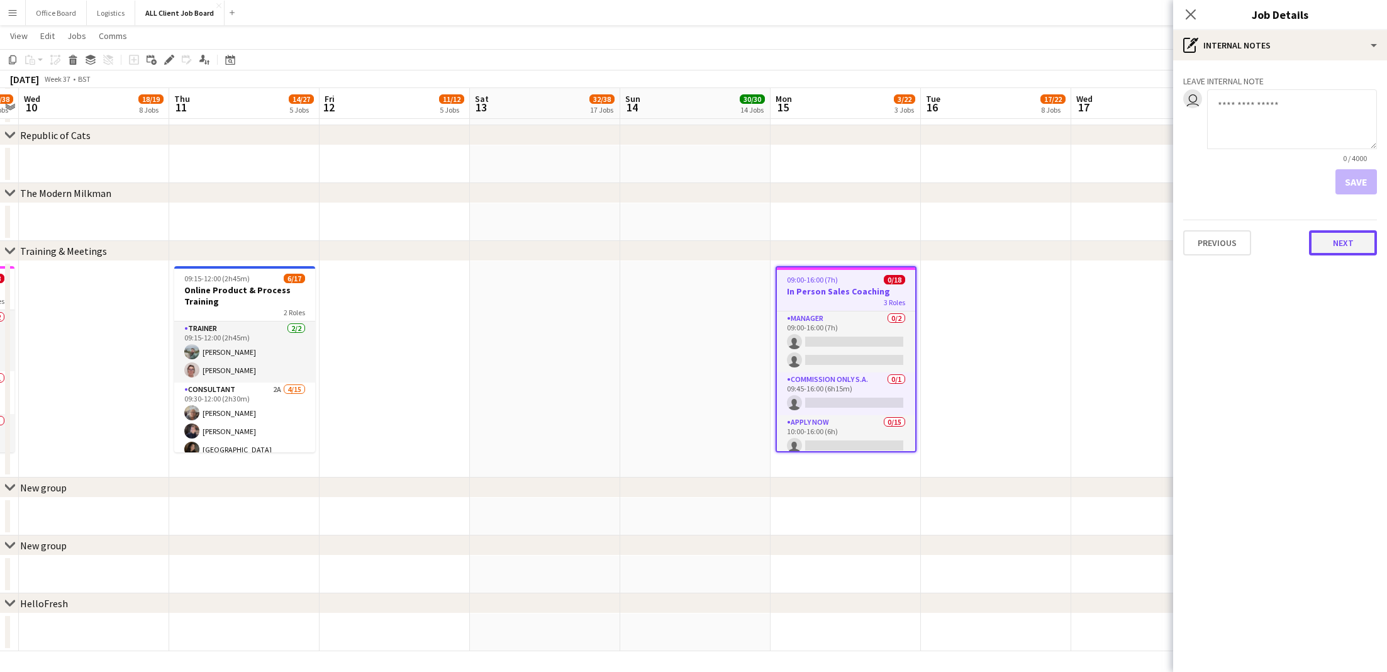
click at [1347, 236] on button "Next" at bounding box center [1343, 242] width 68 height 25
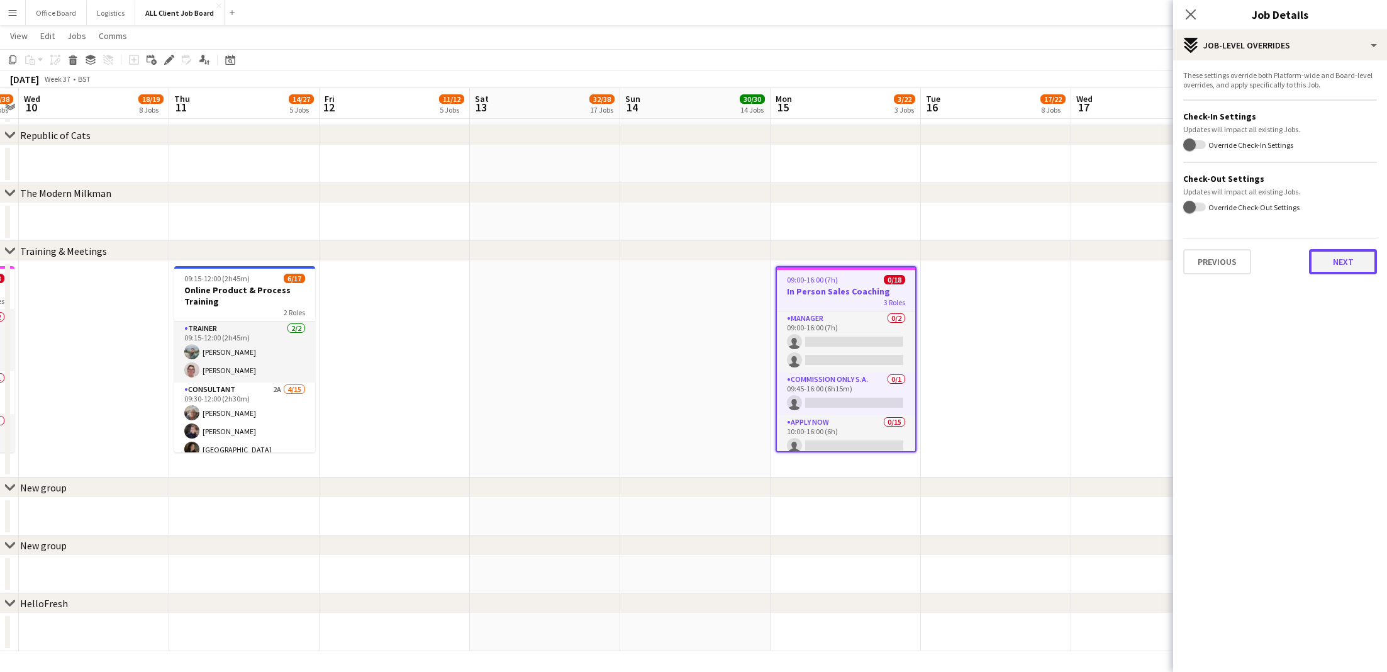
click at [1335, 264] on button "Next" at bounding box center [1343, 261] width 68 height 25
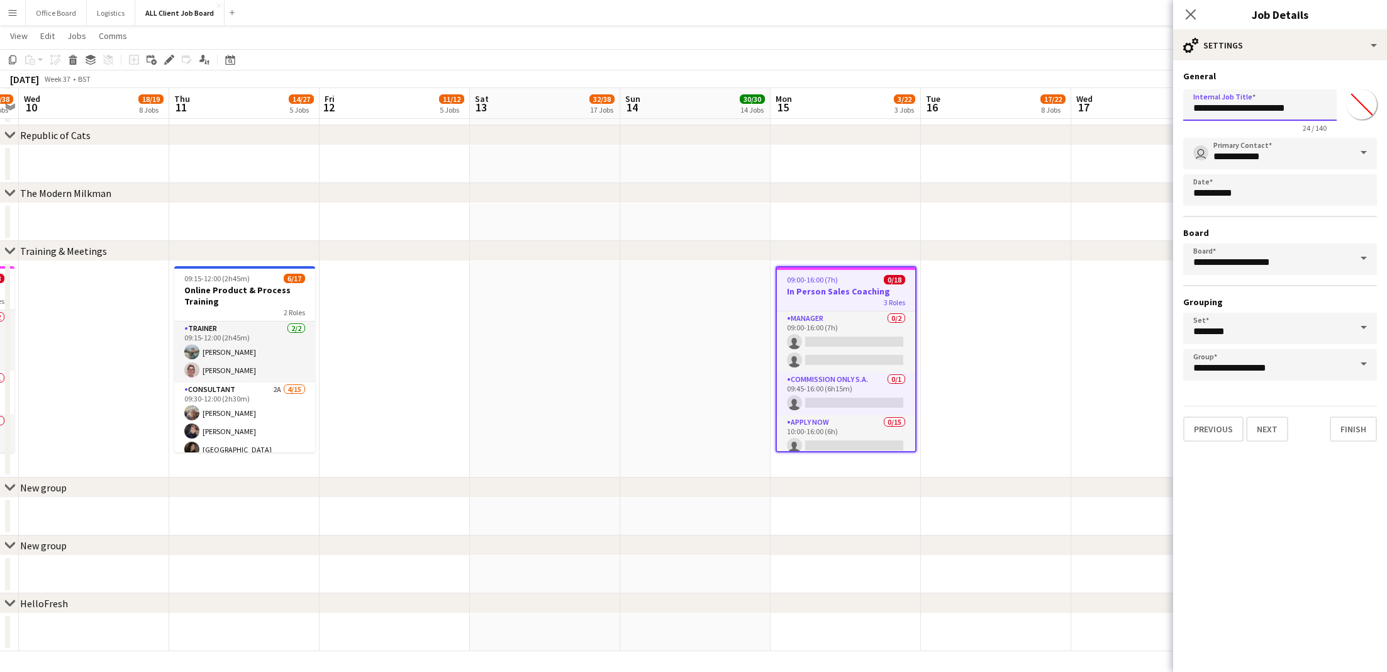
click at [1229, 105] on input "**********" at bounding box center [1259, 104] width 153 height 31
paste input "*********"
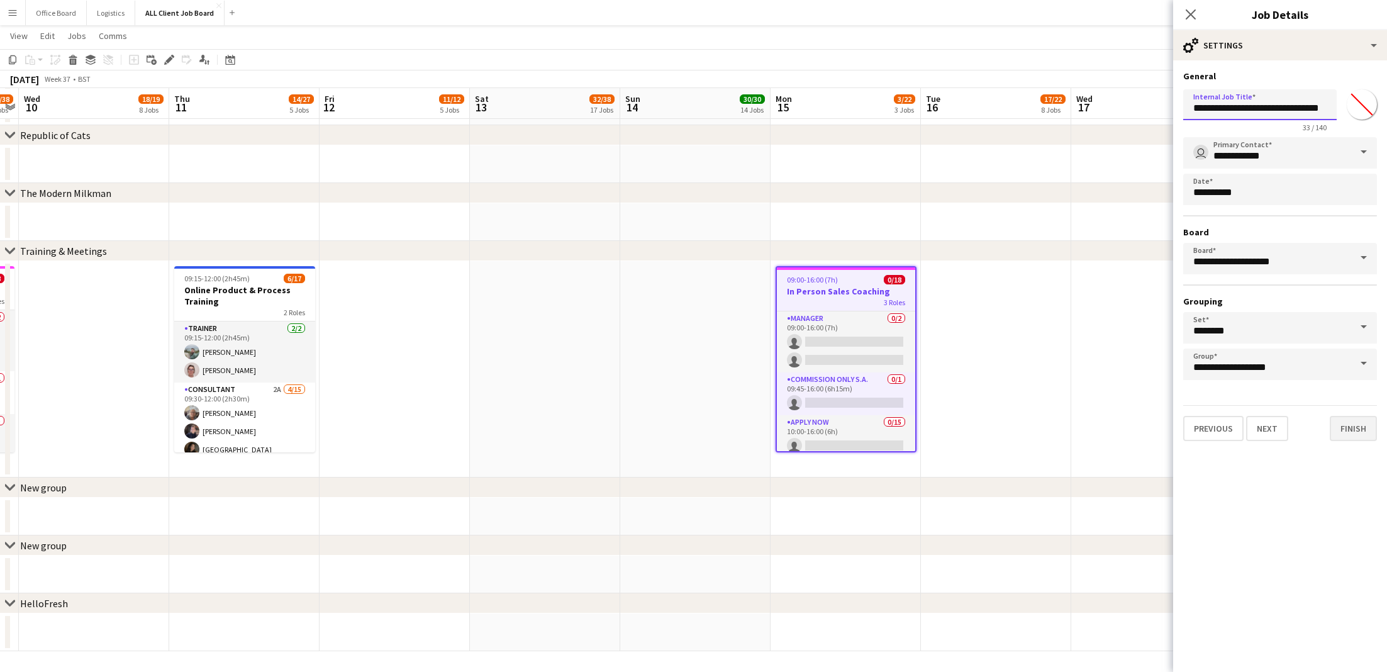
type input "**********"
click at [1351, 435] on button "Finish" at bounding box center [1353, 428] width 47 height 25
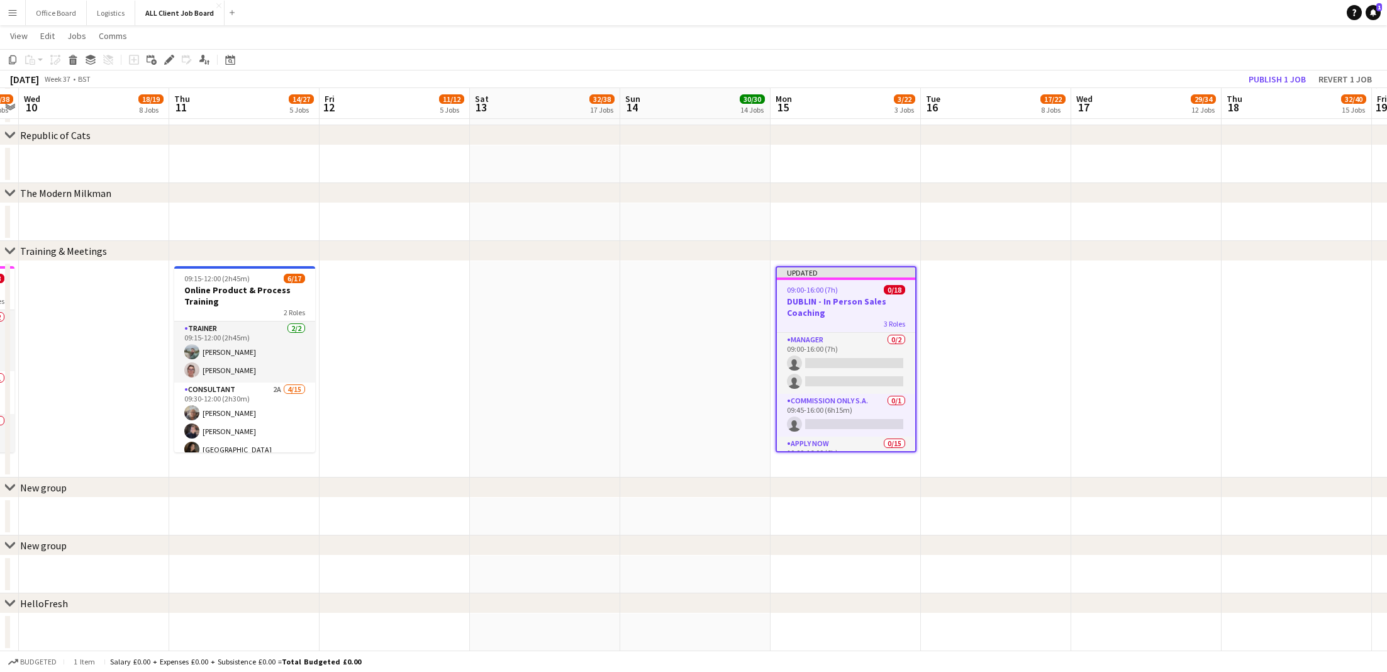
click at [1099, 313] on app-date-cell at bounding box center [1146, 369] width 150 height 216
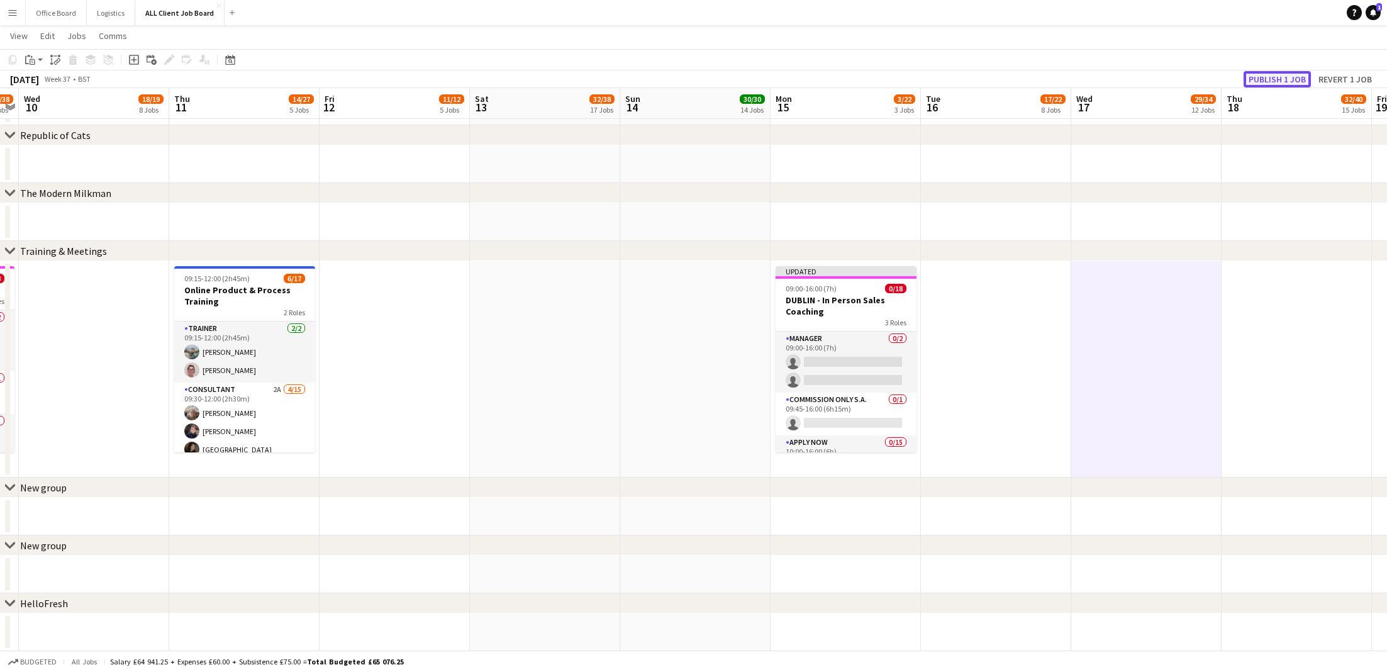
click at [1296, 73] on button "Publish 1 job" at bounding box center [1276, 79] width 67 height 16
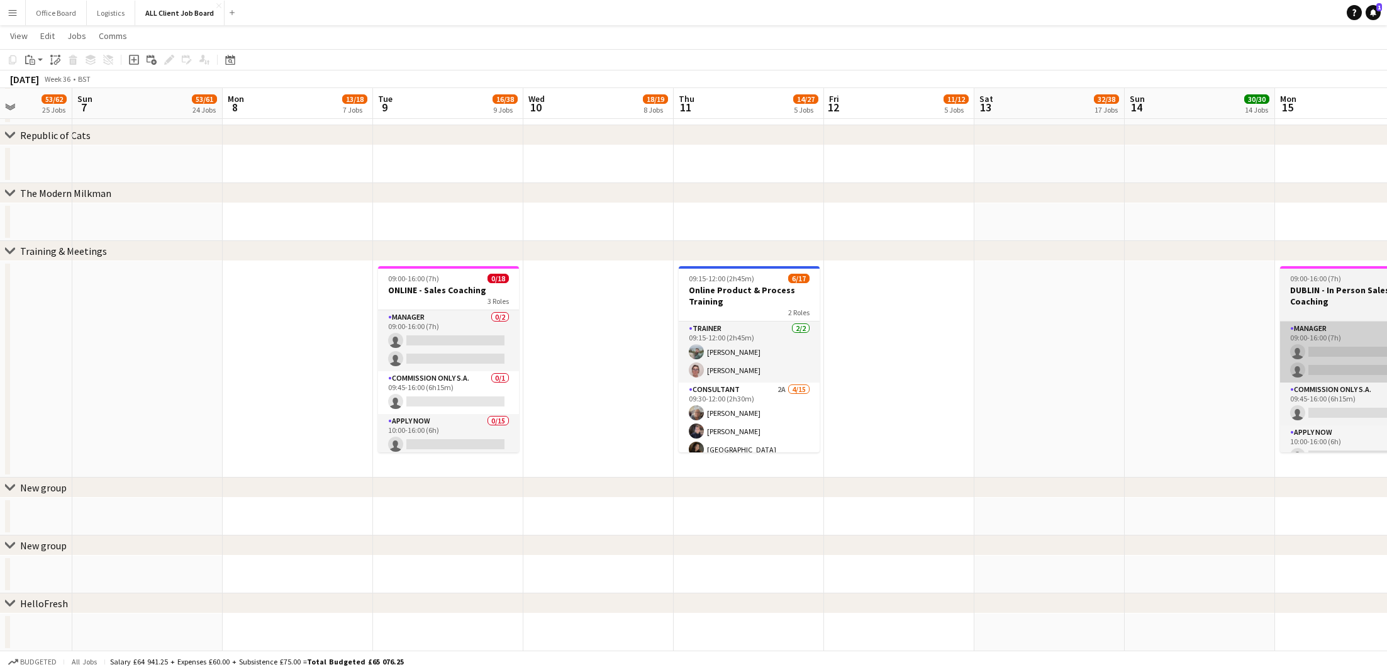
scroll to position [0, 377]
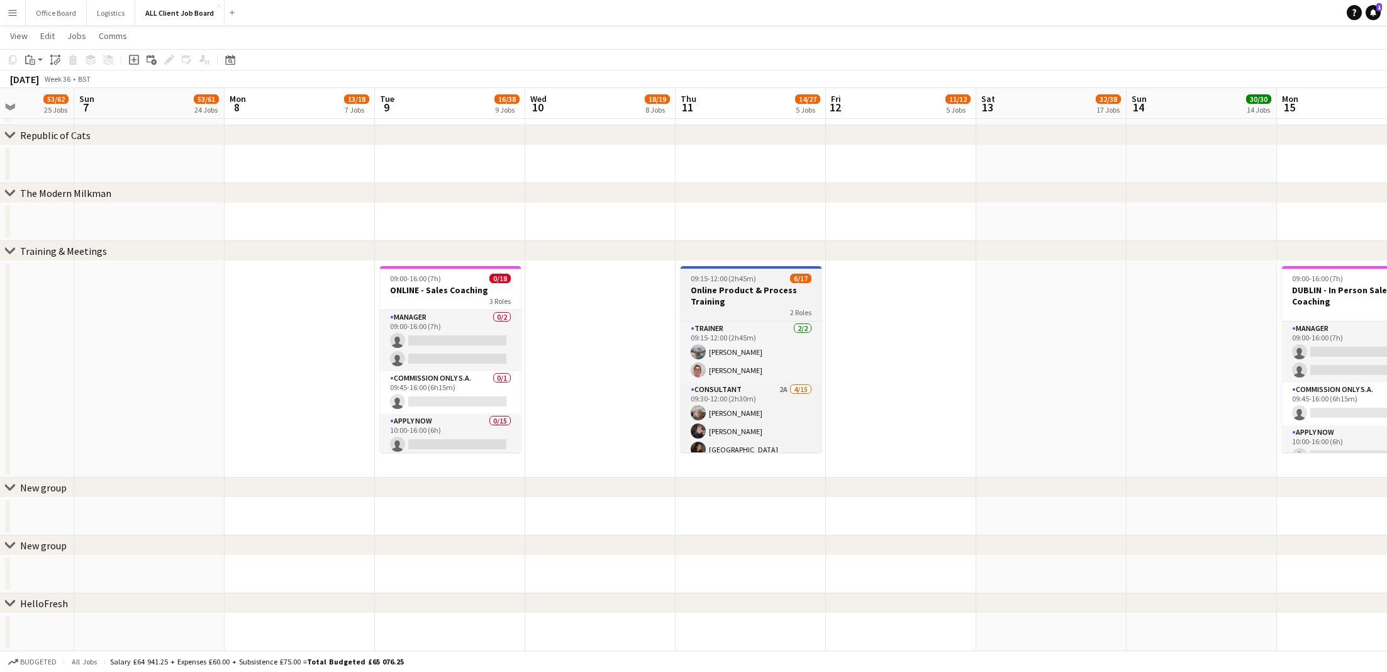
click at [722, 290] on h3 "Online Product & Process Training" at bounding box center [750, 295] width 141 height 23
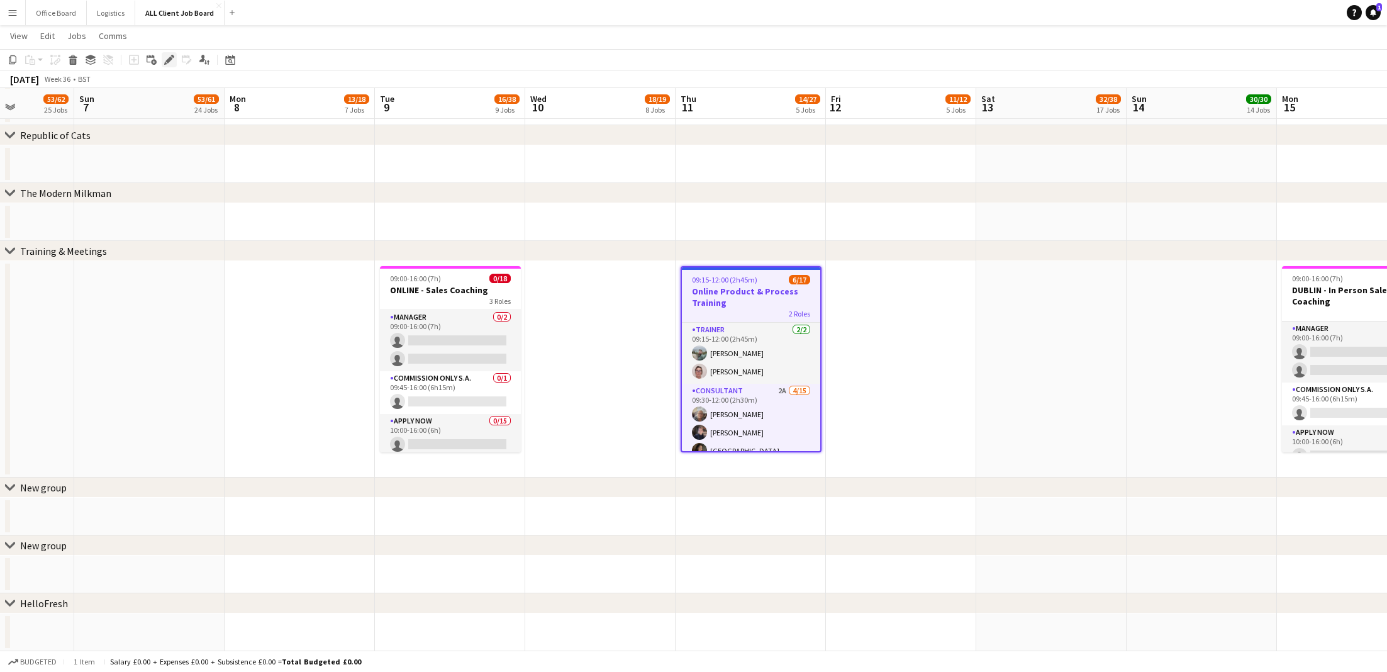
click at [167, 58] on icon at bounding box center [168, 60] width 7 height 7
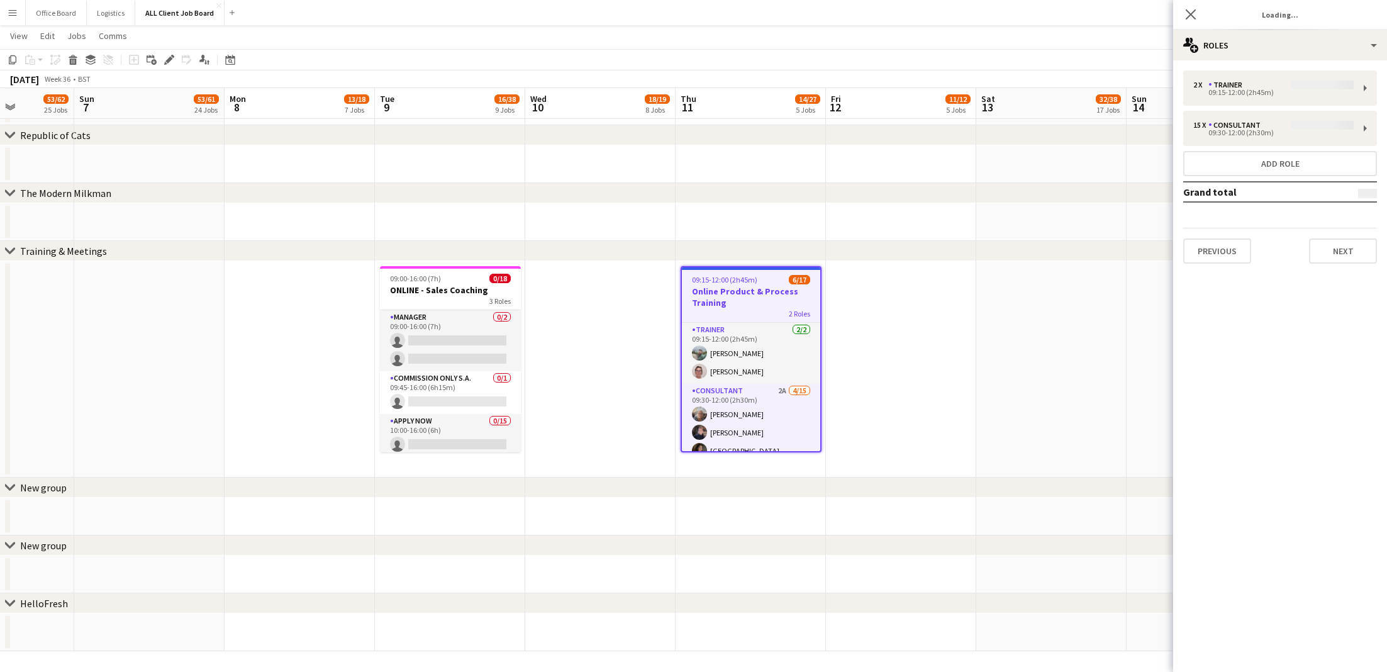
type input "**********"
click at [1343, 258] on button "Next" at bounding box center [1343, 250] width 68 height 25
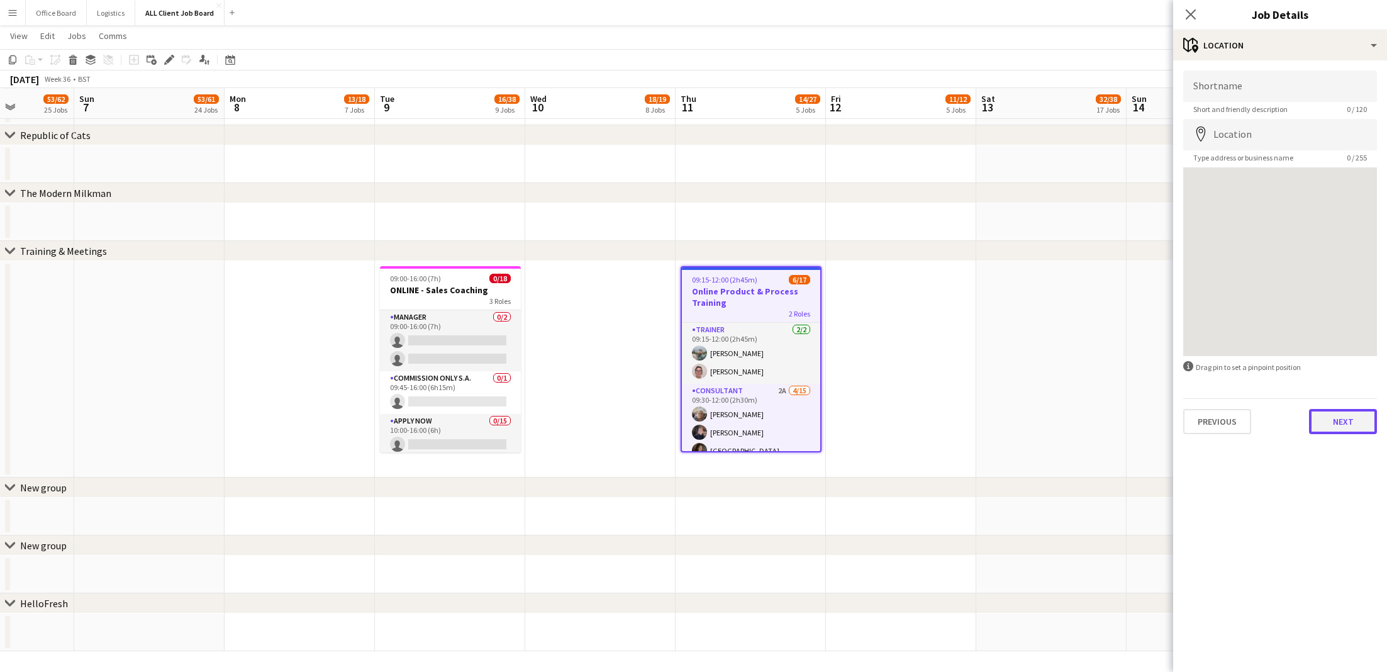
click at [1345, 420] on button "Next" at bounding box center [1343, 421] width 68 height 25
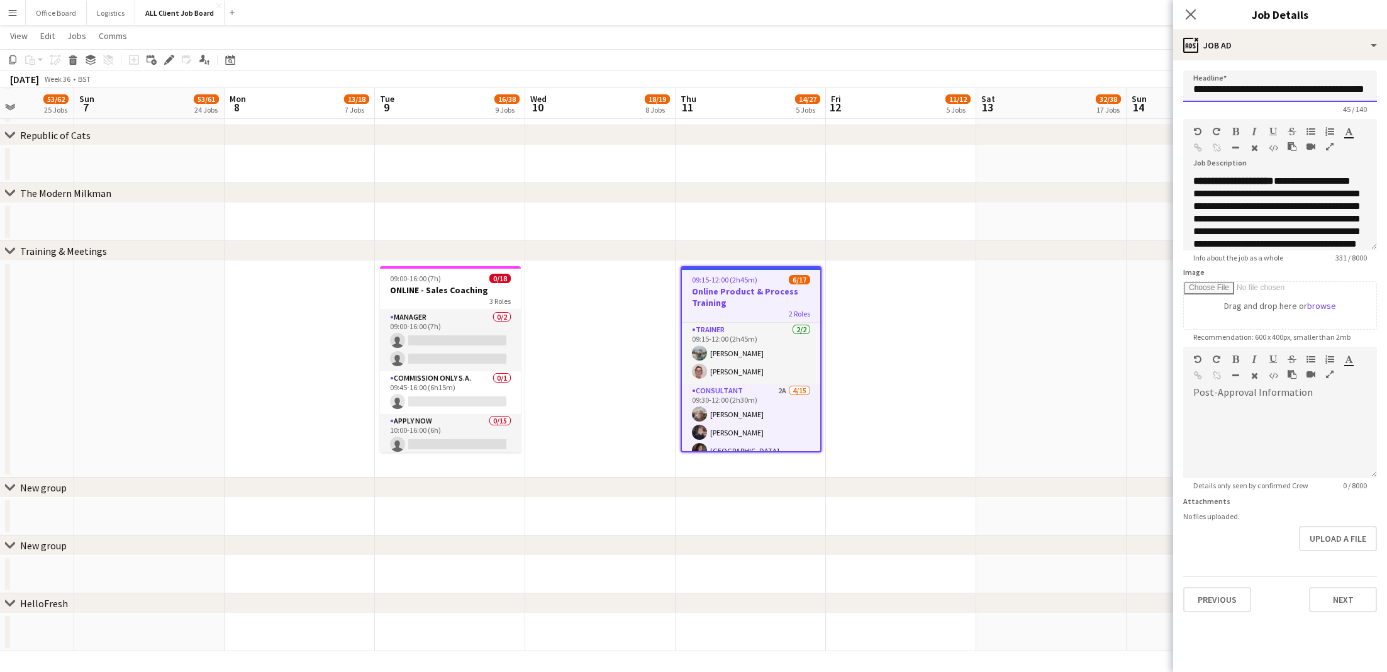
click at [1203, 89] on input "**********" at bounding box center [1280, 85] width 194 height 31
click at [1335, 594] on button "Next" at bounding box center [1343, 599] width 68 height 25
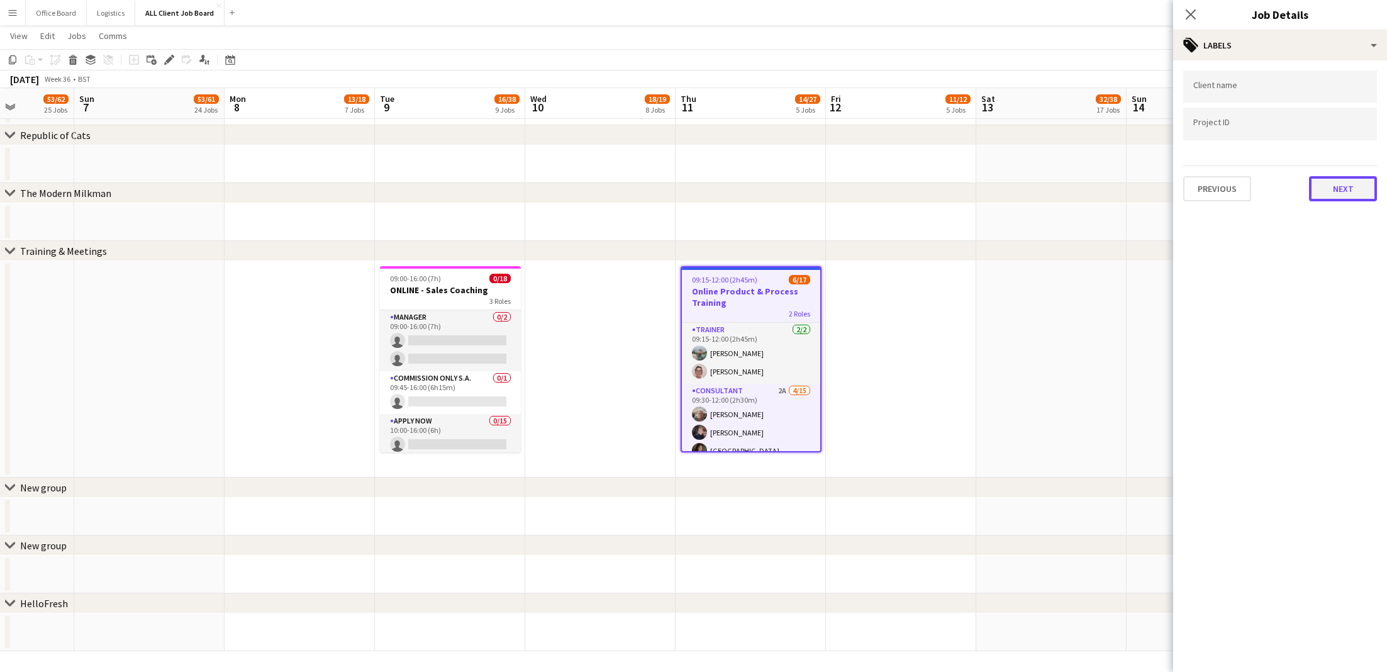
click at [1348, 187] on button "Next" at bounding box center [1343, 188] width 68 height 25
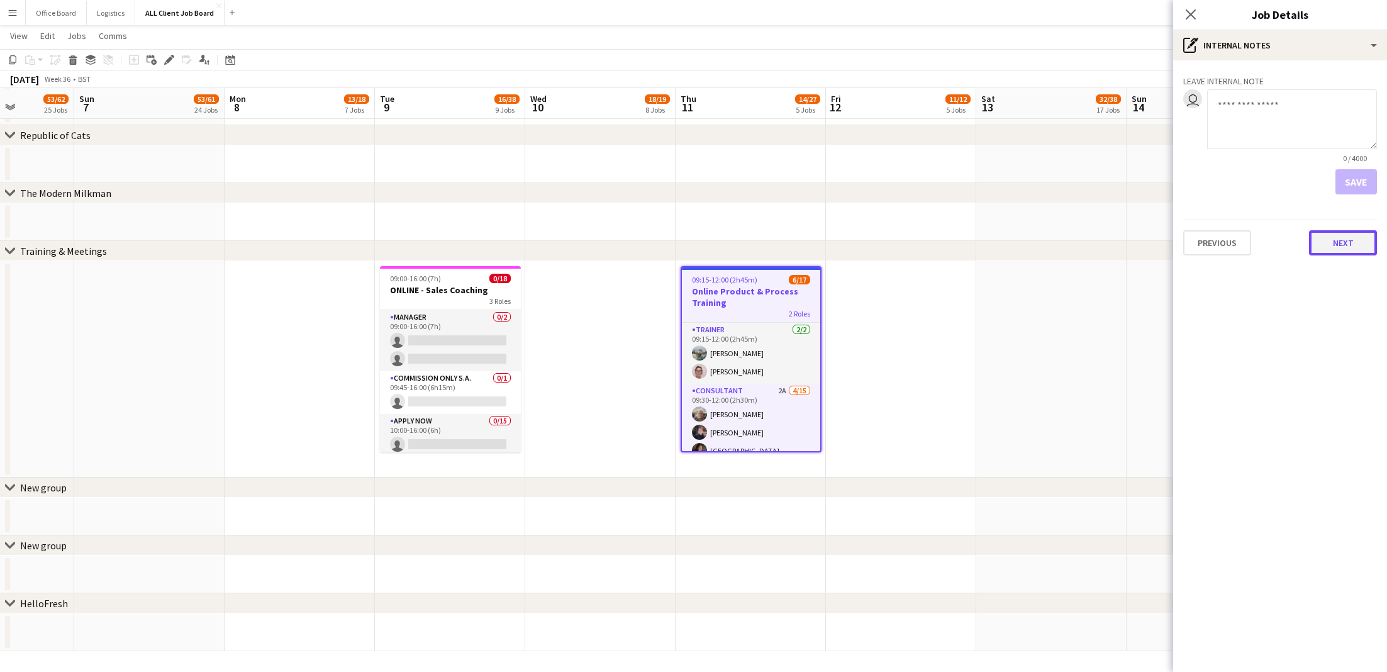
click at [1350, 250] on button "Next" at bounding box center [1343, 242] width 68 height 25
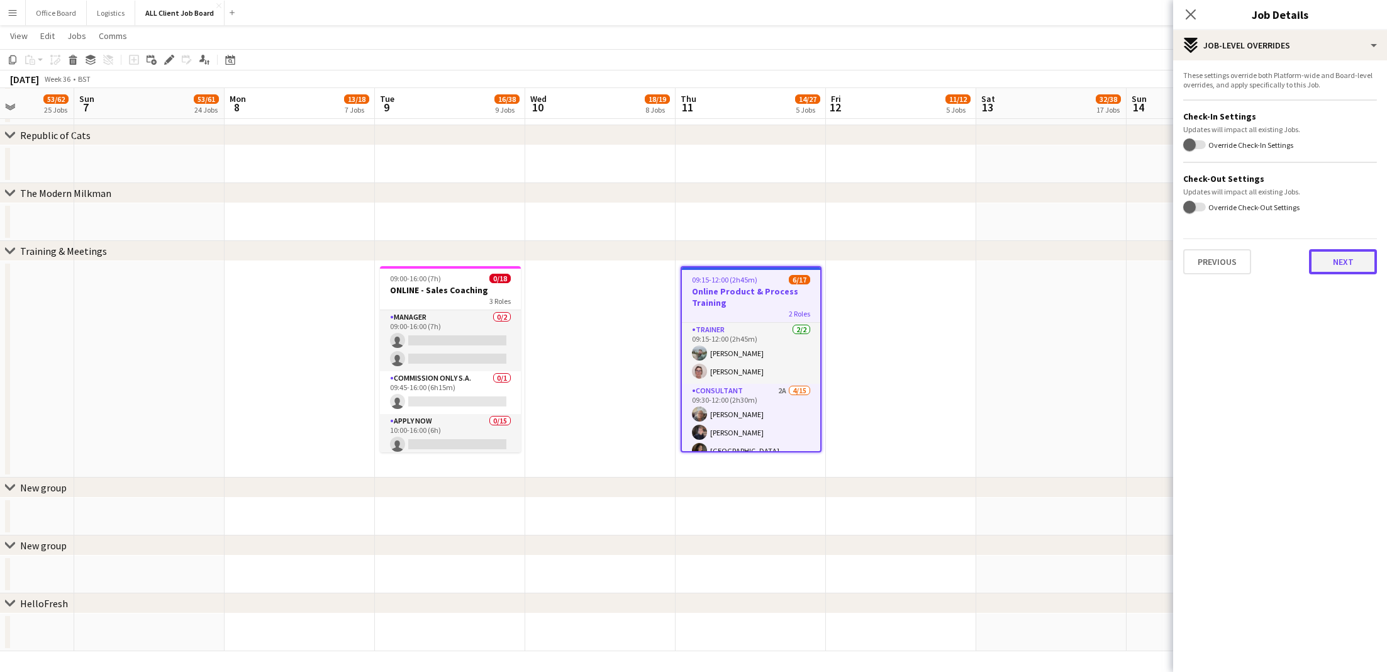
click at [1341, 264] on button "Next" at bounding box center [1343, 261] width 68 height 25
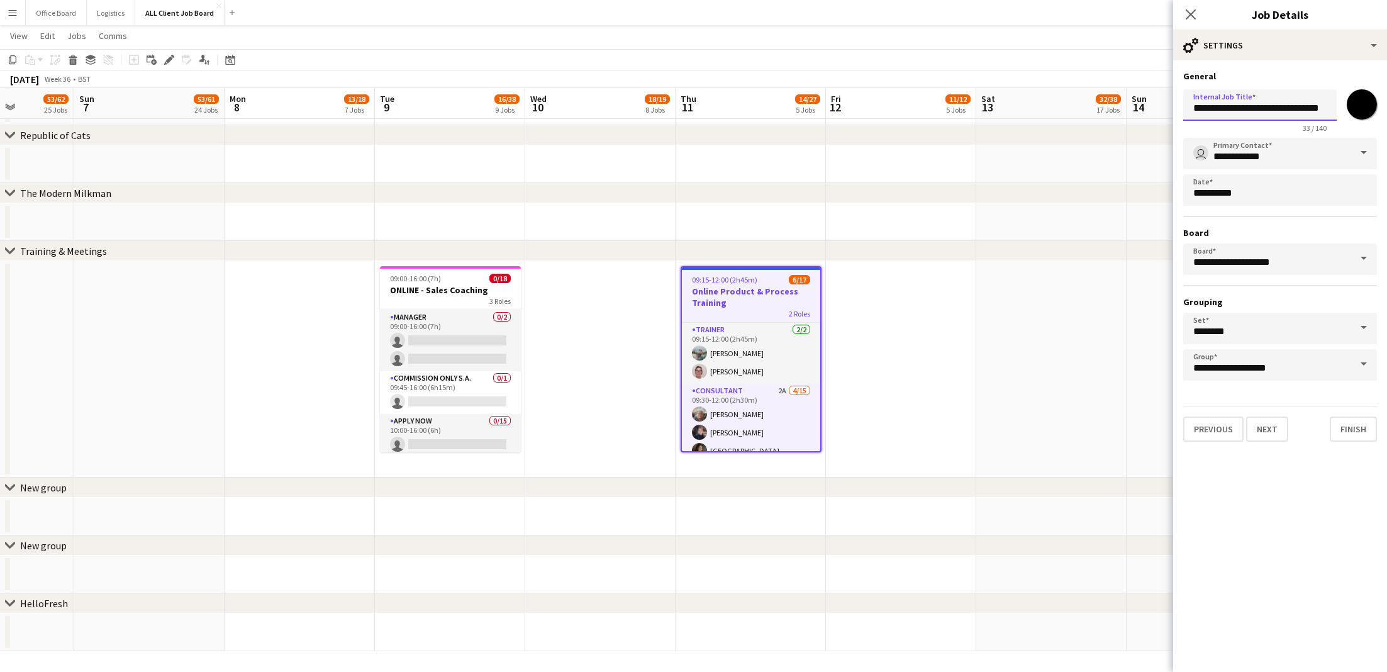
click at [1230, 113] on input "**********" at bounding box center [1259, 104] width 153 height 31
paste input "**********"
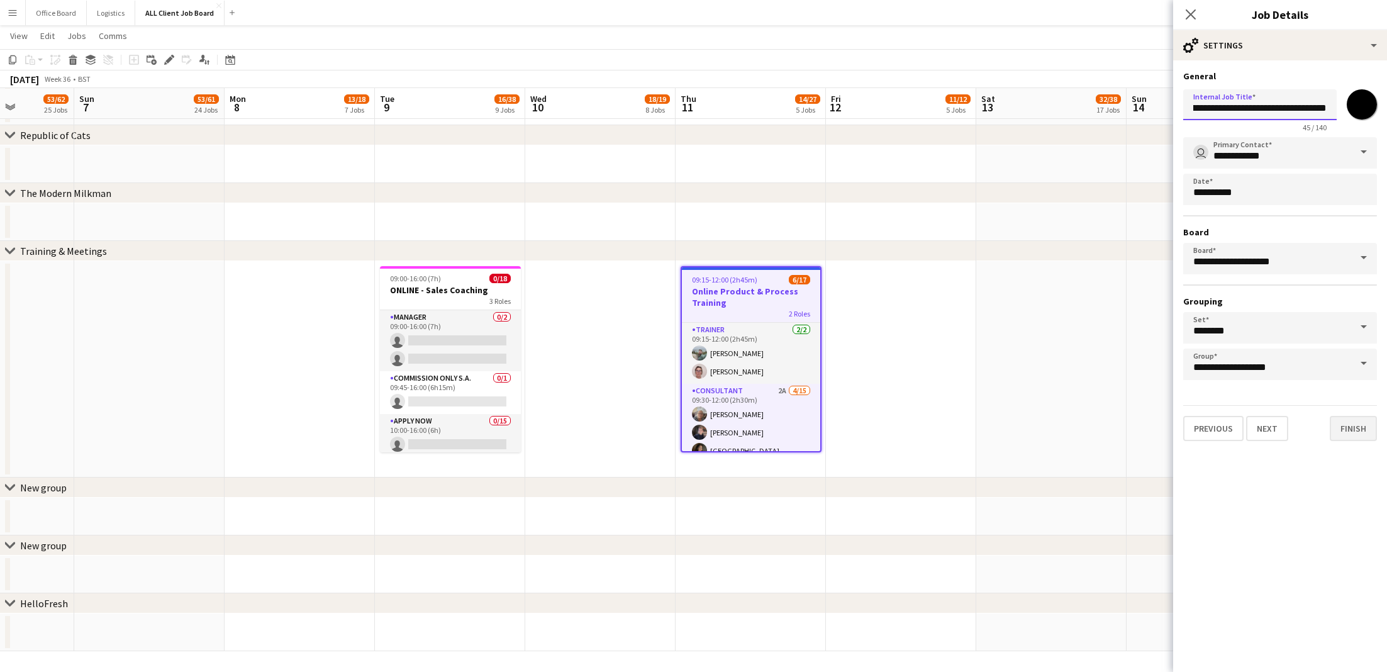
type input "**********"
click at [1362, 420] on button "Finish" at bounding box center [1353, 428] width 47 height 25
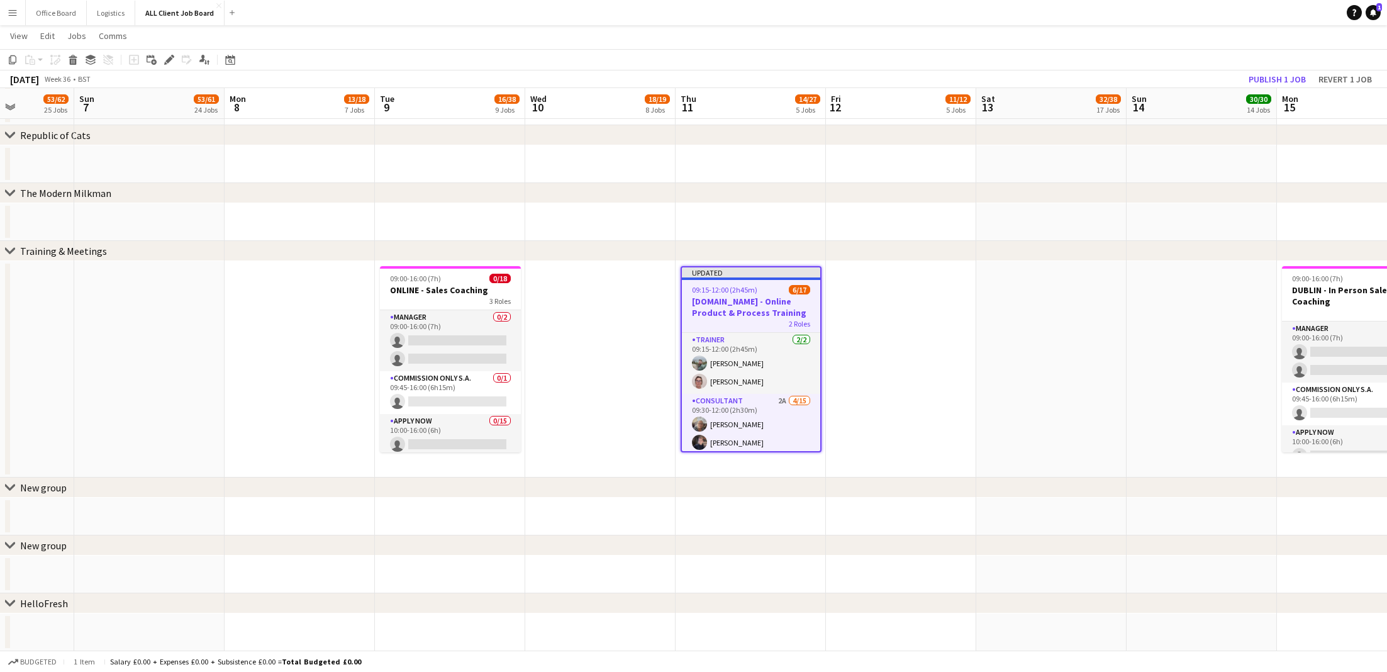
click at [1096, 315] on app-date-cell at bounding box center [1051, 369] width 150 height 216
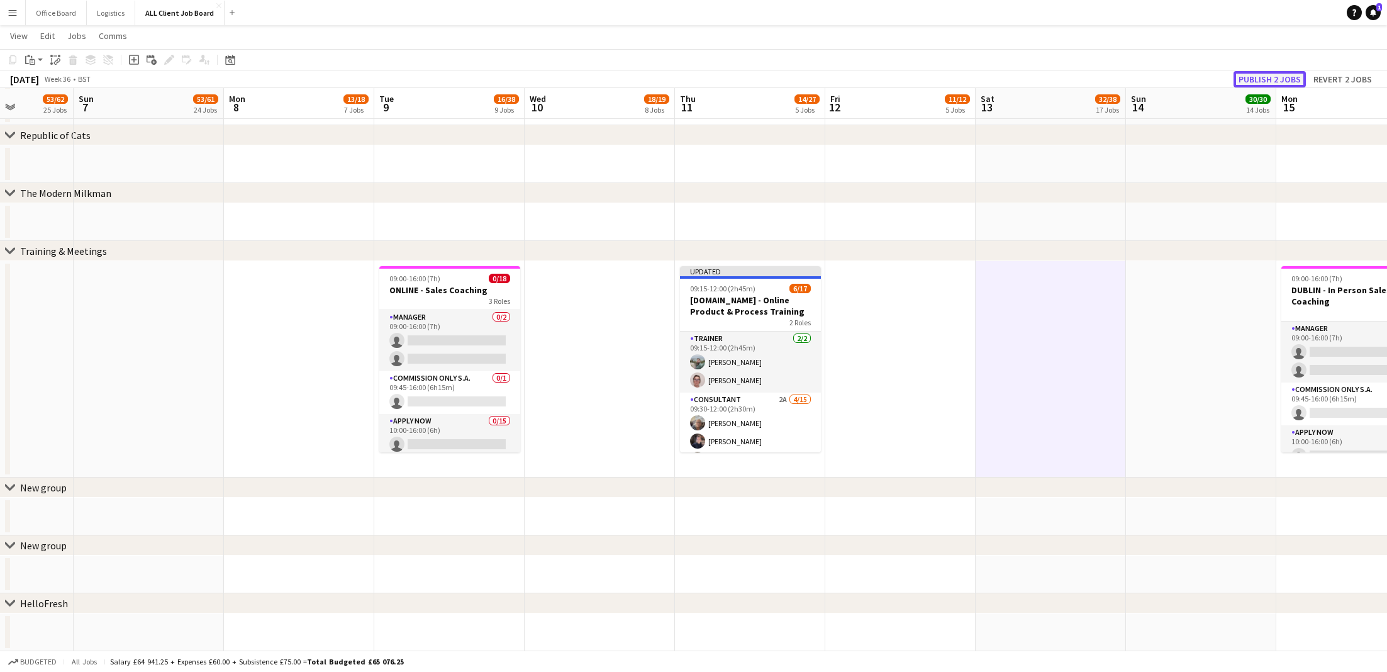
click at [1287, 77] on button "Publish 2 jobs" at bounding box center [1269, 79] width 72 height 16
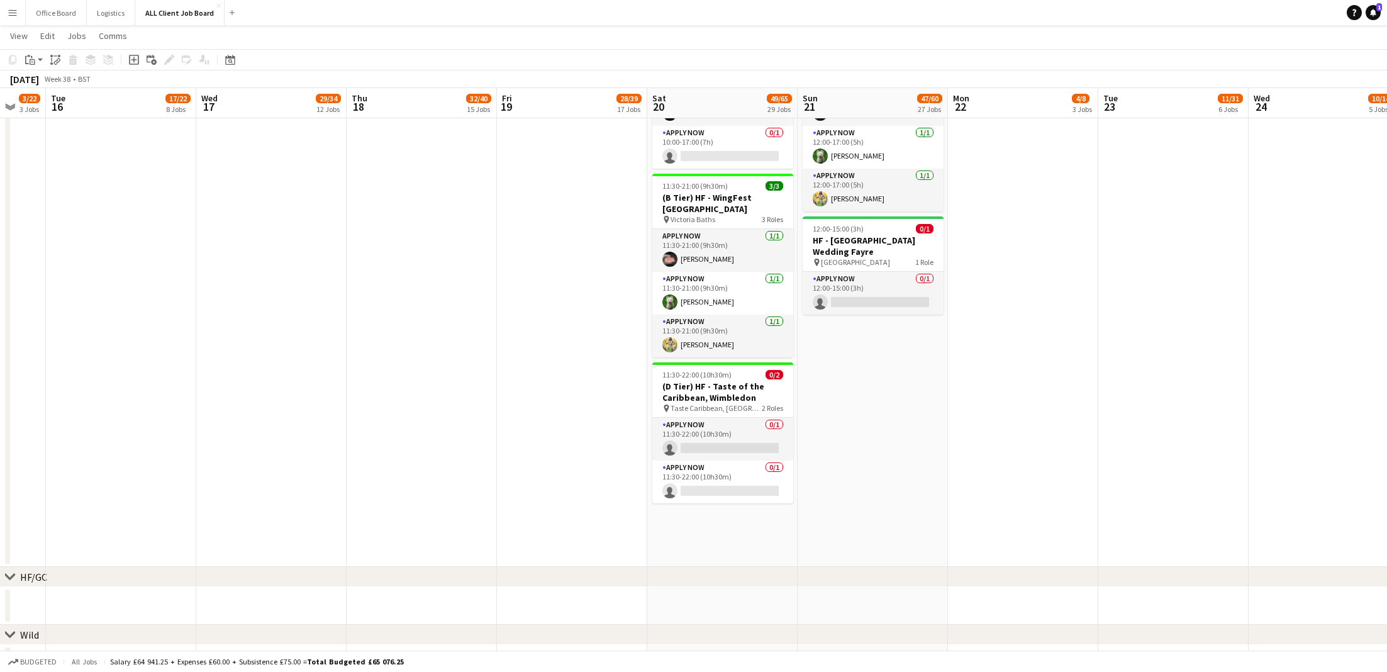
scroll to position [0, 557]
drag, startPoint x: 701, startPoint y: 501, endPoint x: 584, endPoint y: -150, distance: 662.0
click at [584, 0] on html "Menu Boards Boards Boards All jobs Status Workforce Workforce My Workforce Recr…" at bounding box center [693, 199] width 1387 height 6583
